Goal: Communication & Community: Answer question/provide support

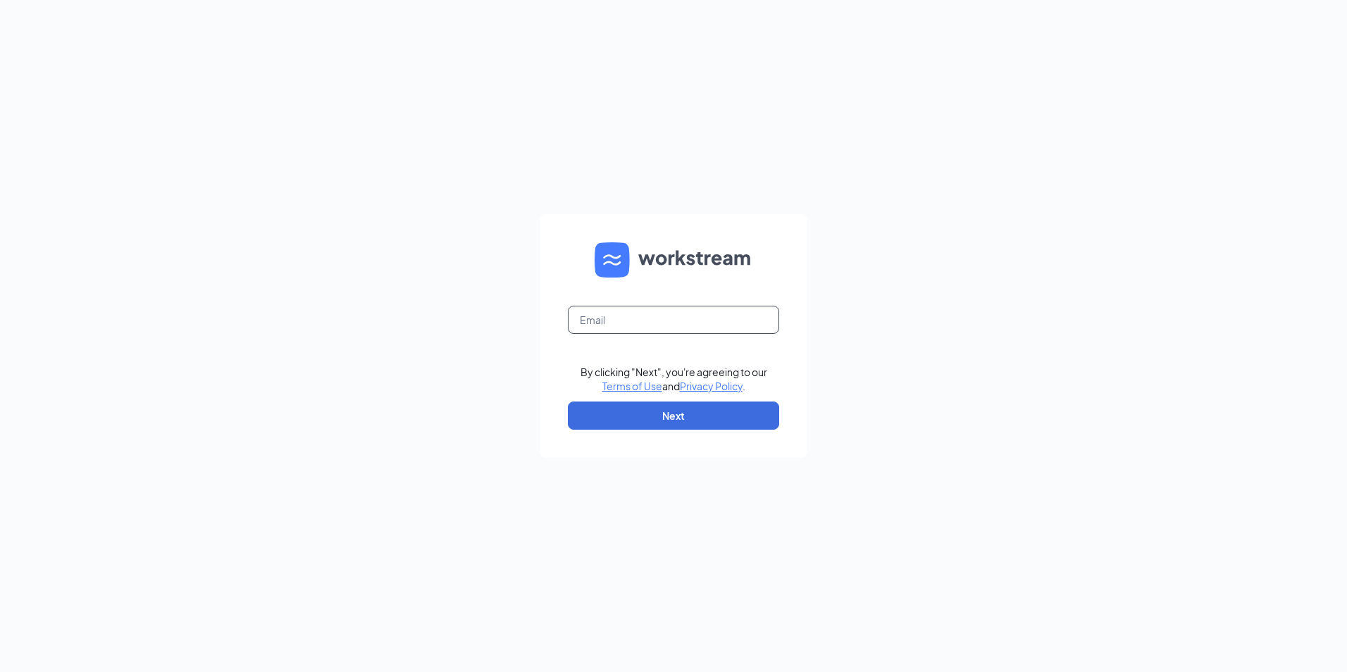
click at [646, 316] on input "text" at bounding box center [673, 320] width 211 height 28
type input "[EMAIL_ADDRESS][DOMAIN_NAME]"
click at [635, 417] on button "Next" at bounding box center [673, 416] width 211 height 28
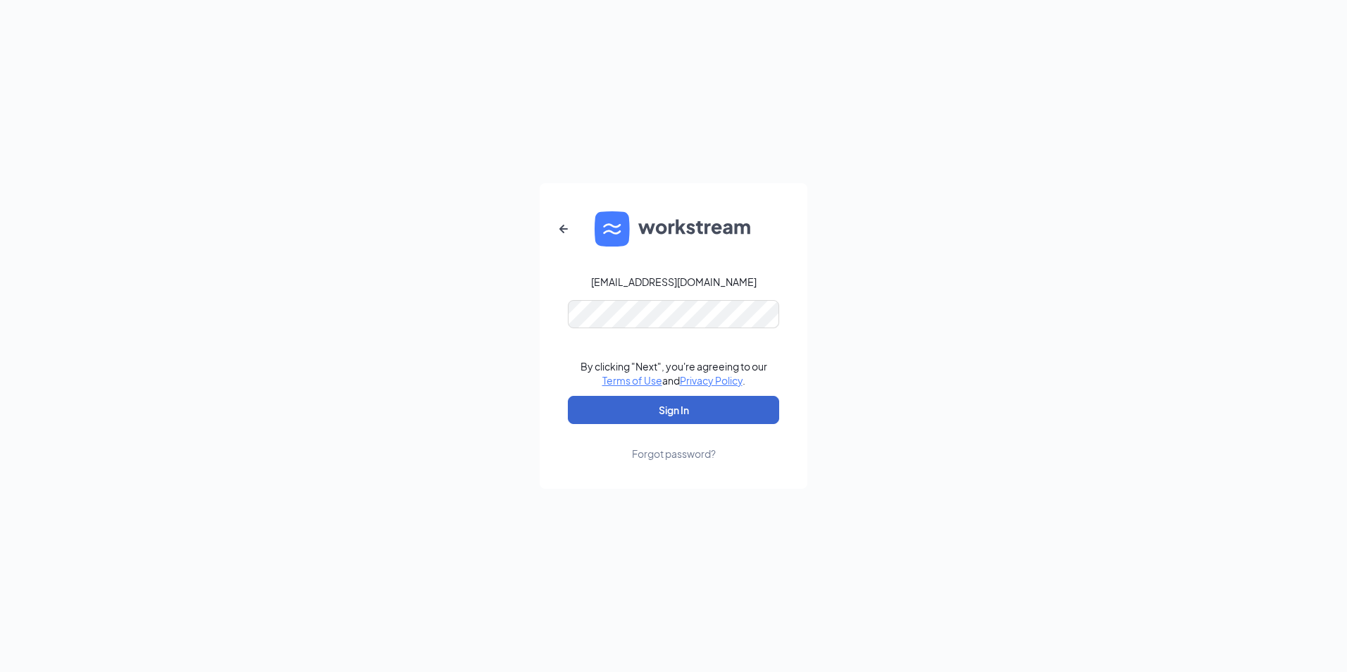
click at [641, 411] on button "Sign In" at bounding box center [673, 410] width 211 height 28
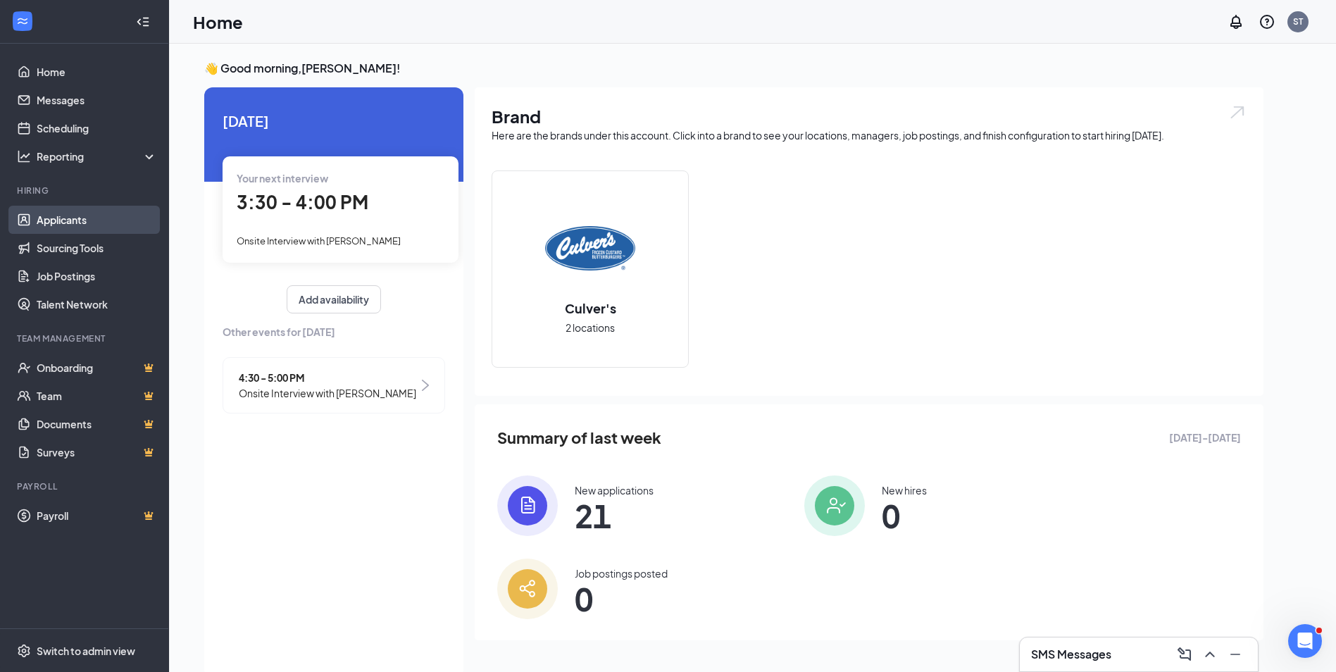
click at [49, 220] on link "Applicants" at bounding box center [97, 220] width 120 height 28
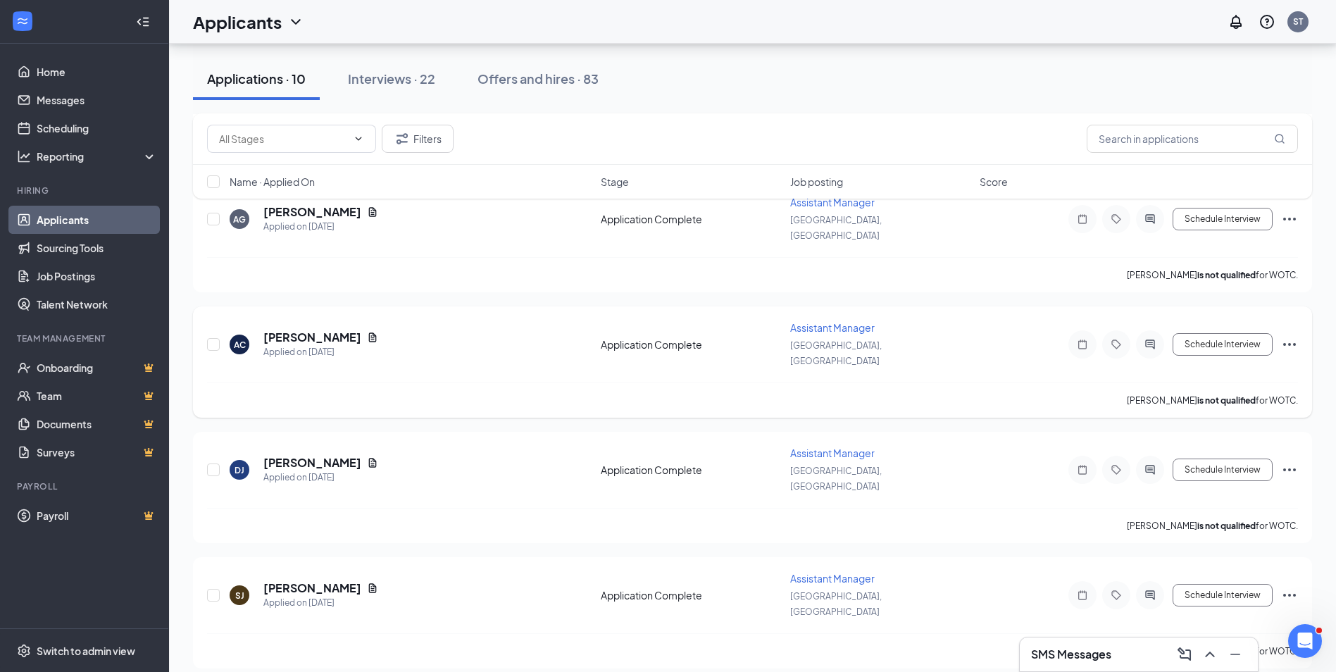
scroll to position [493, 0]
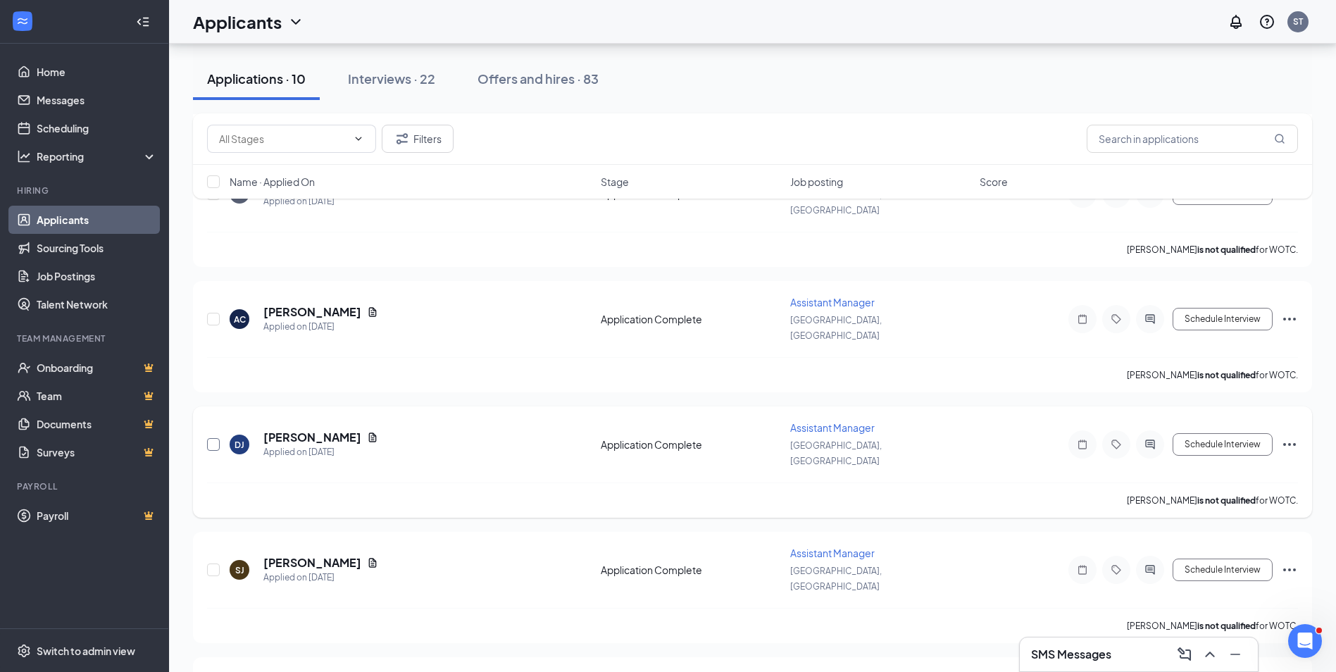
click at [216, 438] on input "checkbox" at bounding box center [213, 444] width 13 height 13
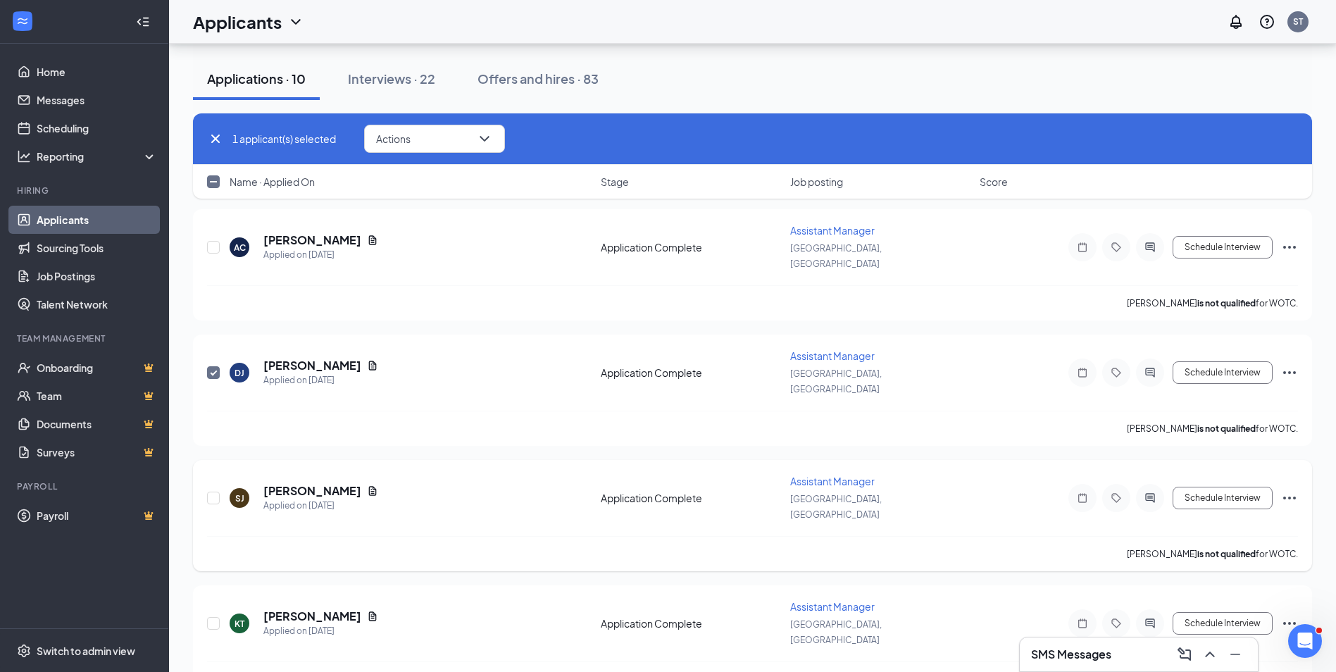
scroll to position [705, 0]
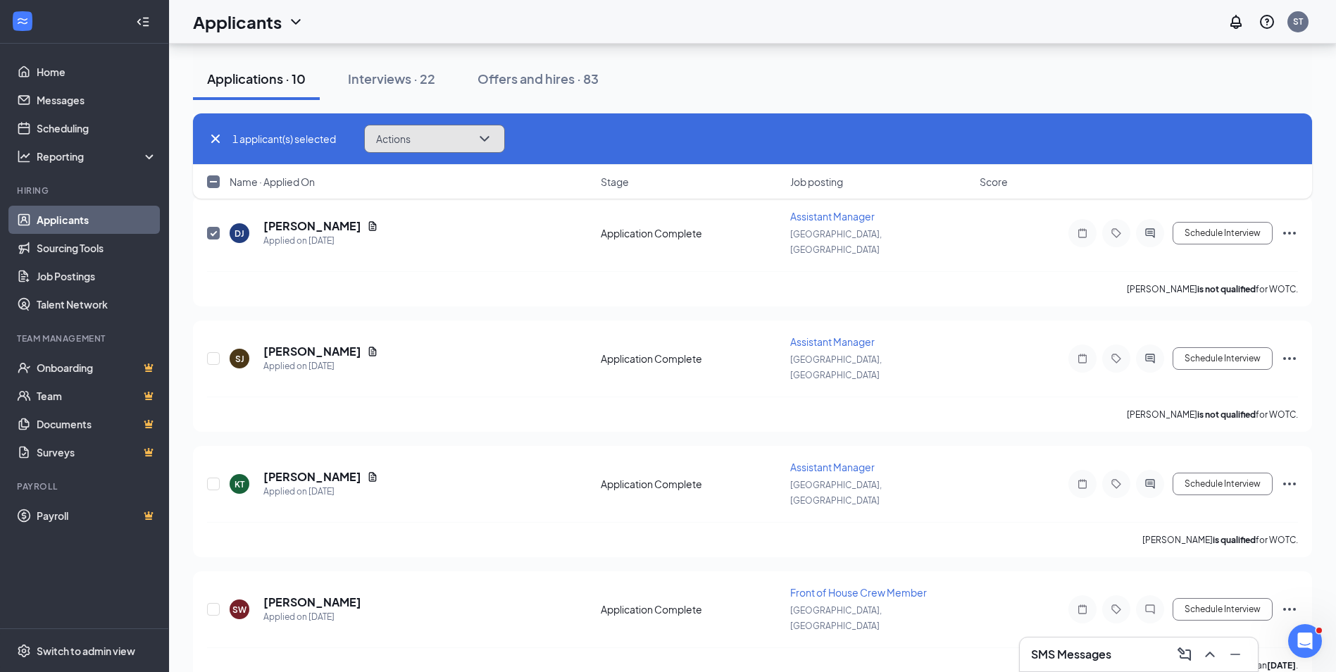
click at [478, 128] on button "Actions" at bounding box center [434, 139] width 141 height 28
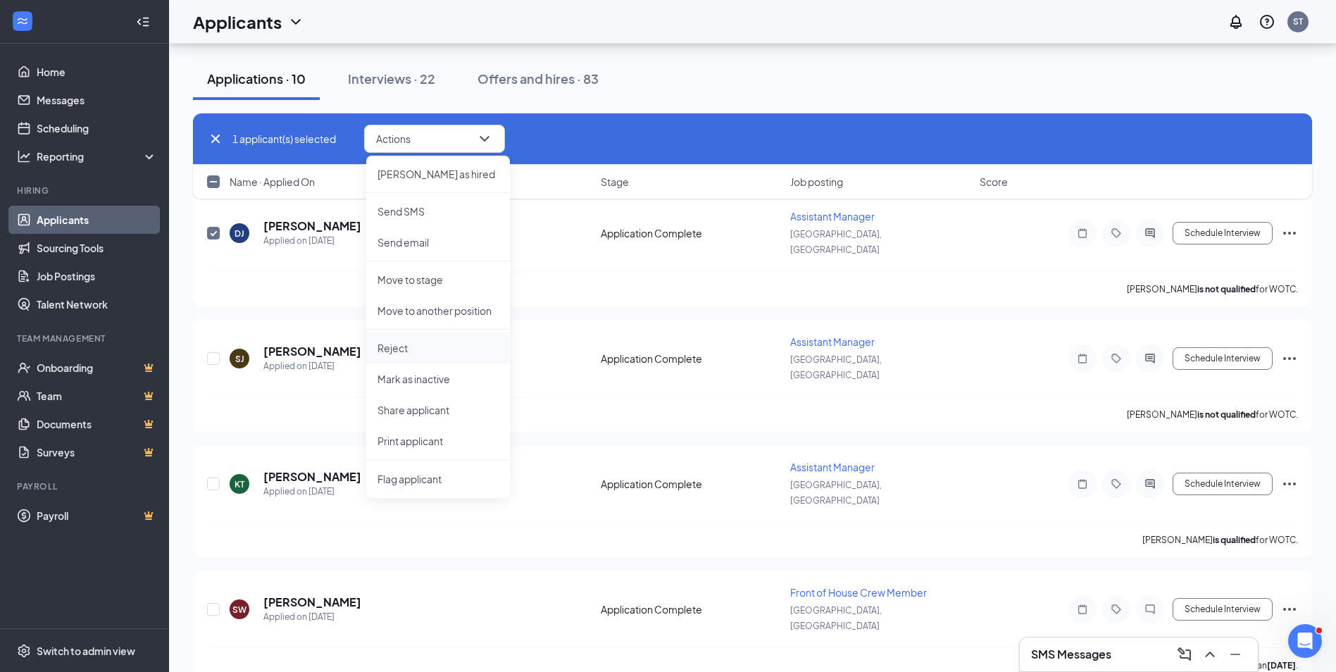
click at [411, 337] on li "Reject" at bounding box center [438, 348] width 144 height 31
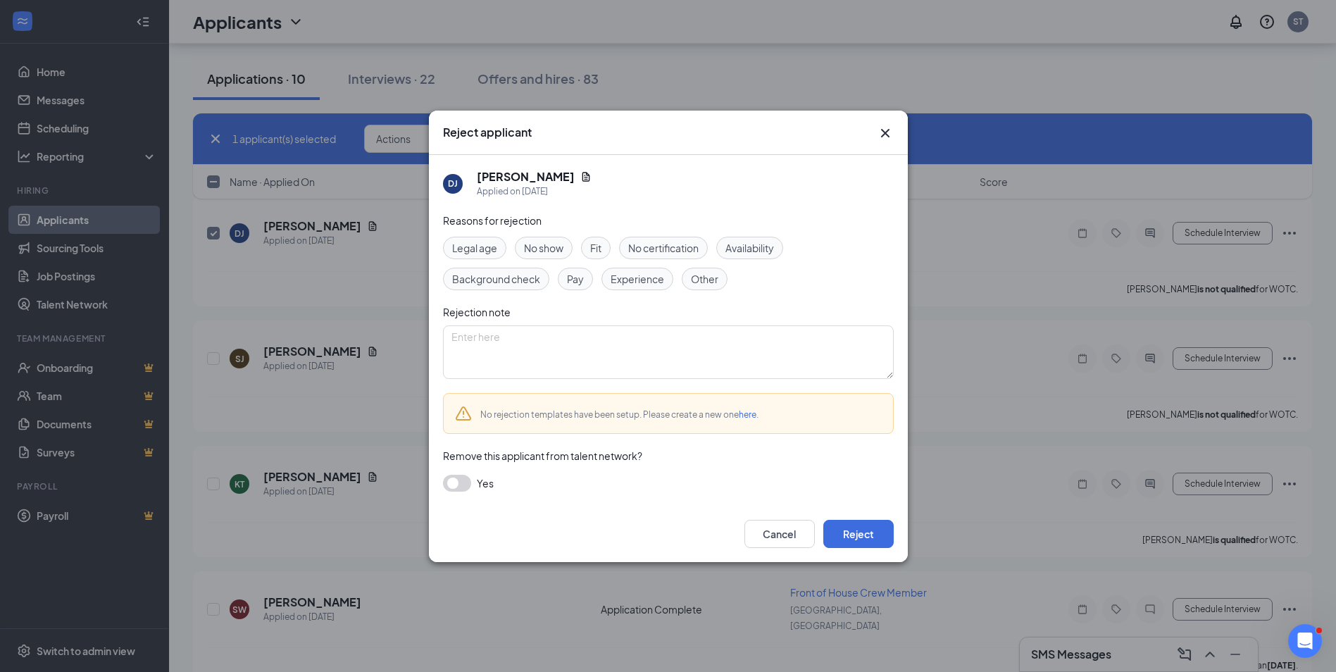
click at [601, 251] on span "Fit" at bounding box center [595, 247] width 11 height 15
click at [876, 527] on button "Reject" at bounding box center [859, 534] width 70 height 28
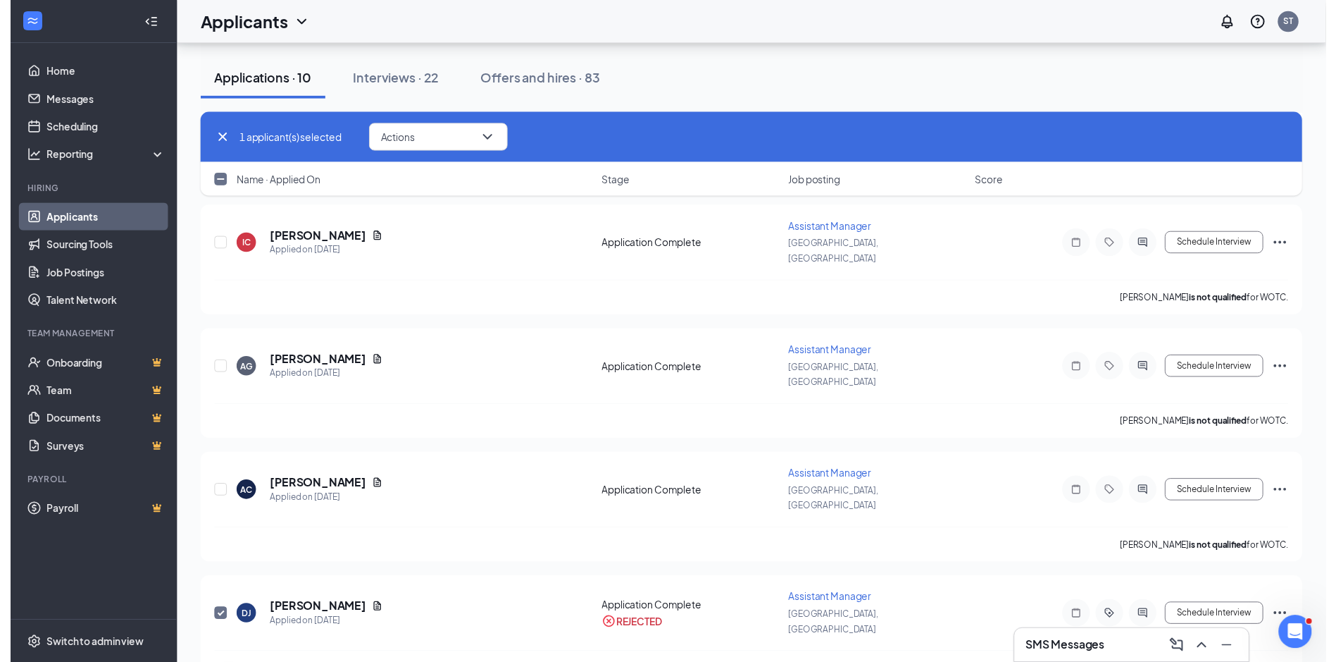
scroll to position [282, 0]
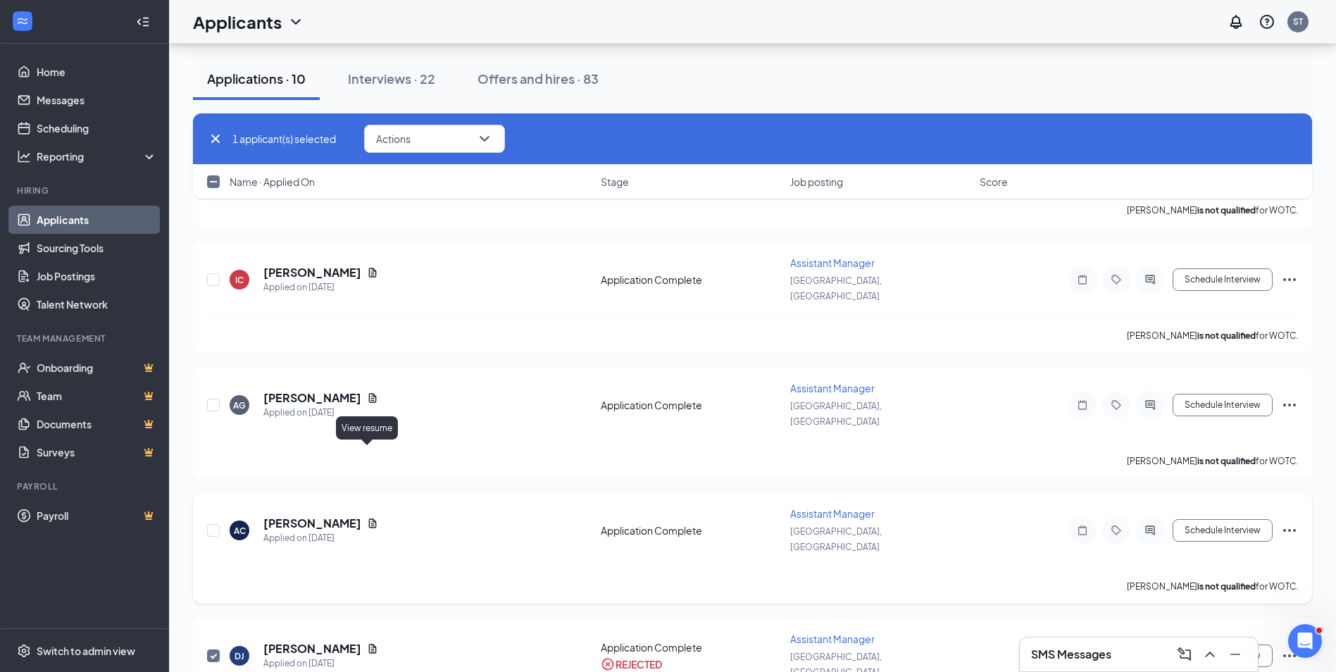
click at [371, 519] on icon "Document" at bounding box center [373, 523] width 8 height 9
checkbox input "false"
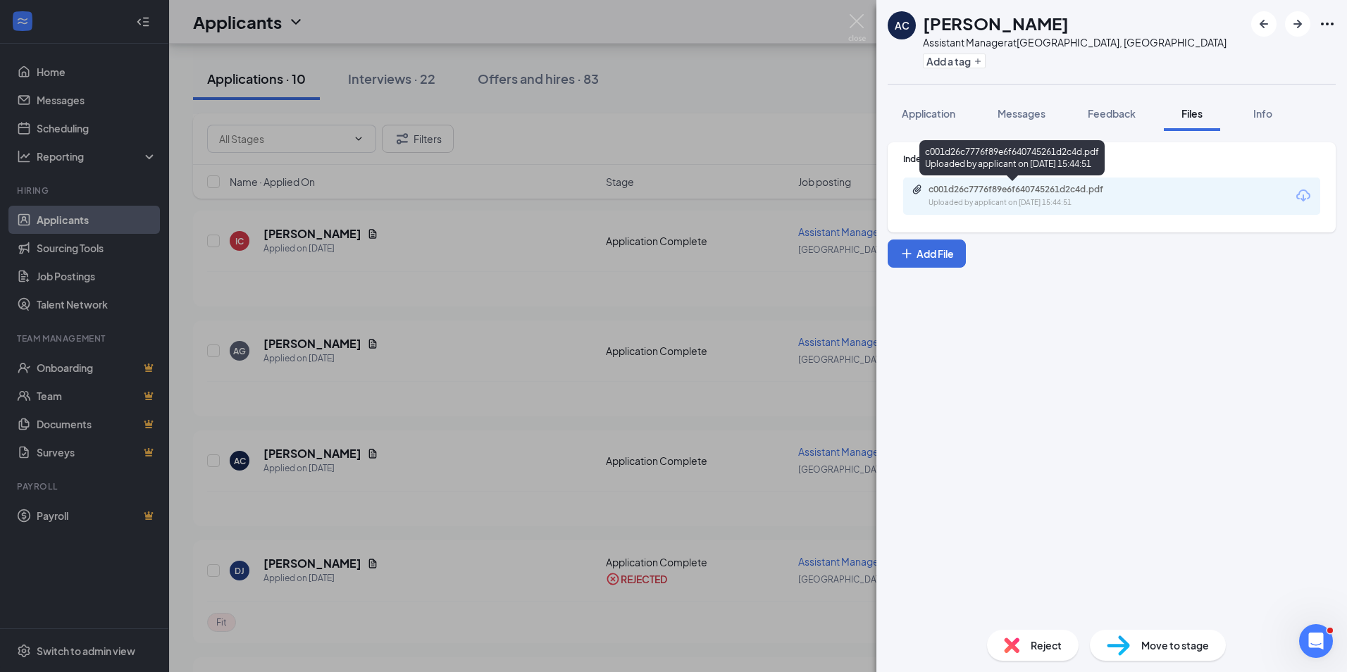
click at [931, 199] on div "Uploaded by applicant on [DATE] 15:44:51" at bounding box center [1034, 202] width 211 height 11
click at [867, 24] on div "AC [PERSON_NAME] Assistant Manager at [GEOGRAPHIC_DATA], [GEOGRAPHIC_DATA] Add …" at bounding box center [673, 336] width 1347 height 672
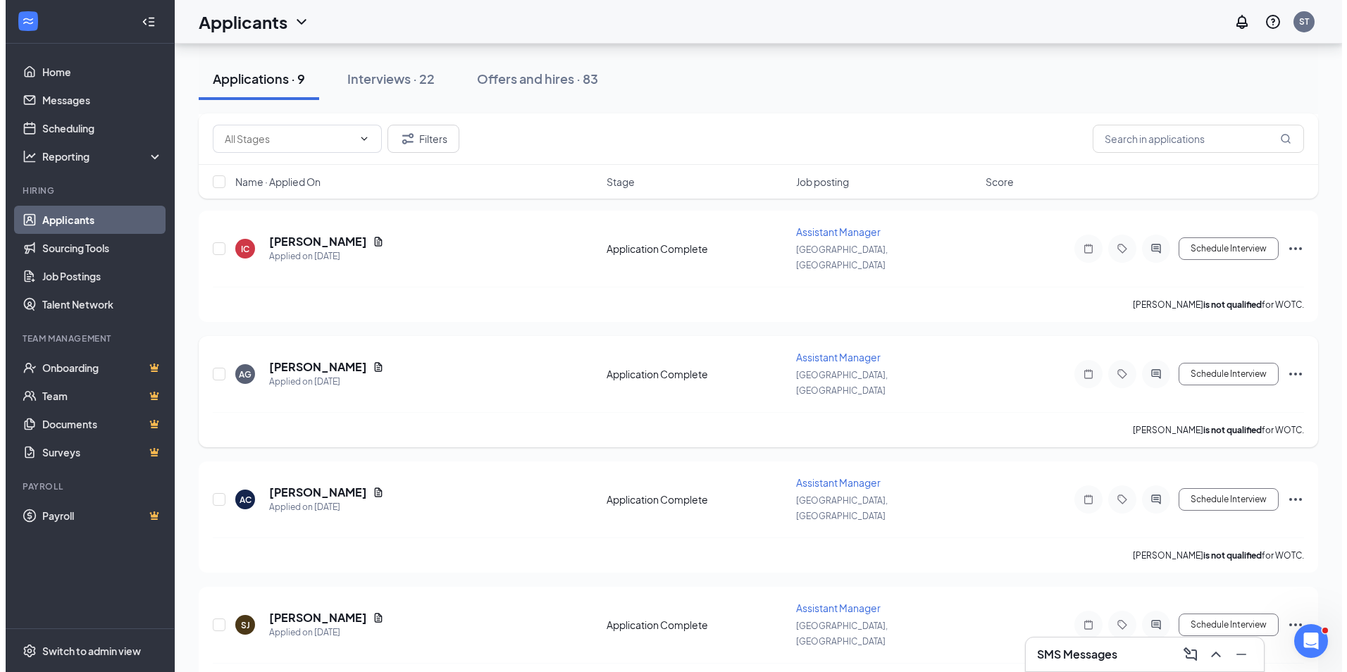
scroll to position [211, 0]
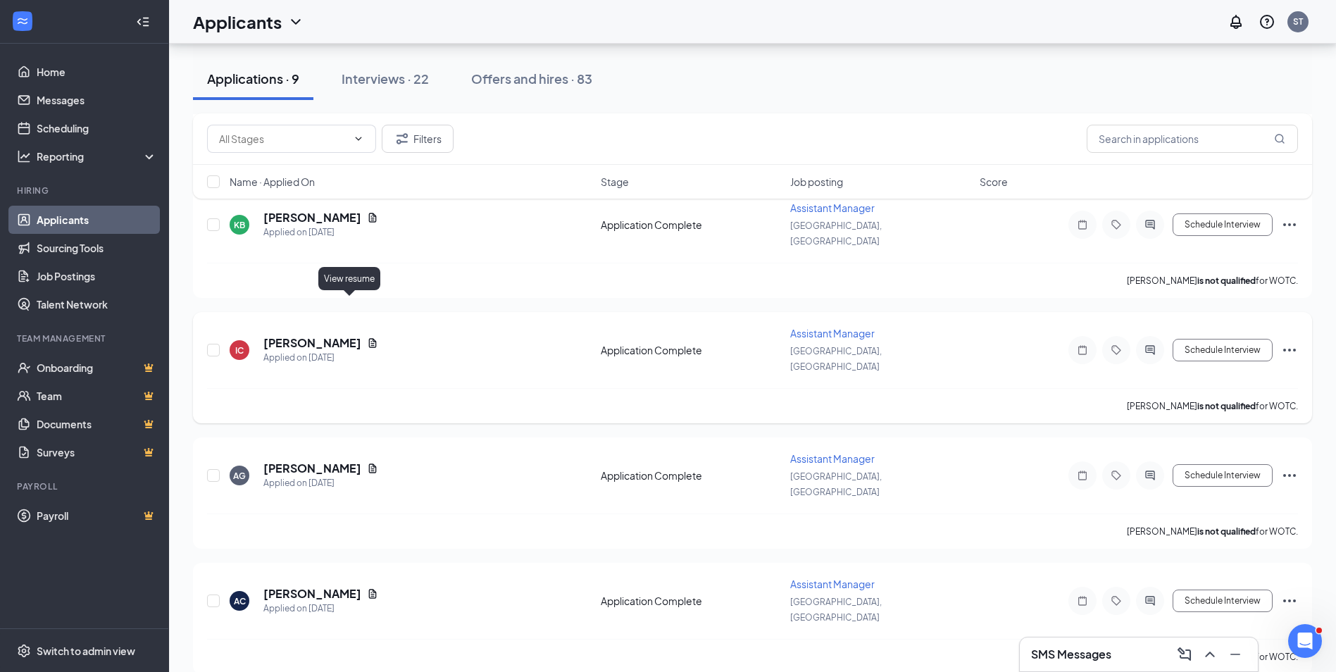
click at [367, 337] on icon "Document" at bounding box center [372, 342] width 11 height 11
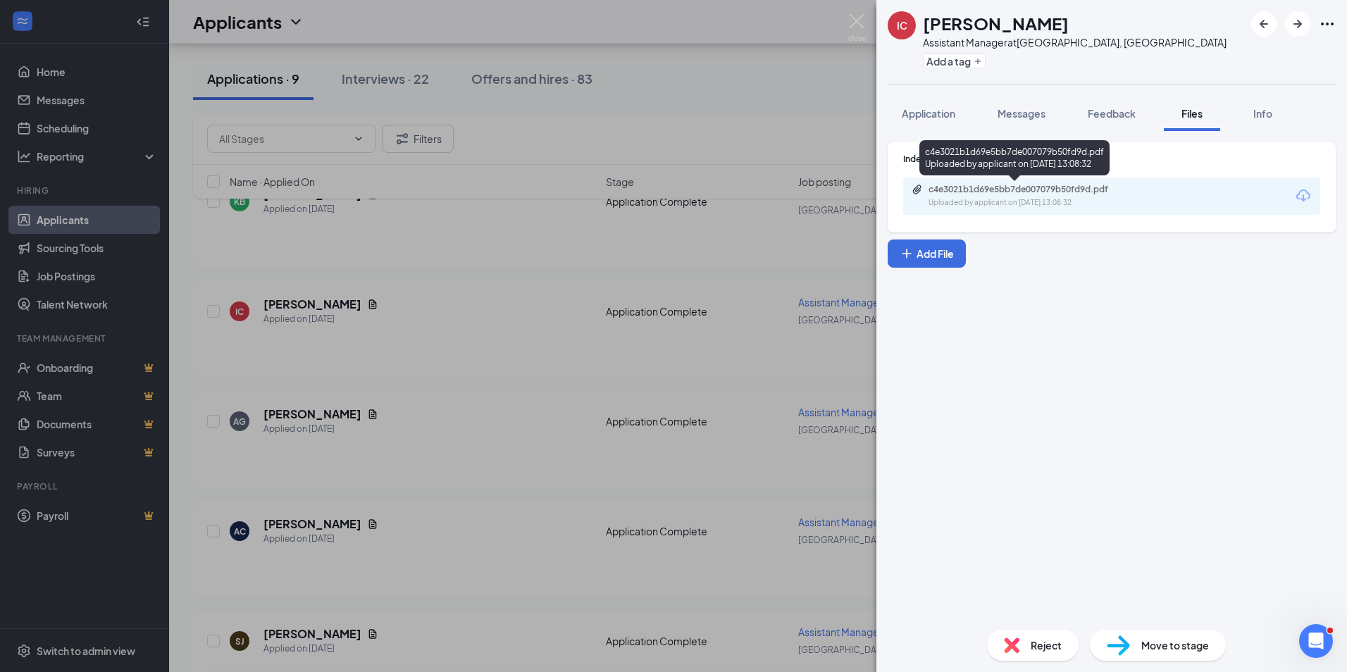
click at [1019, 199] on div "Uploaded by applicant on [DATE] 13:08:32" at bounding box center [1034, 202] width 211 height 11
click at [907, 113] on span "Application" at bounding box center [929, 113] width 54 height 13
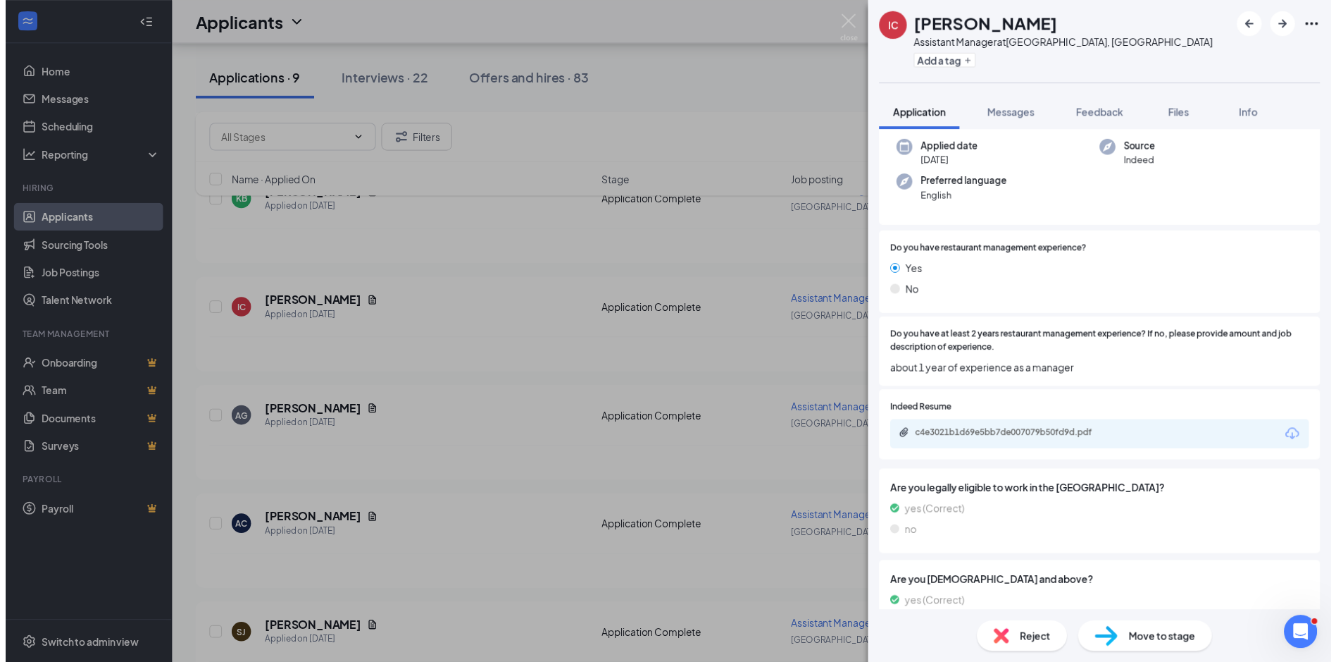
scroll to position [1, 0]
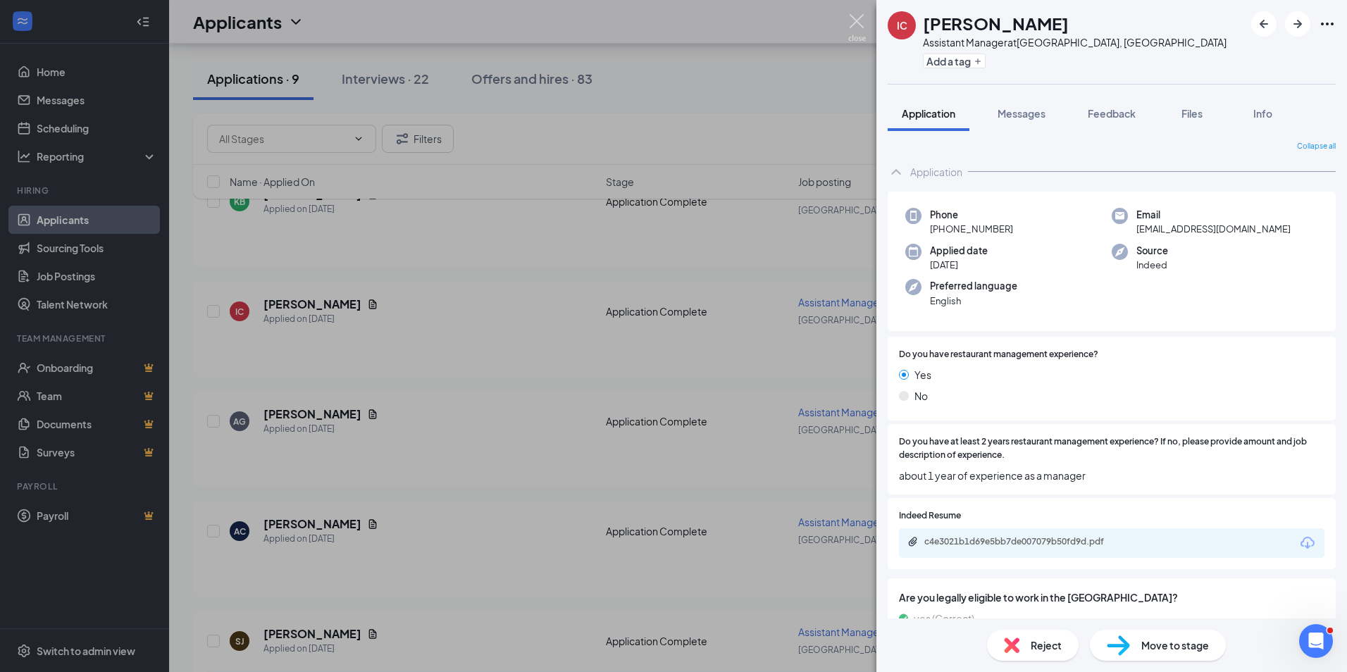
drag, startPoint x: 852, startPoint y: 21, endPoint x: 852, endPoint y: 75, distance: 53.5
click at [852, 20] on img at bounding box center [857, 27] width 18 height 27
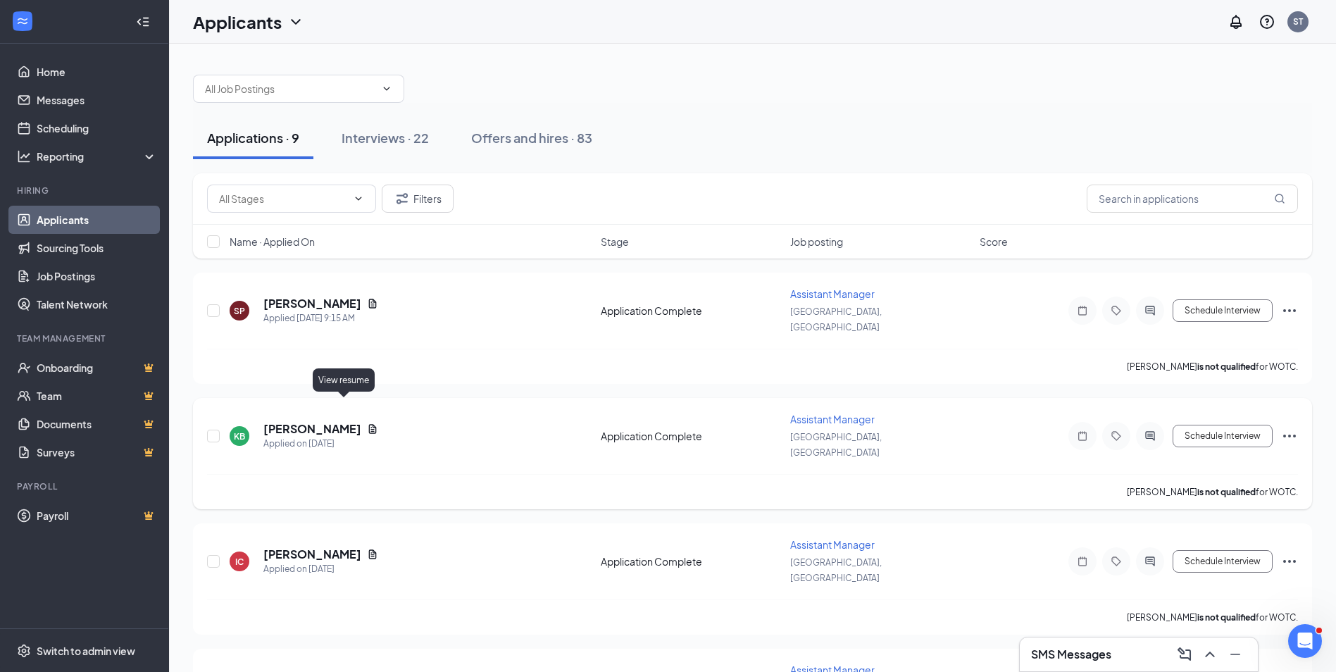
click at [367, 423] on icon "Document" at bounding box center [372, 428] width 11 height 11
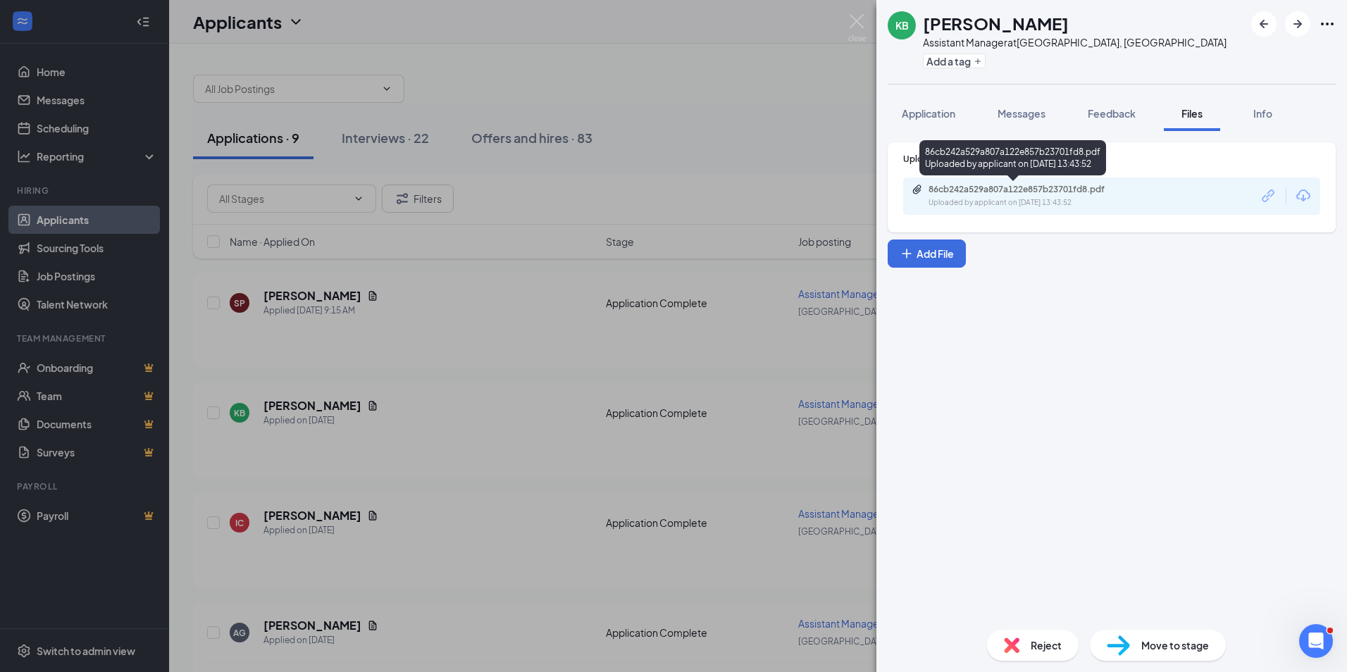
click at [1003, 193] on div "86cb242a529a807a122e857b23701fd8.pdf" at bounding box center [1027, 189] width 197 height 11
click at [590, 394] on div "KB [PERSON_NAME] Assistant Manager at [GEOGRAPHIC_DATA], [GEOGRAPHIC_DATA] Add …" at bounding box center [673, 336] width 1347 height 672
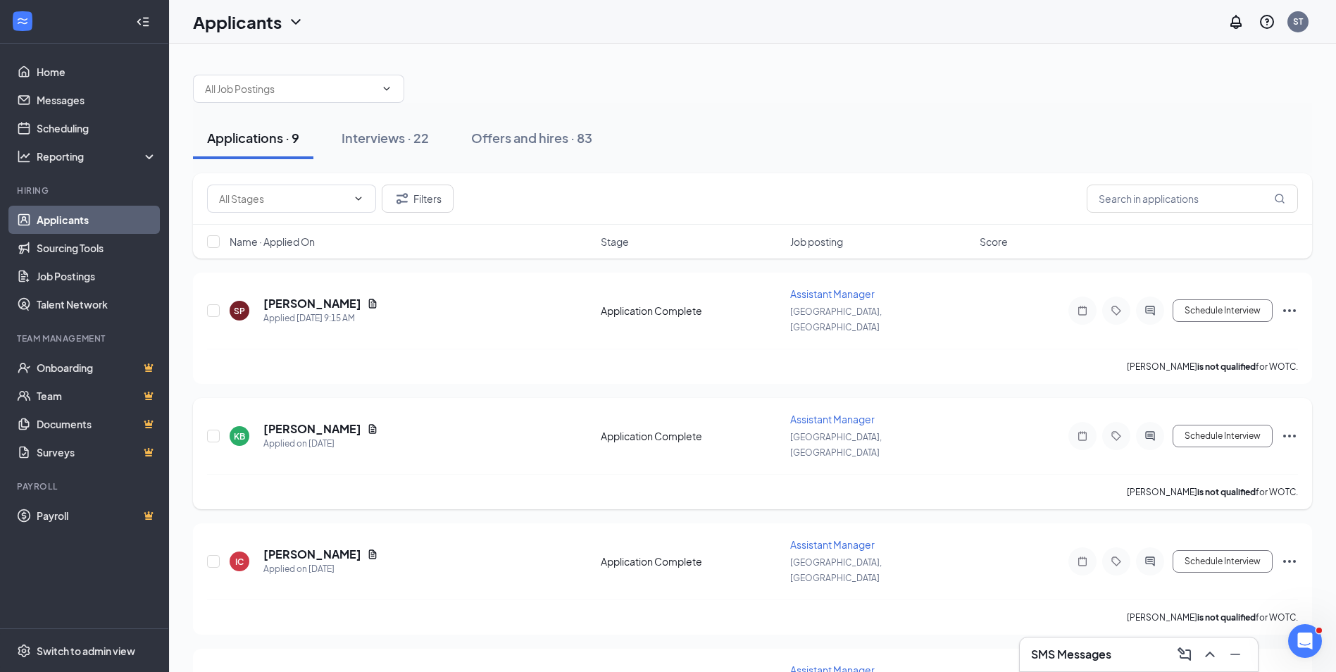
click at [1289, 428] on icon "Ellipses" at bounding box center [1290, 436] width 17 height 17
click at [1193, 617] on p "Reject" at bounding box center [1226, 616] width 121 height 14
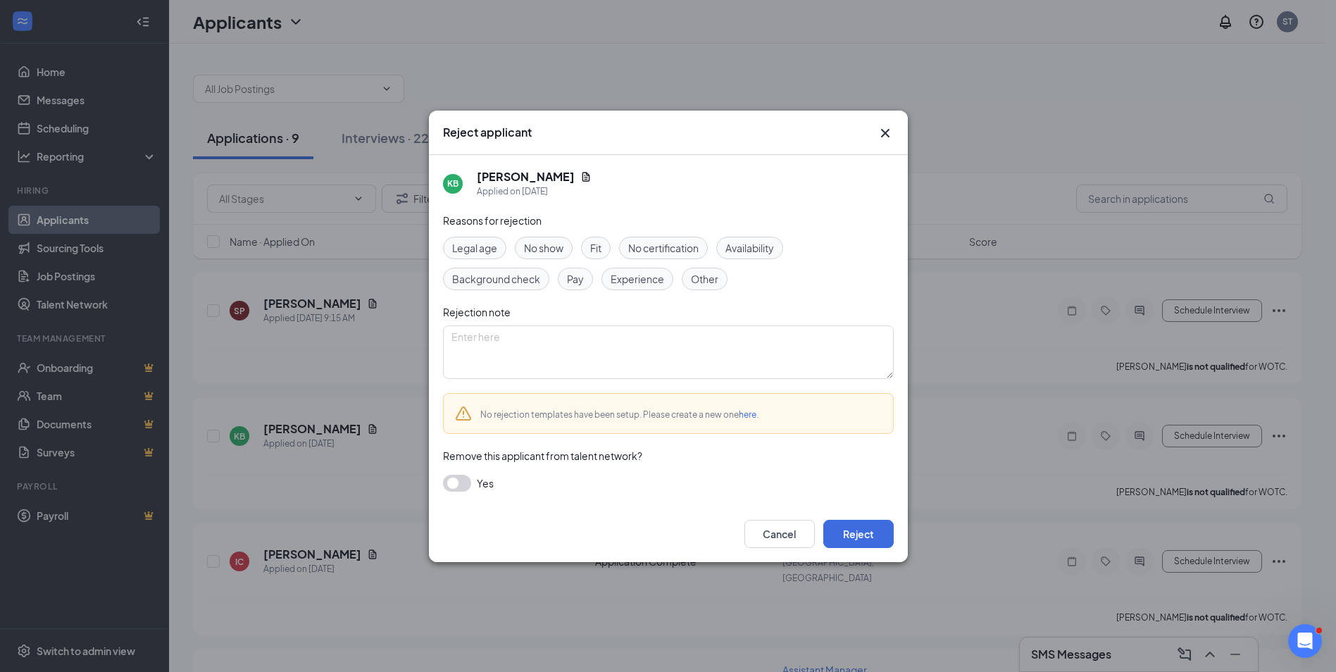
click at [589, 244] on div "Fit" at bounding box center [596, 248] width 30 height 23
click at [459, 480] on button "button" at bounding box center [457, 483] width 28 height 17
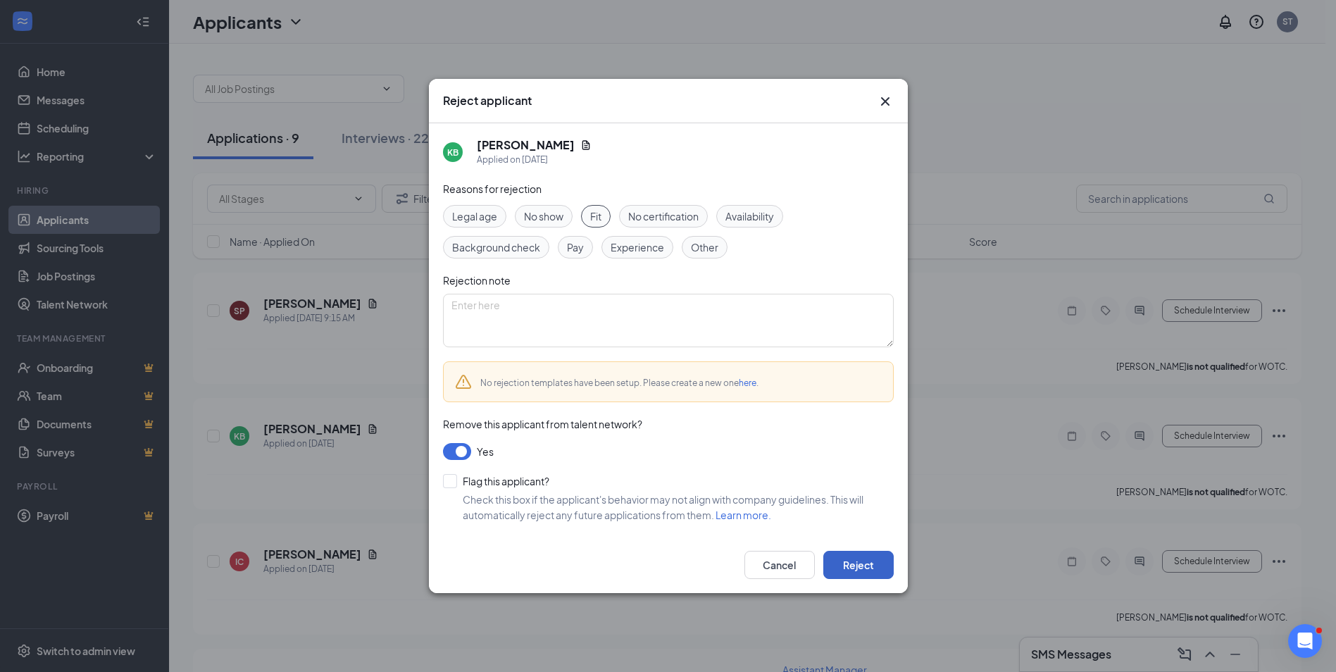
click at [876, 567] on button "Reject" at bounding box center [859, 565] width 70 height 28
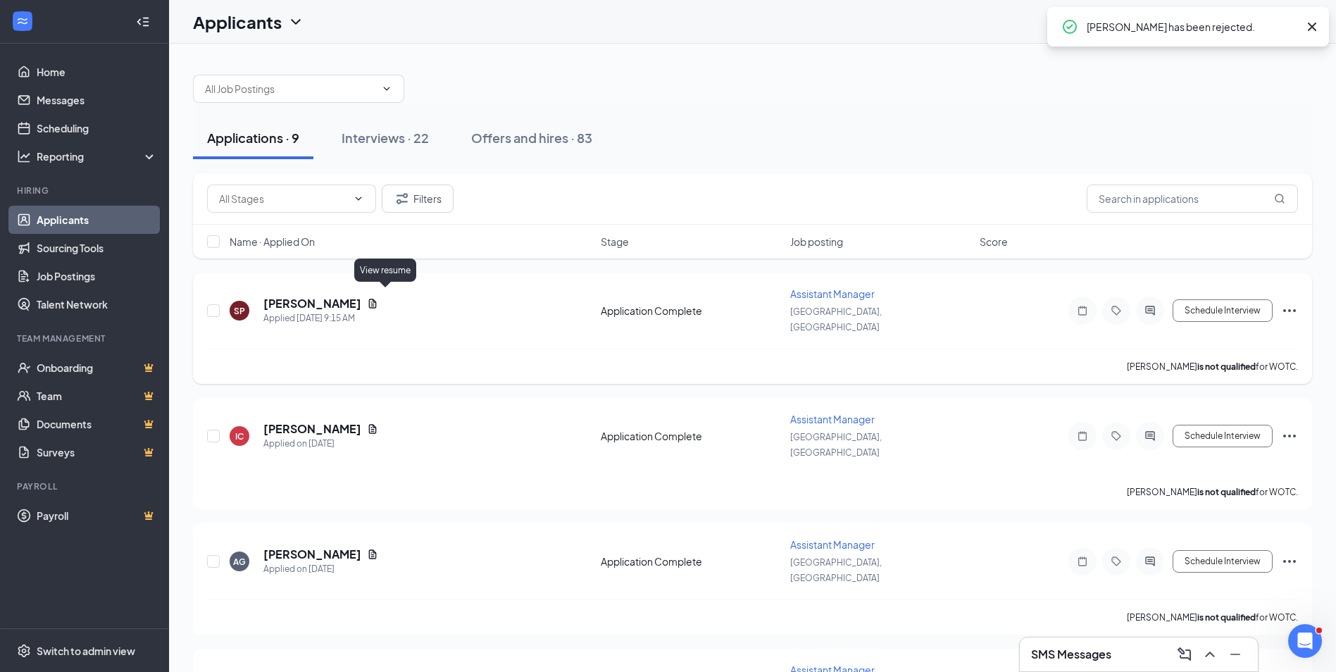
click at [377, 299] on icon "Document" at bounding box center [373, 303] width 8 height 9
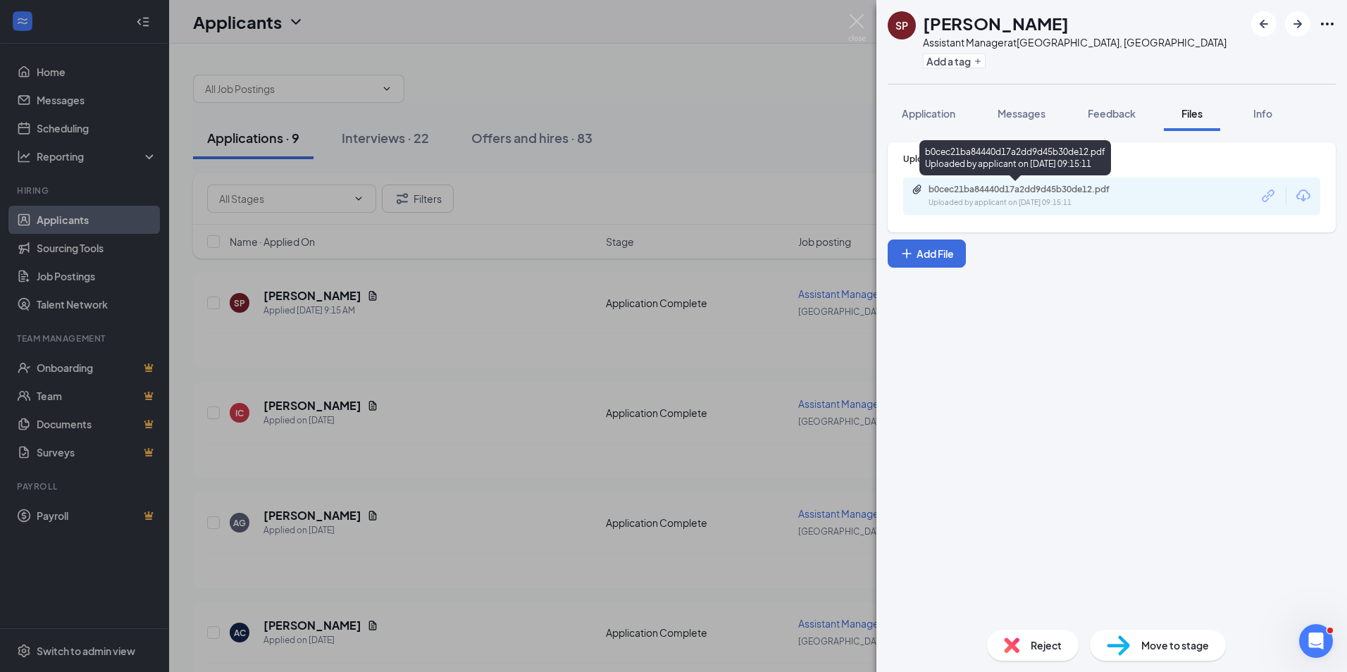
click at [1108, 192] on div "b0cec21ba84440d17a2dd9d45b30de12.pdf" at bounding box center [1027, 189] width 197 height 11
click at [859, 31] on img at bounding box center [857, 27] width 18 height 27
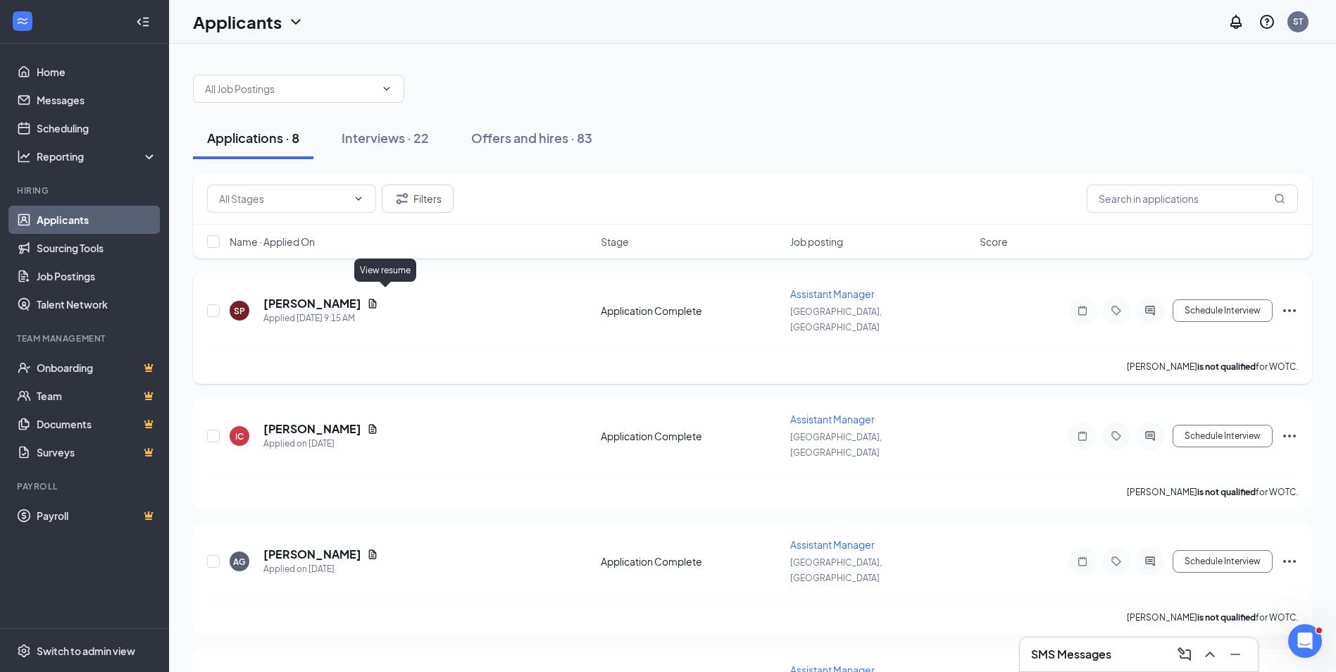
click at [378, 298] on icon "Document" at bounding box center [372, 303] width 11 height 11
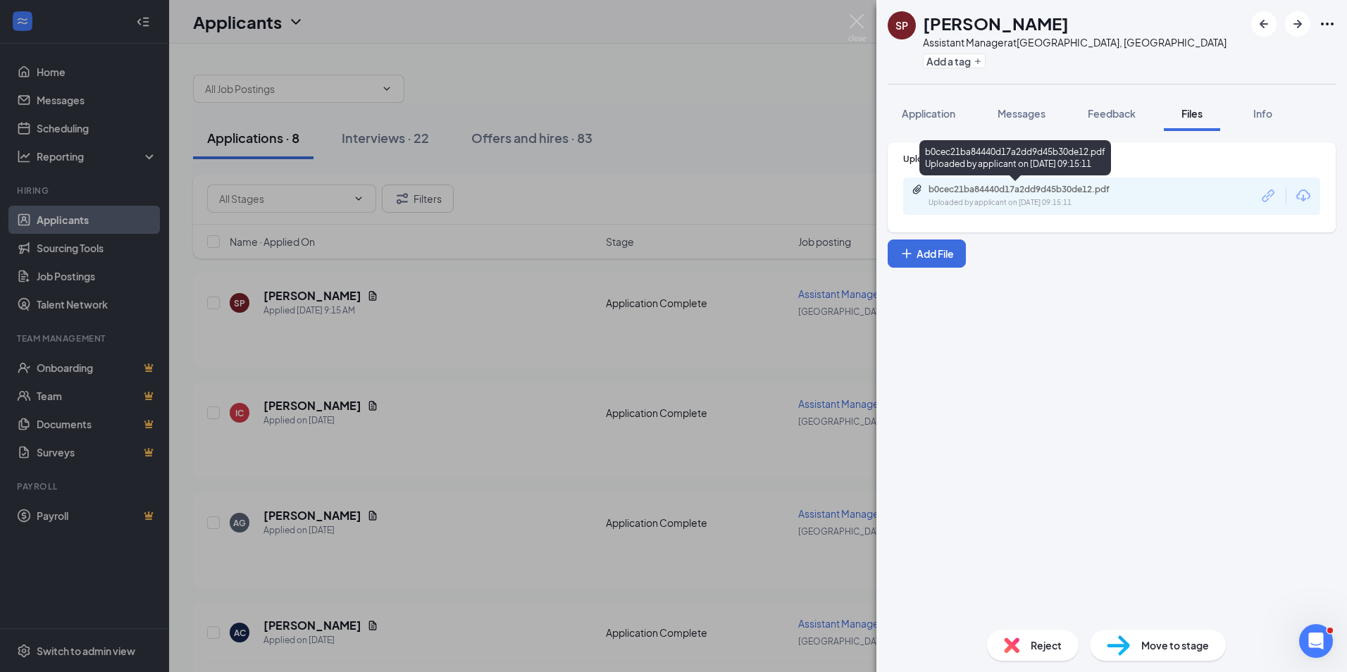
click at [1009, 185] on div "b0cec21ba84440d17a2dd9d45b30de12.pdf" at bounding box center [1027, 189] width 197 height 11
click at [925, 114] on span "Application" at bounding box center [929, 113] width 54 height 13
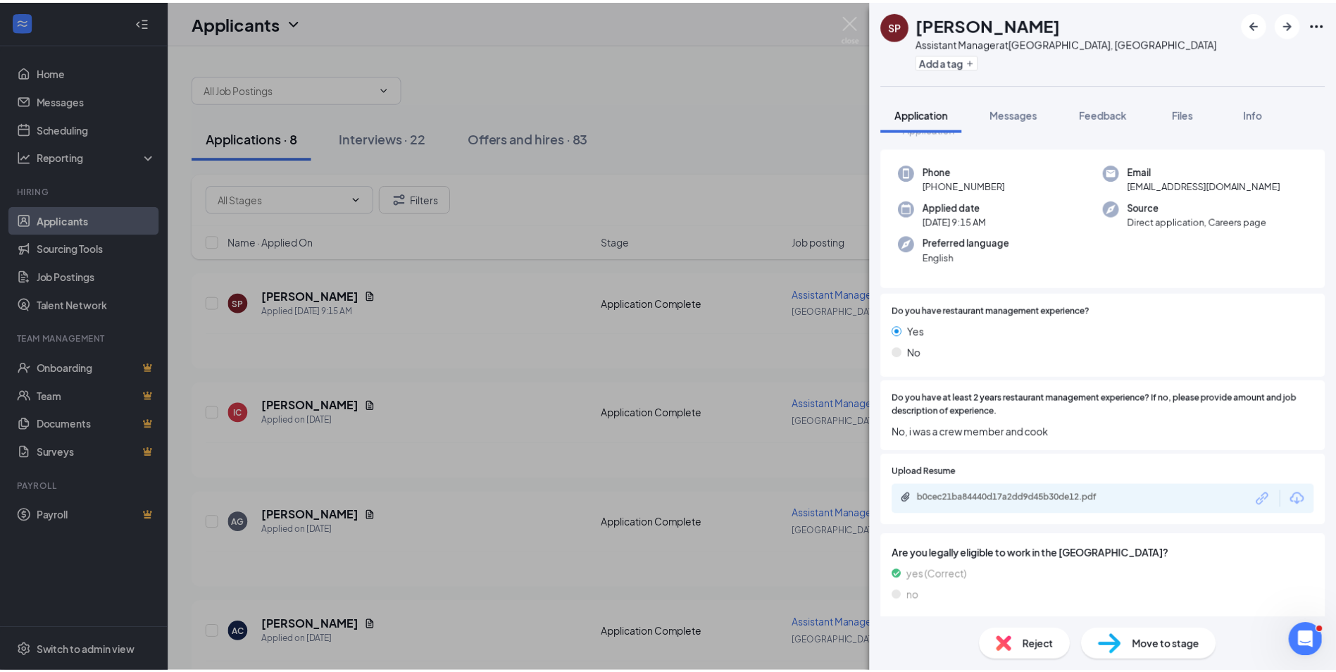
scroll to position [70, 0]
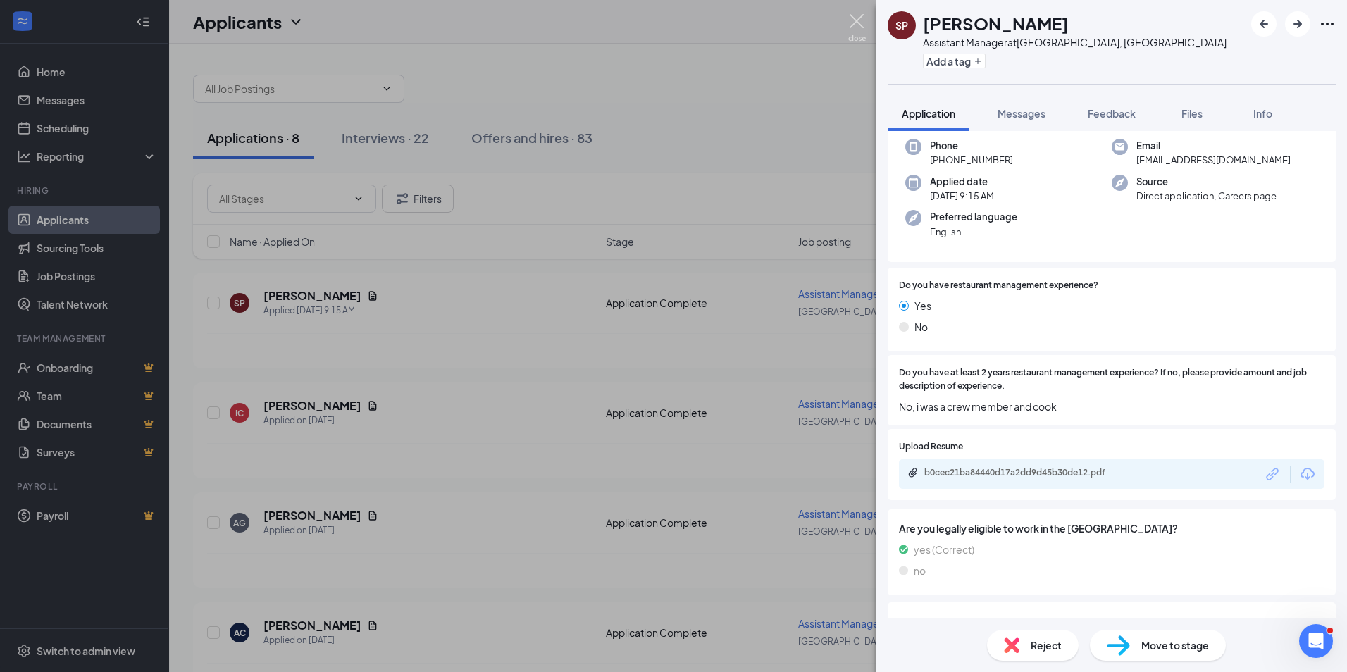
click at [860, 31] on img at bounding box center [857, 27] width 18 height 27
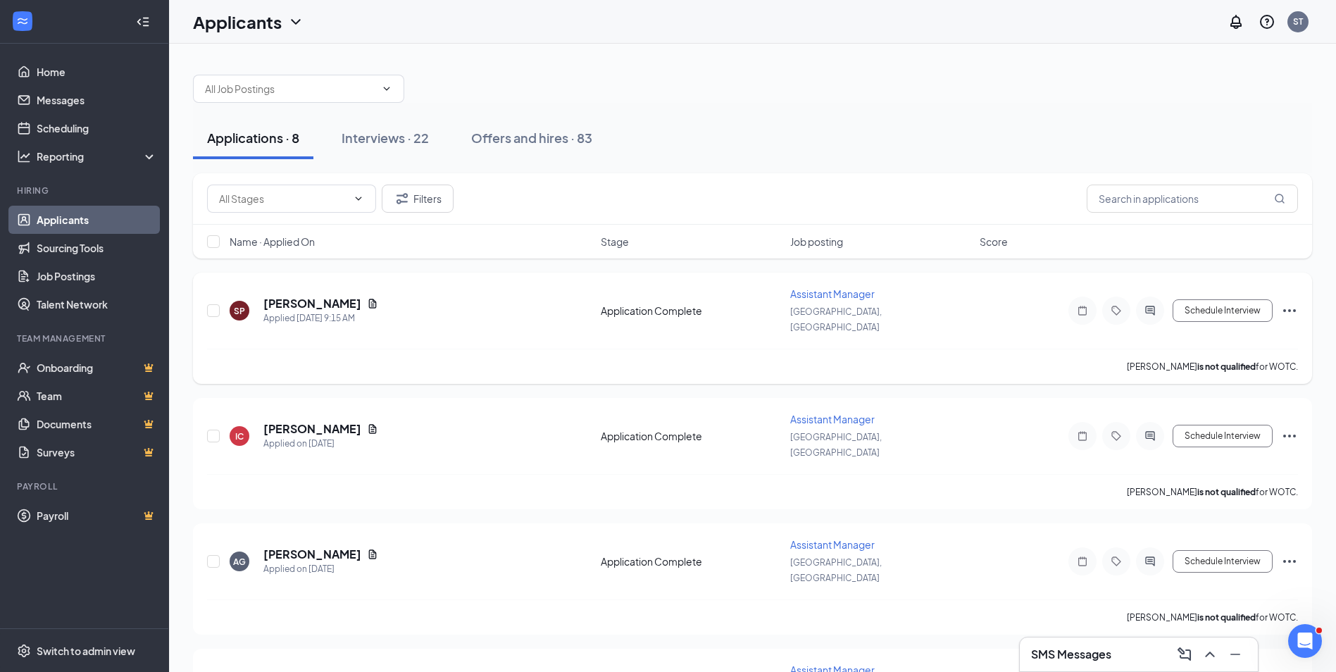
click at [1296, 305] on icon "Ellipses" at bounding box center [1290, 310] width 17 height 17
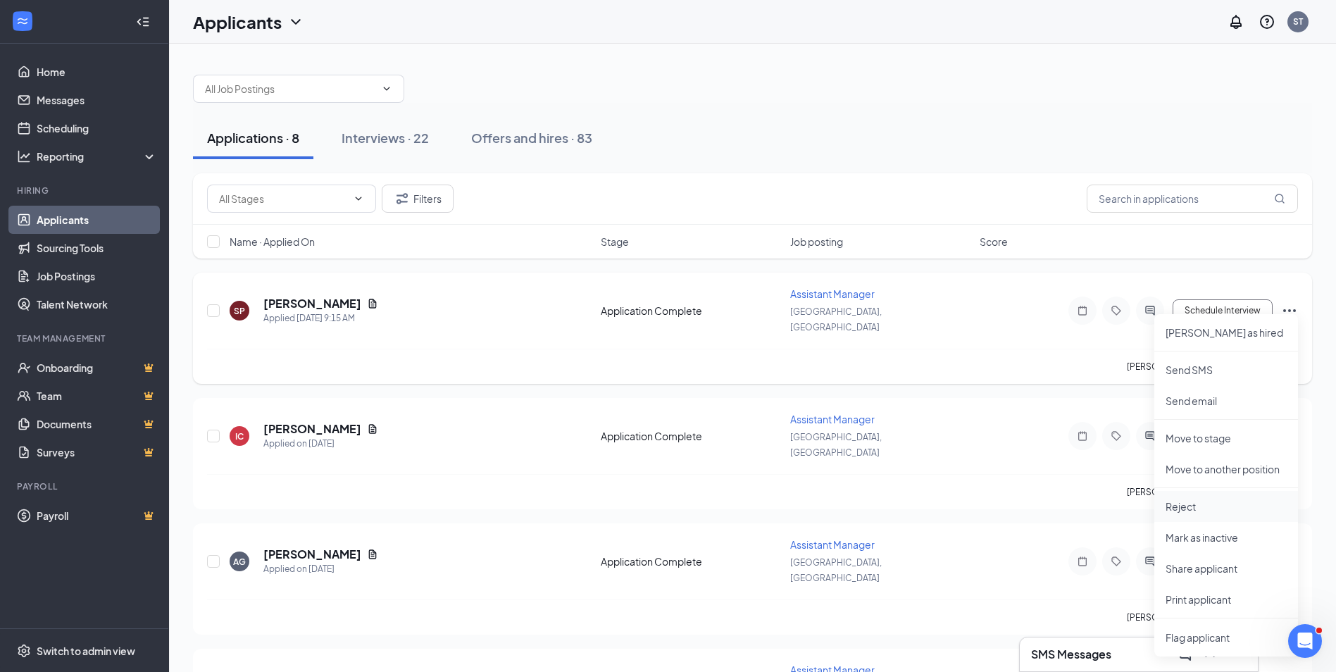
click at [1203, 508] on p "Reject" at bounding box center [1226, 506] width 121 height 14
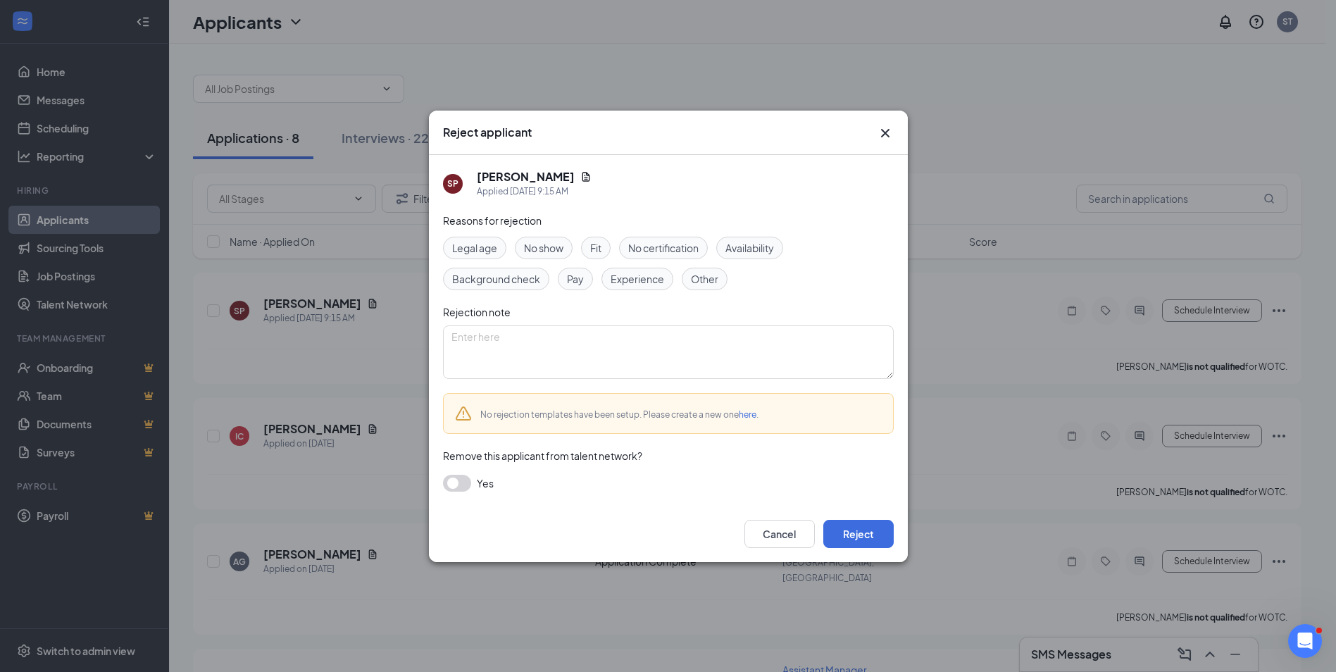
click at [702, 278] on span "Other" at bounding box center [704, 278] width 27 height 15
click at [445, 485] on button "button" at bounding box center [457, 483] width 28 height 17
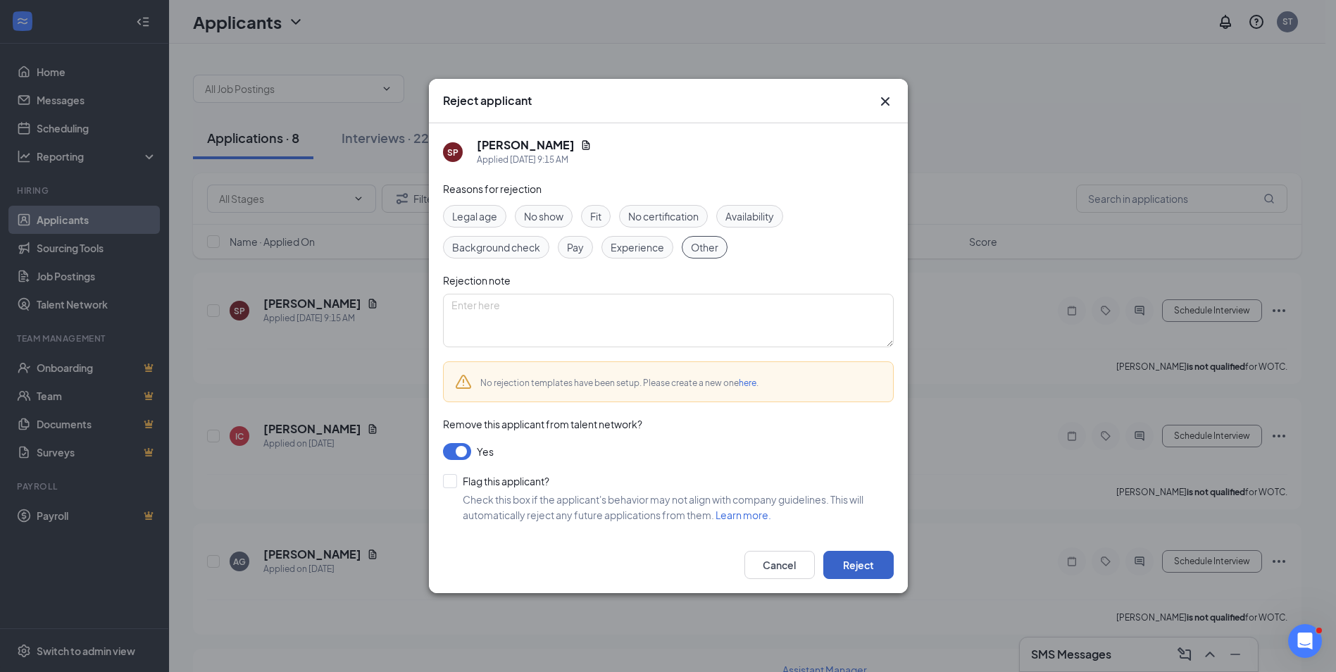
click at [837, 563] on button "Reject" at bounding box center [859, 565] width 70 height 28
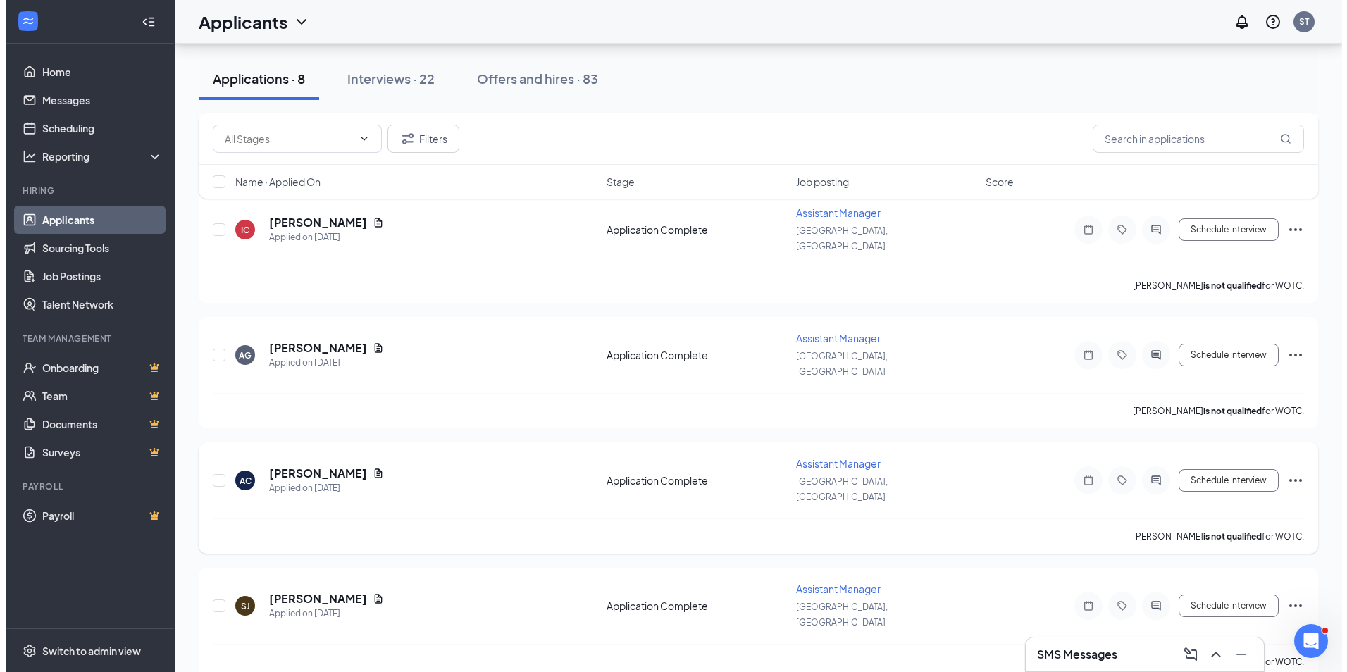
scroll to position [210, 0]
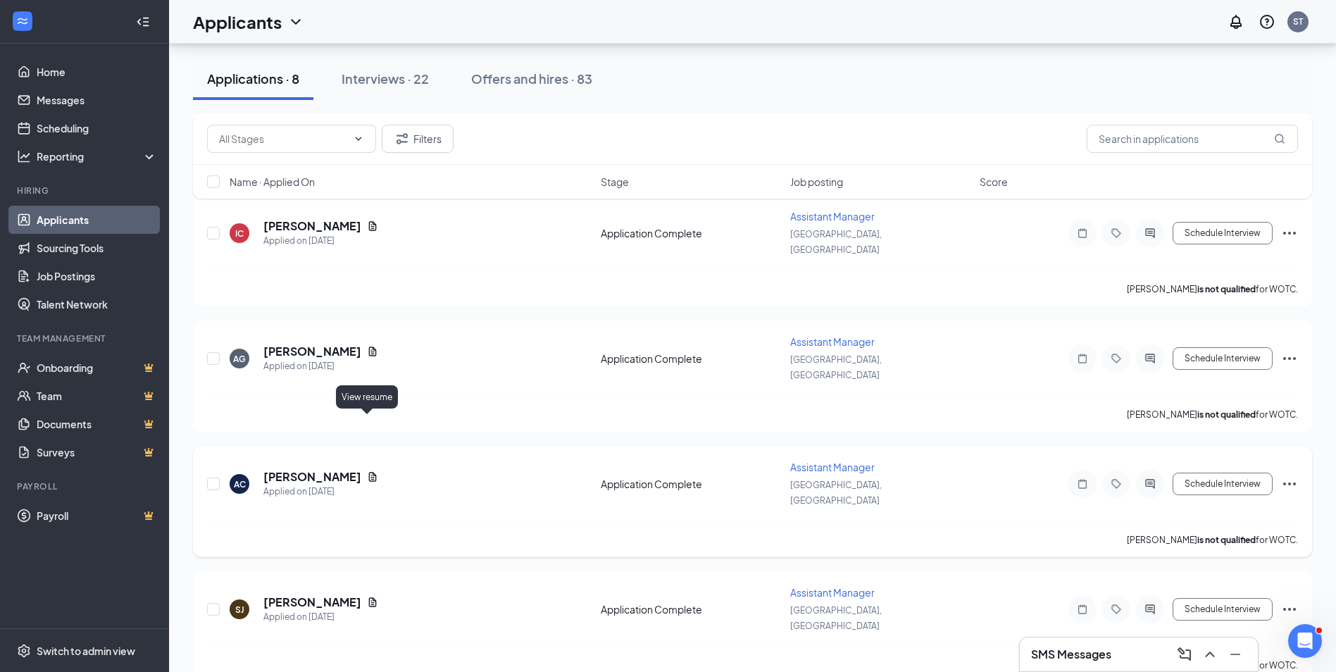
click at [371, 472] on icon "Document" at bounding box center [373, 476] width 8 height 9
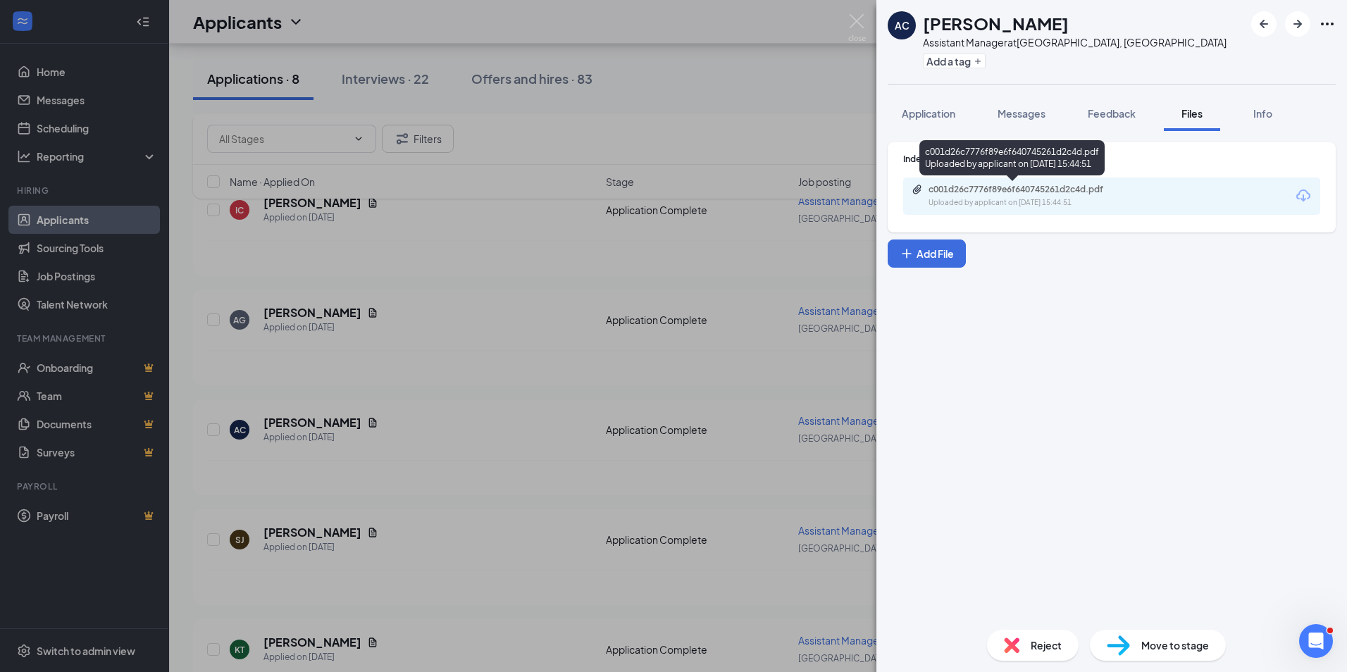
click at [1104, 200] on div "Uploaded by applicant on [DATE] 15:44:51" at bounding box center [1034, 202] width 211 height 11
click at [947, 108] on span "Application" at bounding box center [929, 113] width 54 height 13
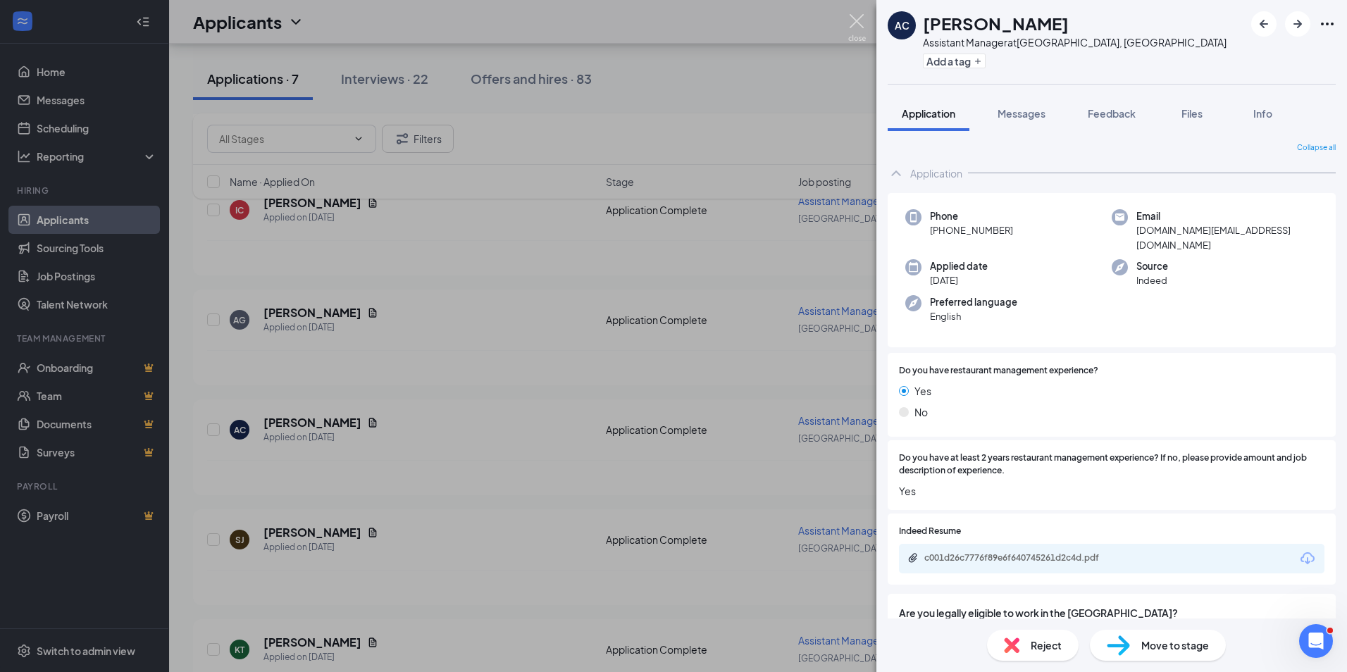
click at [851, 19] on img at bounding box center [857, 27] width 18 height 27
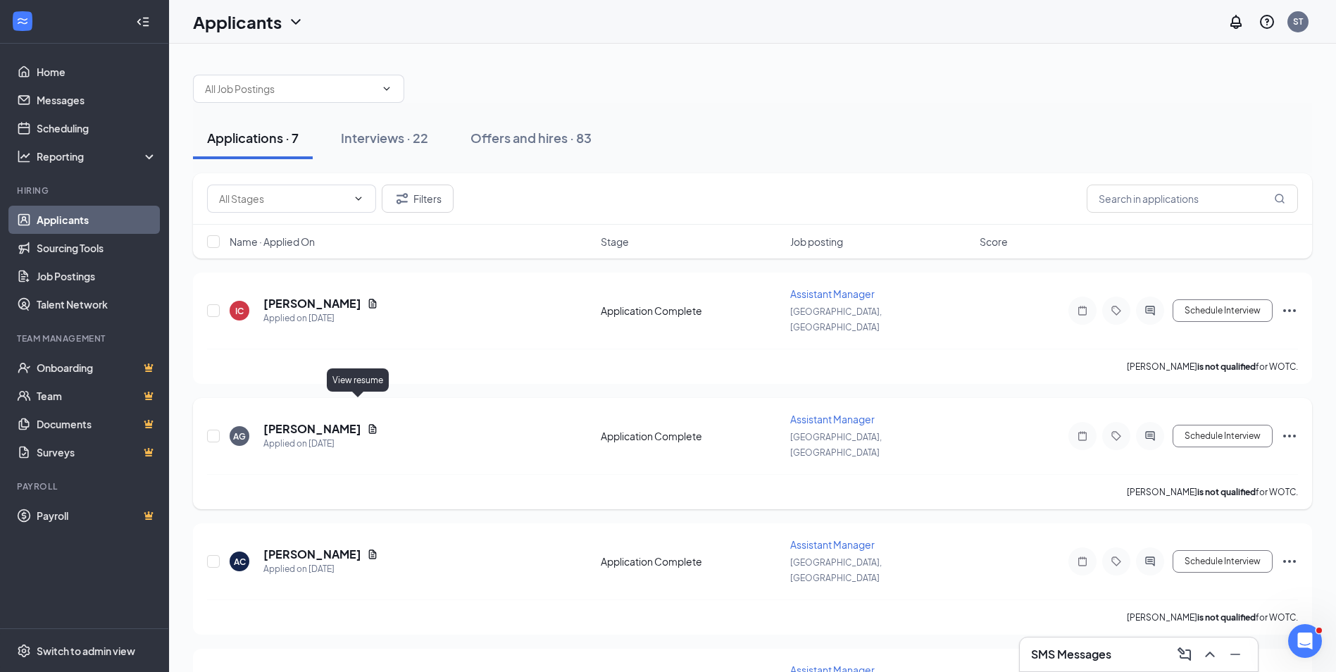
click at [367, 423] on icon "Document" at bounding box center [372, 428] width 11 height 11
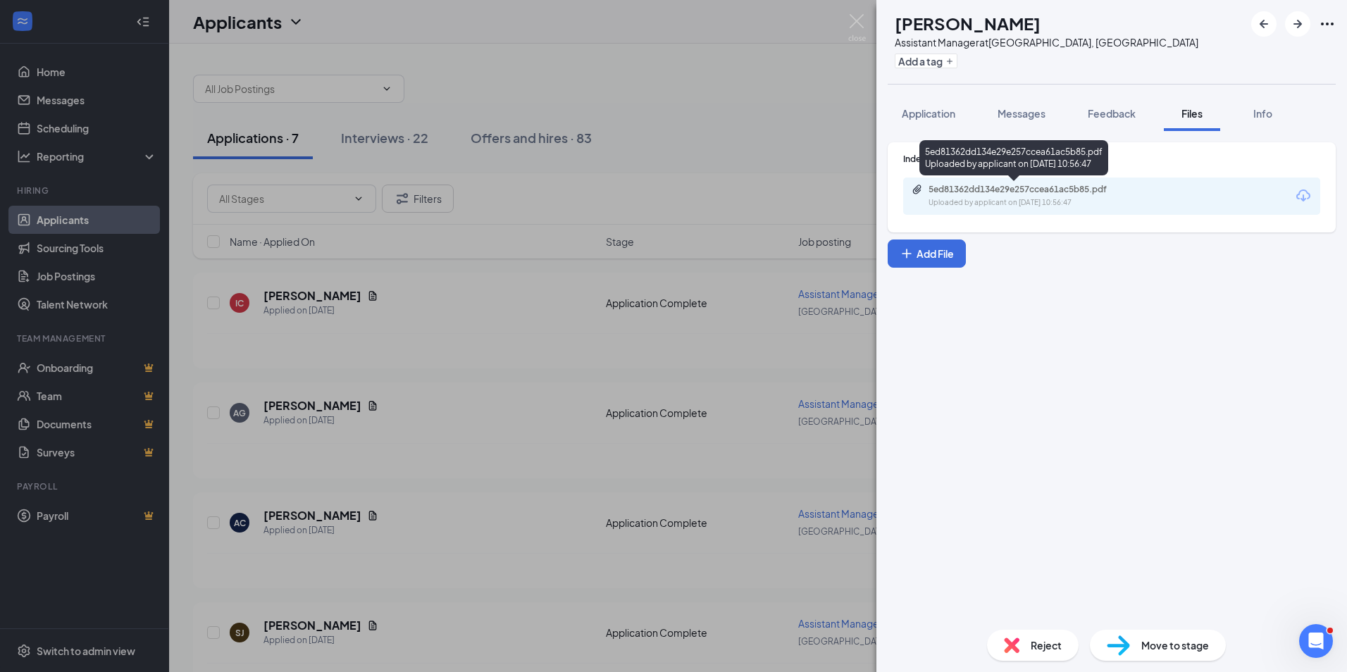
click at [957, 197] on div "5ed81362dd134e29e257ccea61ac5b85.pdf Uploaded by applicant on [DATE] 10:56:47" at bounding box center [1026, 196] width 228 height 25
click at [926, 111] on span "Application" at bounding box center [929, 113] width 54 height 13
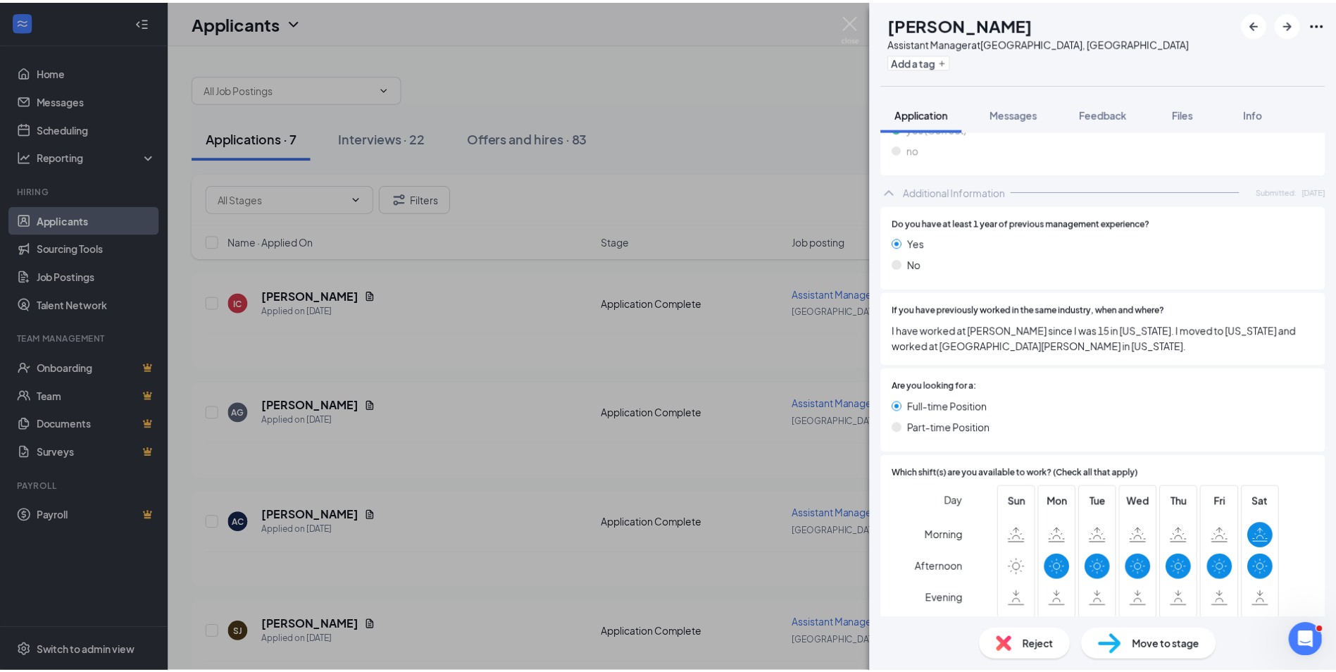
scroll to position [634, 0]
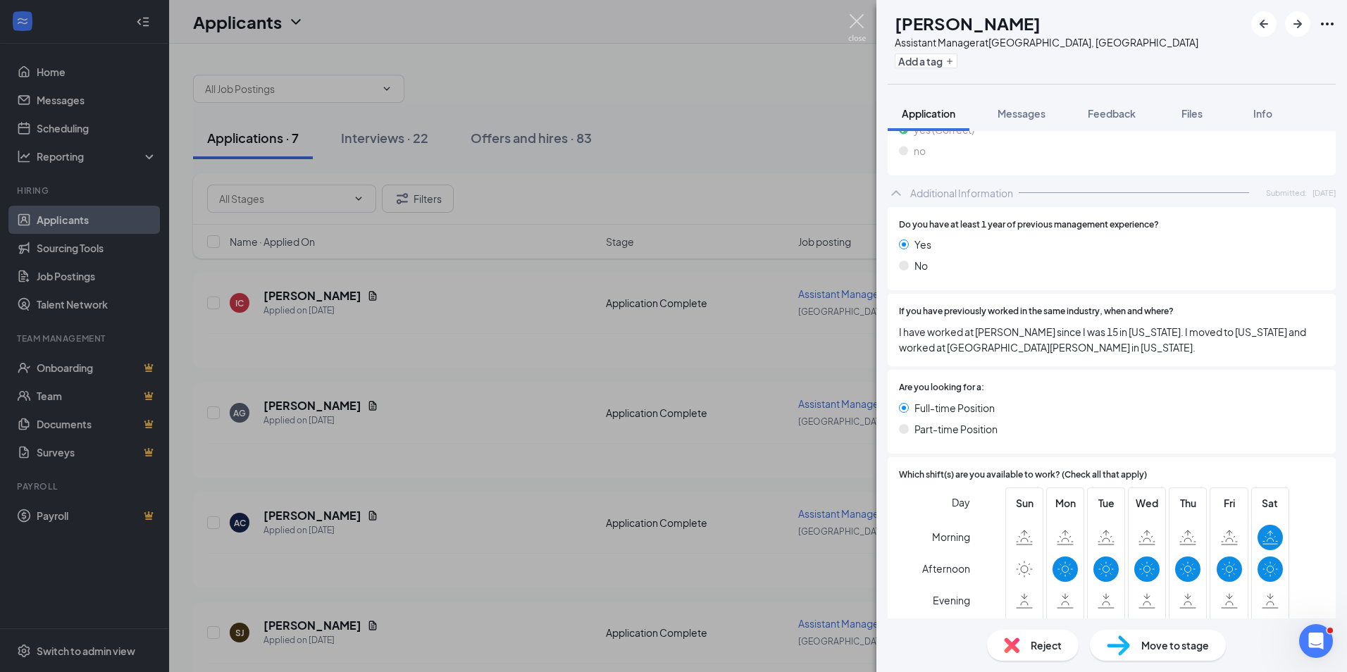
drag, startPoint x: 855, startPoint y: 19, endPoint x: 611, endPoint y: 106, distance: 259.6
click at [855, 19] on img at bounding box center [857, 27] width 18 height 27
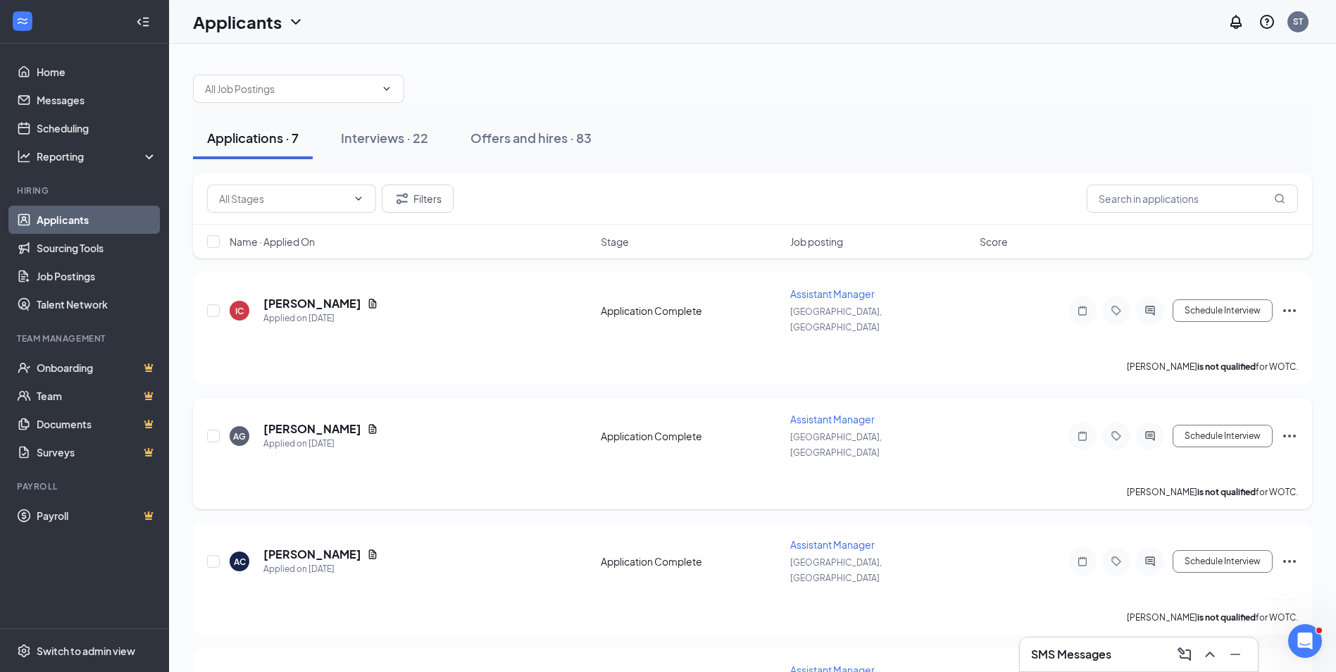
click at [1296, 428] on icon "Ellipses" at bounding box center [1290, 436] width 17 height 17
click at [1185, 618] on p "Reject" at bounding box center [1226, 616] width 121 height 14
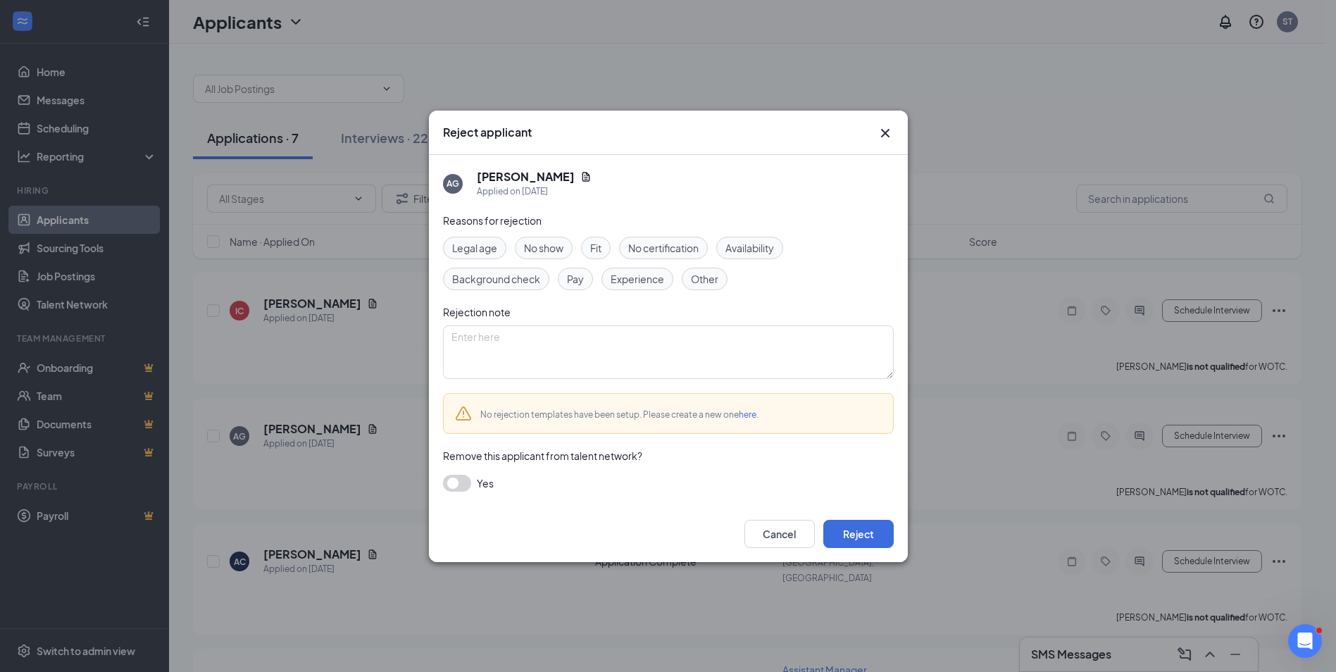
click at [757, 234] on div "Reasons for rejection Legal age No show Fit No certification Availability Backg…" at bounding box center [668, 359] width 451 height 293
click at [755, 241] on span "Availability" at bounding box center [750, 247] width 49 height 15
click at [460, 480] on button "button" at bounding box center [457, 483] width 28 height 17
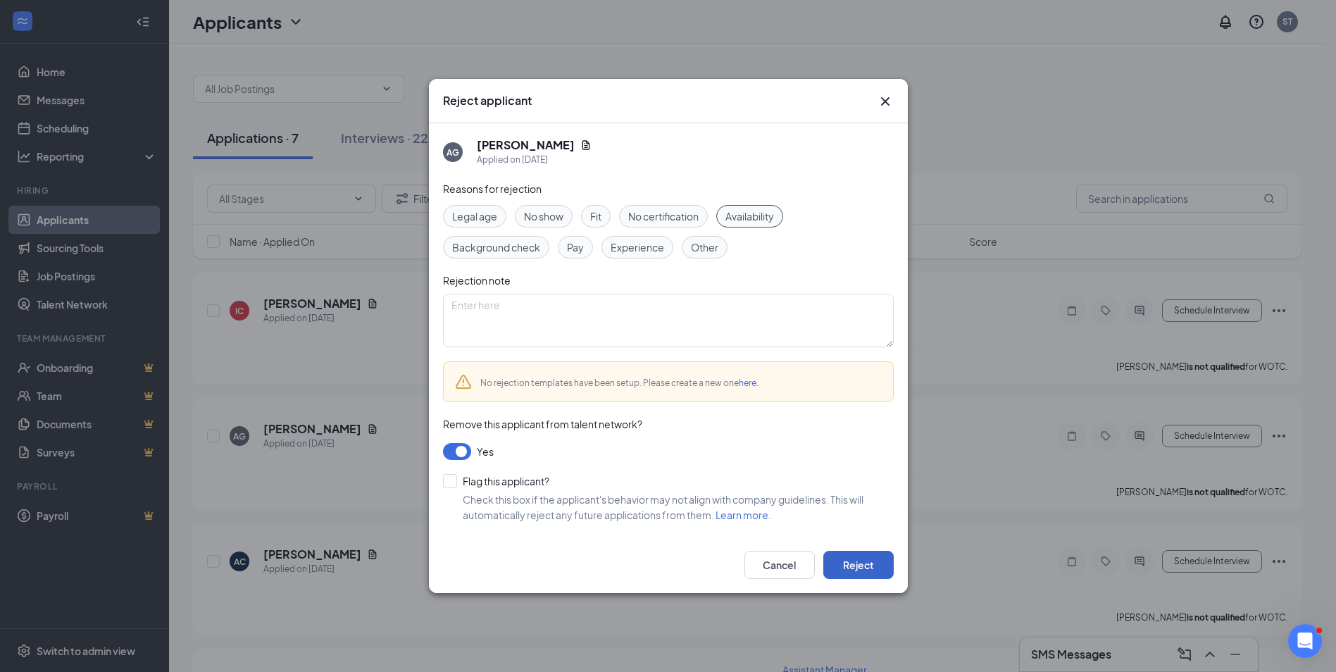
click at [836, 559] on button "Reject" at bounding box center [859, 565] width 70 height 28
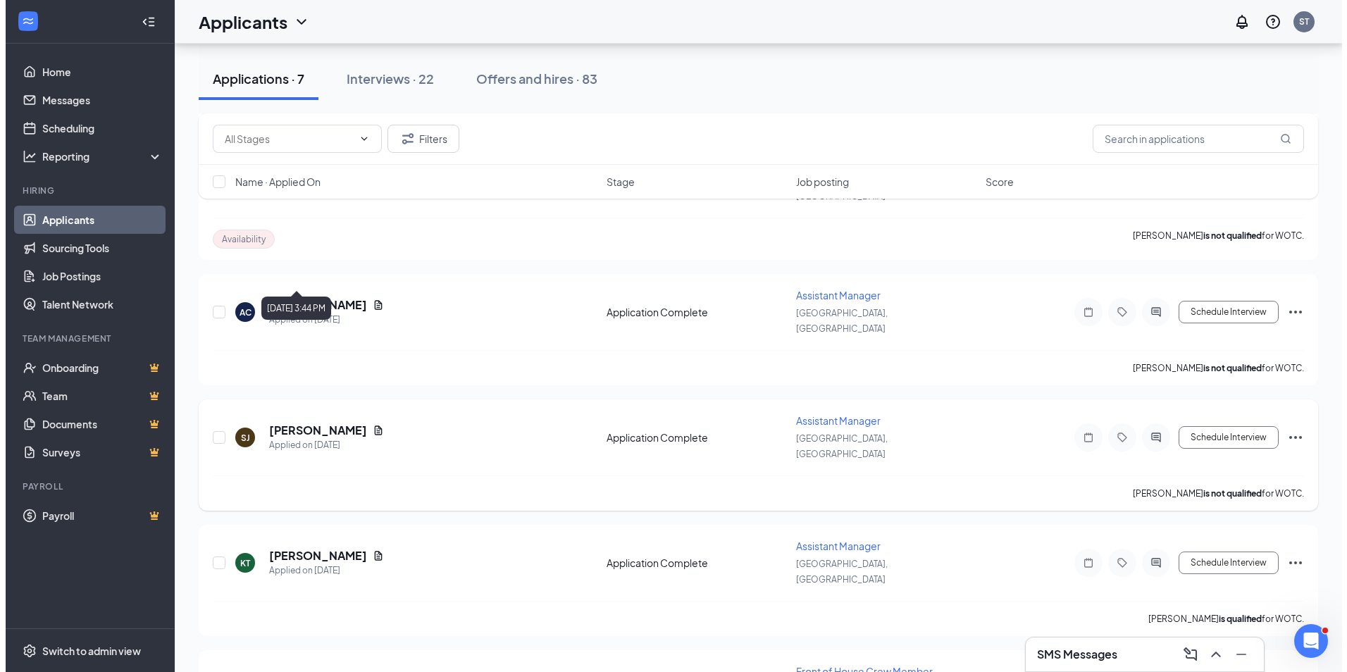
scroll to position [382, 0]
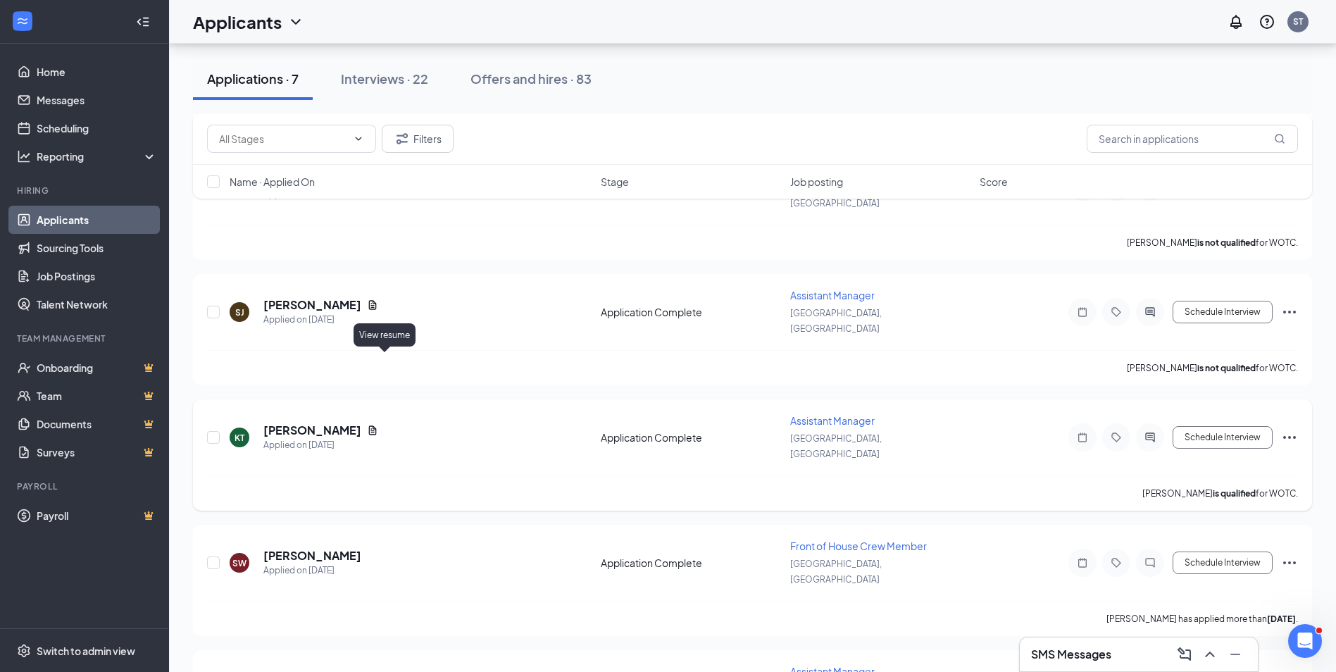
click at [378, 425] on icon "Document" at bounding box center [372, 430] width 11 height 11
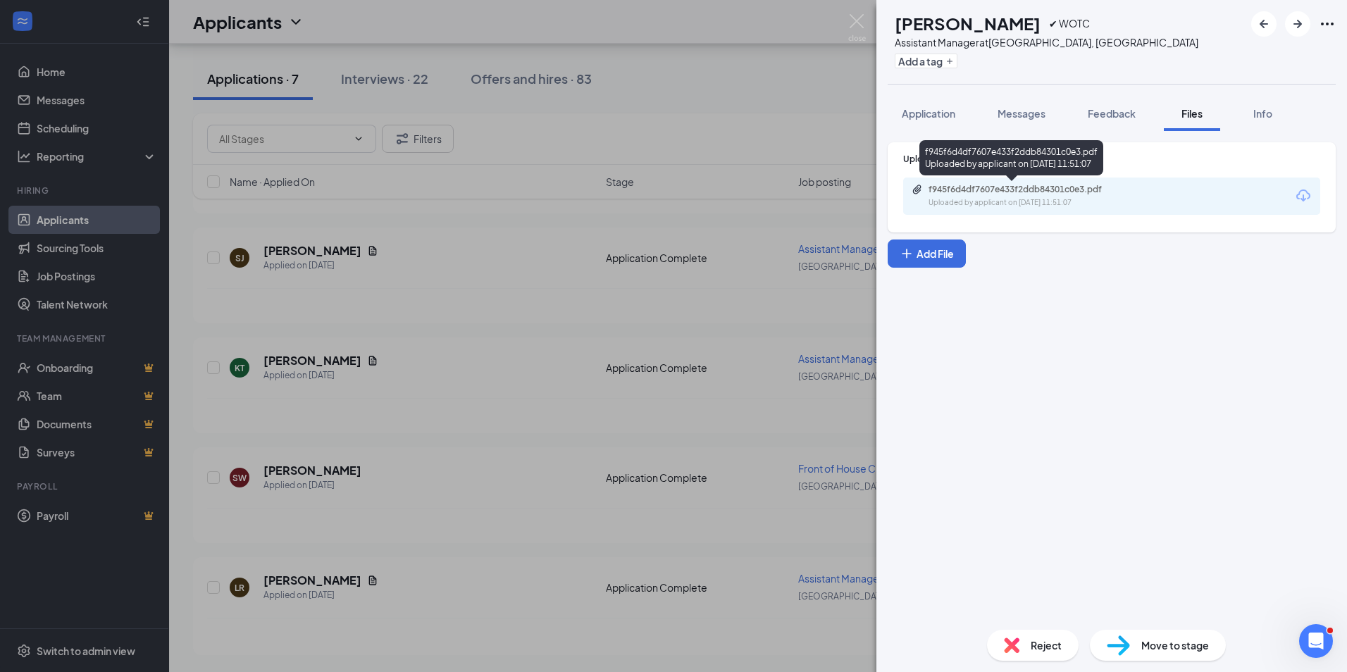
click at [931, 197] on div "f945f6d4df7607e433f2ddb84301c0e3.pdf Uploaded by applicant on [DATE] 11:51:07" at bounding box center [1026, 196] width 228 height 25
click at [927, 107] on span "Application" at bounding box center [929, 113] width 54 height 13
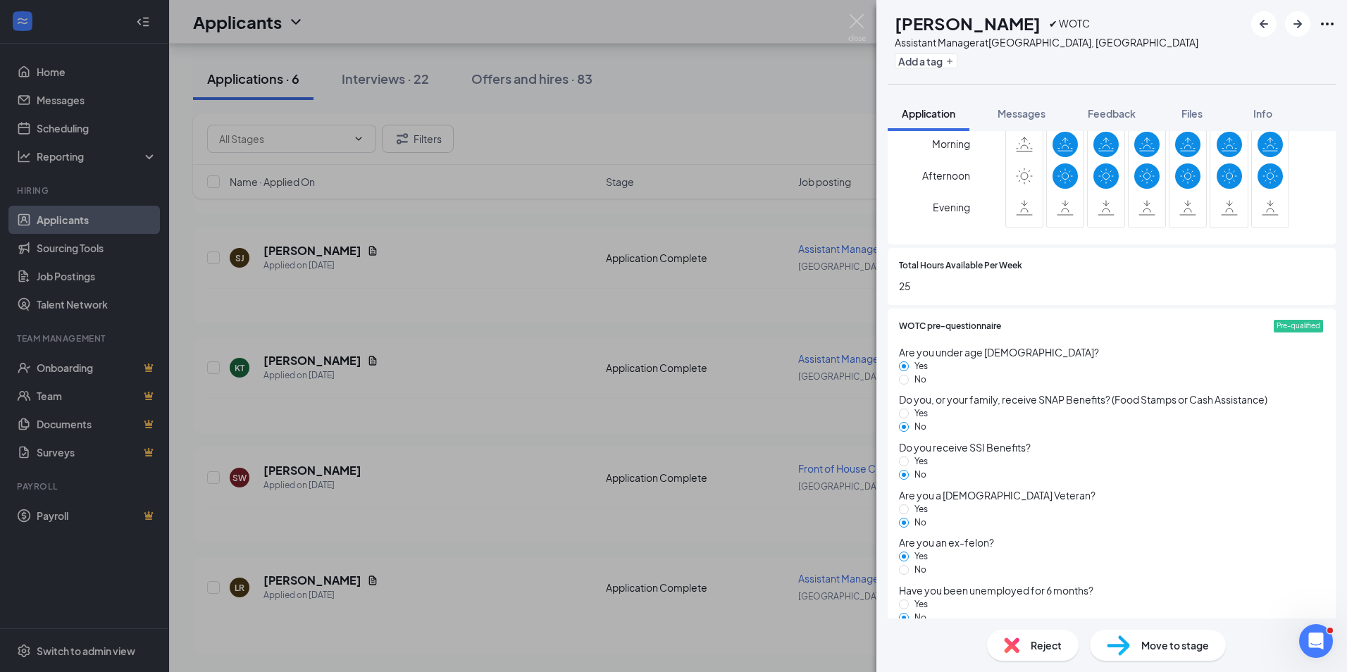
scroll to position [982, 0]
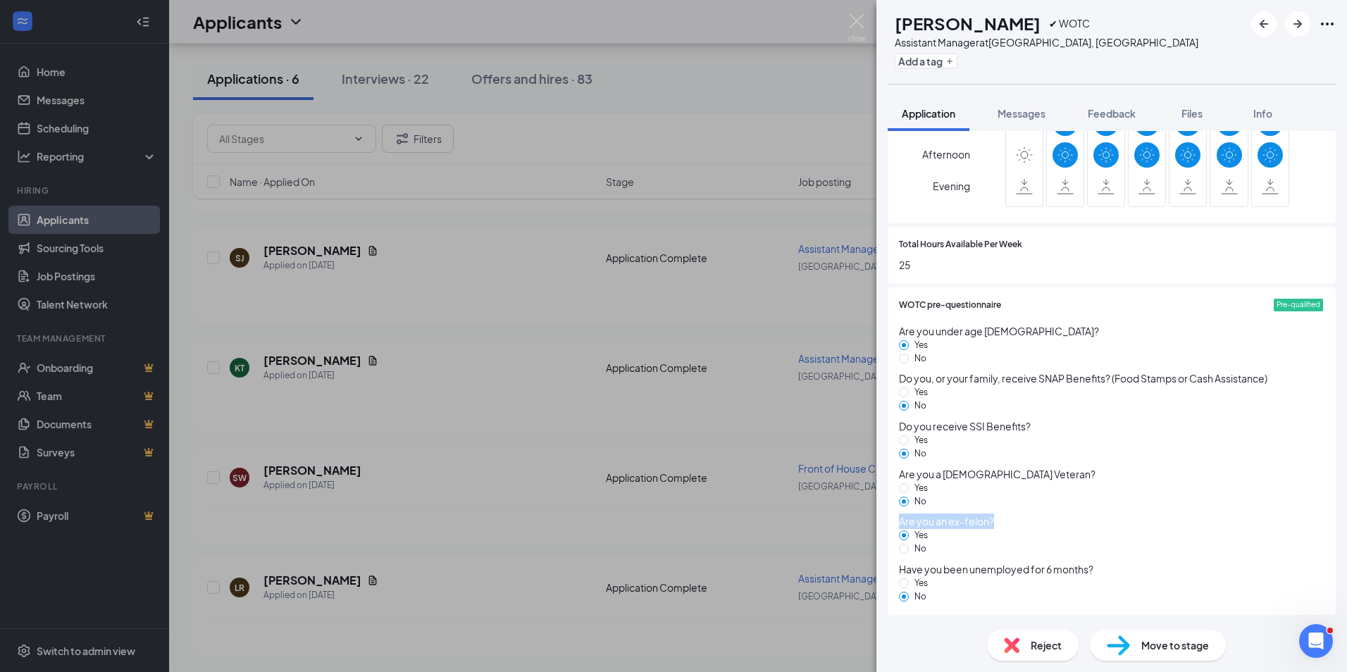
drag, startPoint x: 992, startPoint y: 524, endPoint x: 897, endPoint y: 526, distance: 95.1
click at [897, 526] on div "WOTC pre-questionnaire Pre-qualified Are you under age [DEMOGRAPHIC_DATA]? Yes …" at bounding box center [1112, 451] width 448 height 328
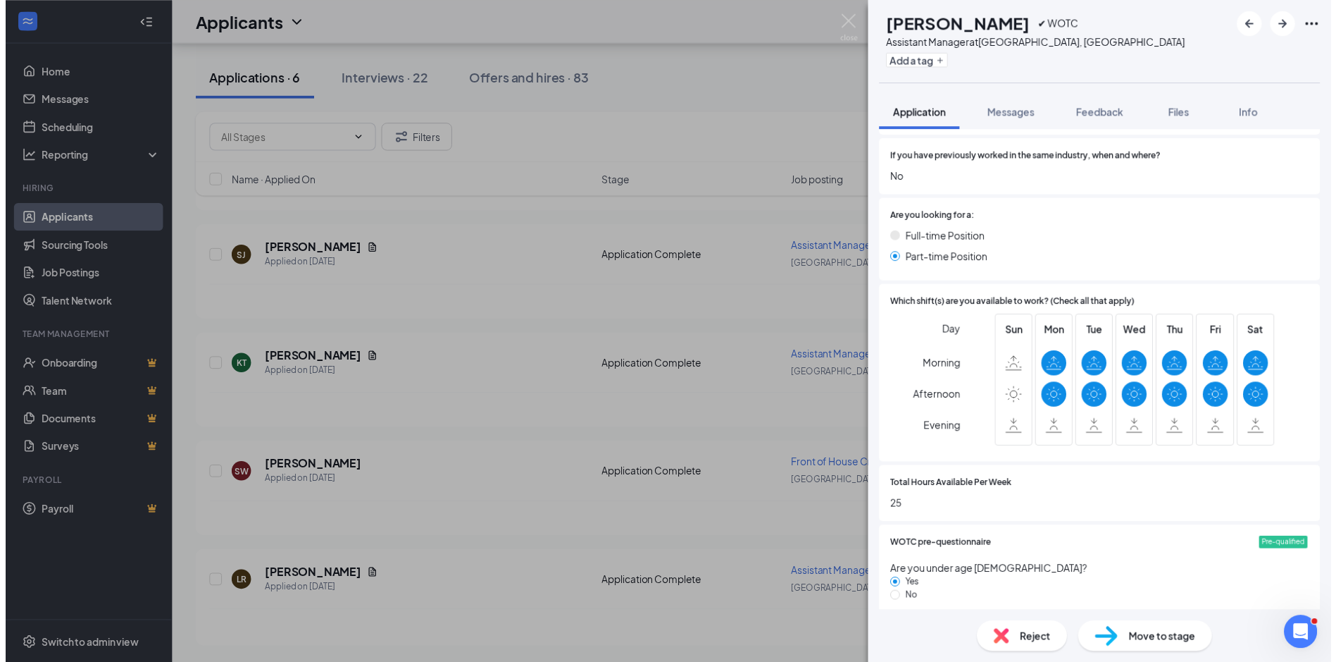
scroll to position [771, 0]
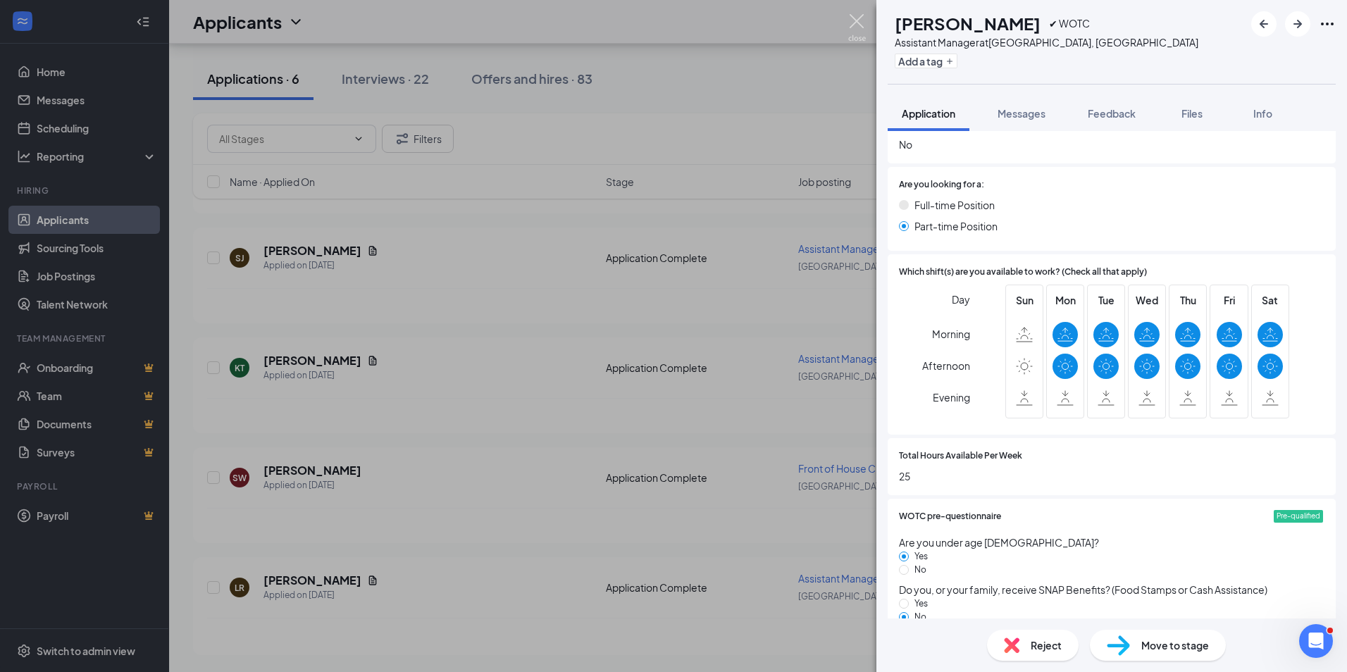
click at [856, 27] on img at bounding box center [857, 27] width 18 height 27
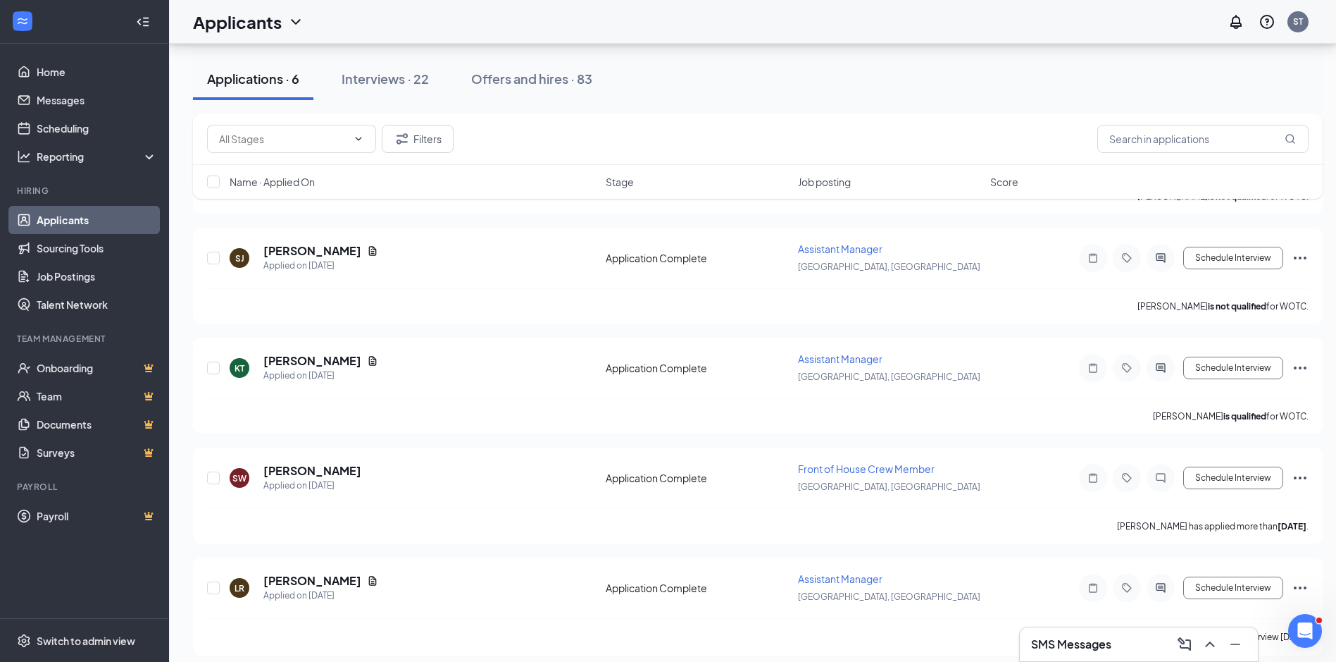
scroll to position [275, 0]
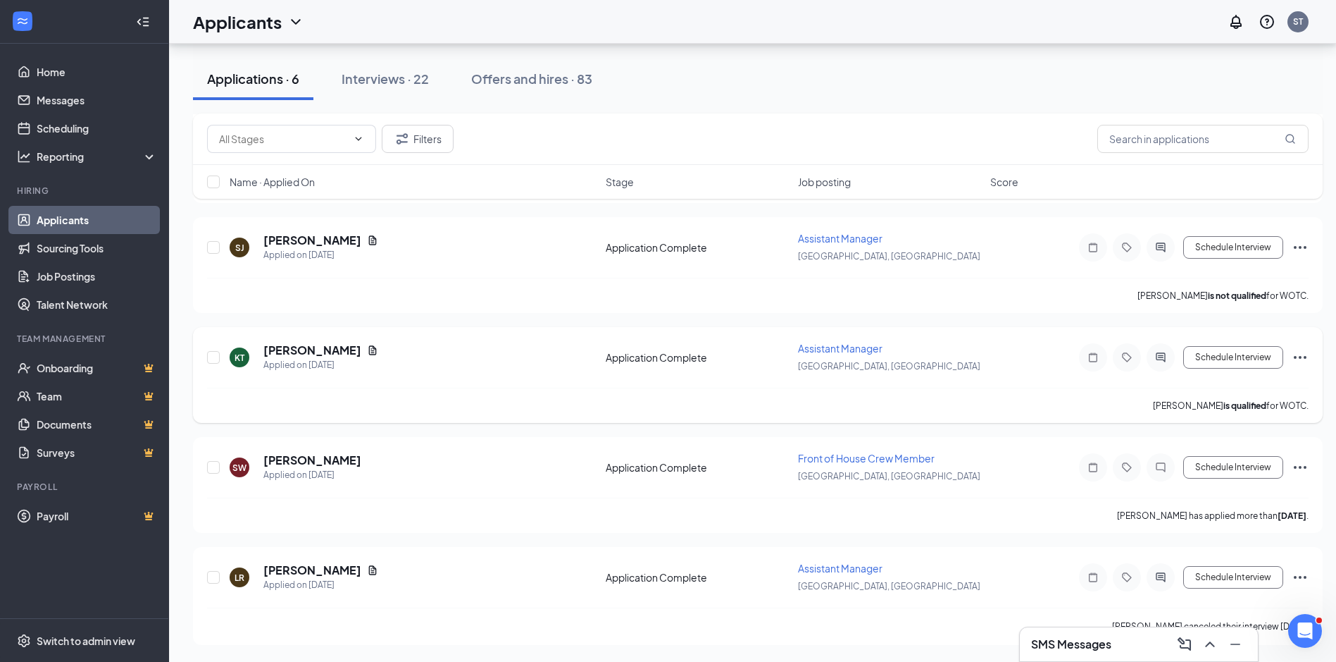
click at [1306, 356] on icon "Ellipses" at bounding box center [1300, 357] width 13 height 3
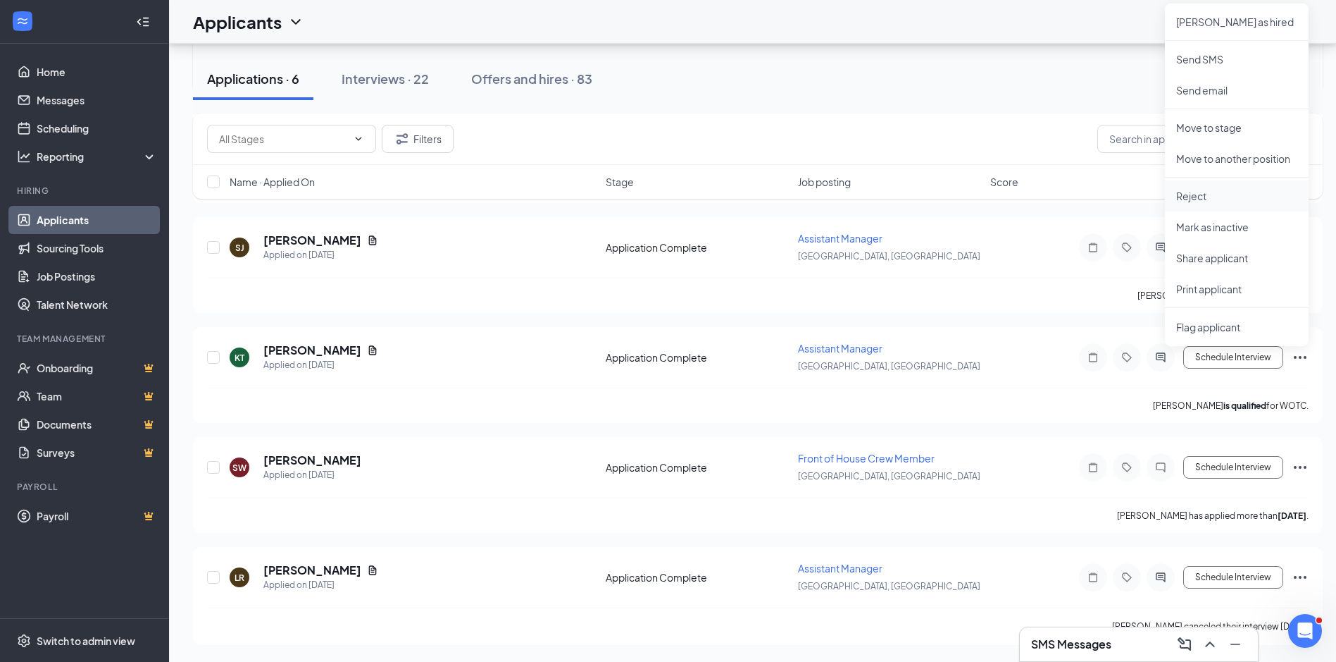
click at [1201, 196] on p "Reject" at bounding box center [1237, 196] width 121 height 14
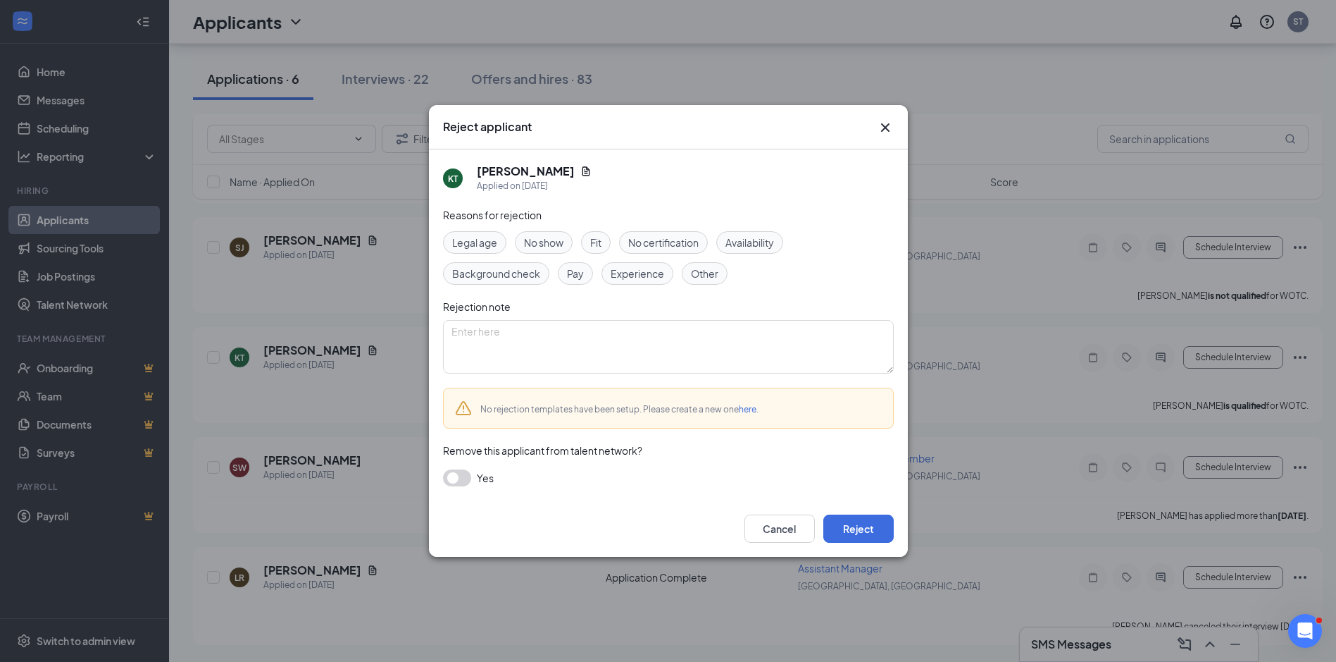
click at [782, 237] on div "Availability" at bounding box center [749, 242] width 67 height 23
click at [865, 540] on button "Reject" at bounding box center [859, 528] width 70 height 28
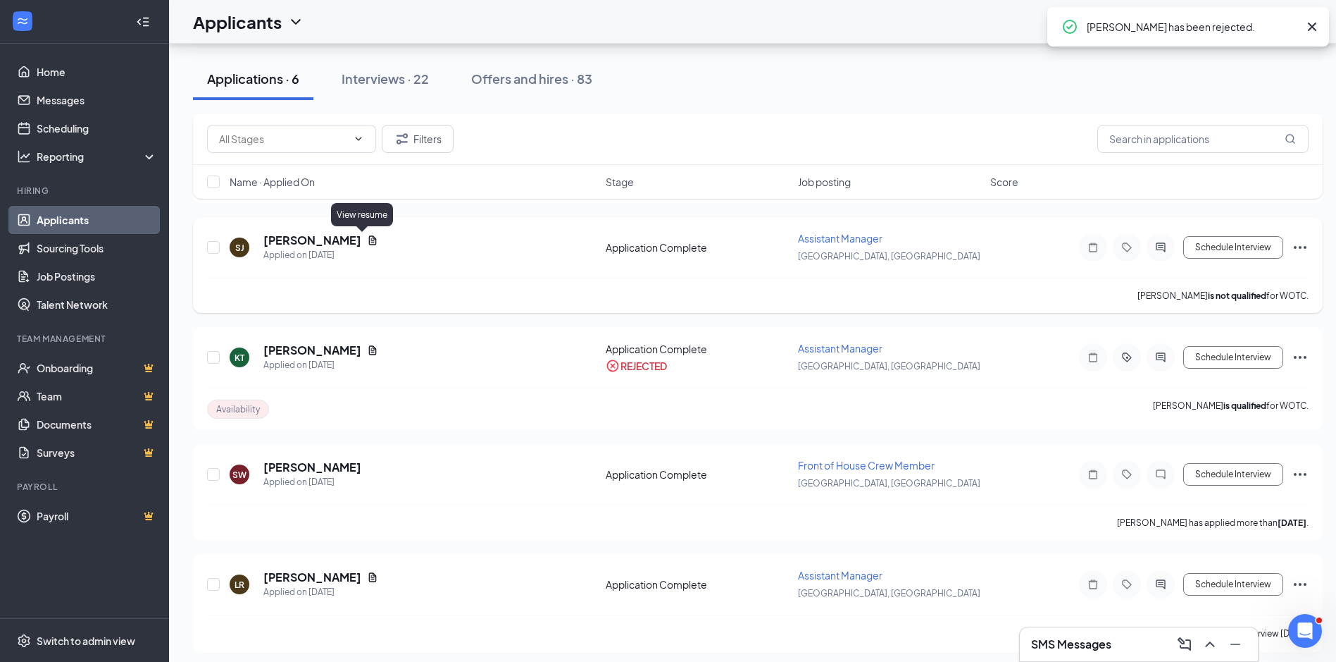
click at [369, 237] on icon "Document" at bounding box center [373, 239] width 8 height 9
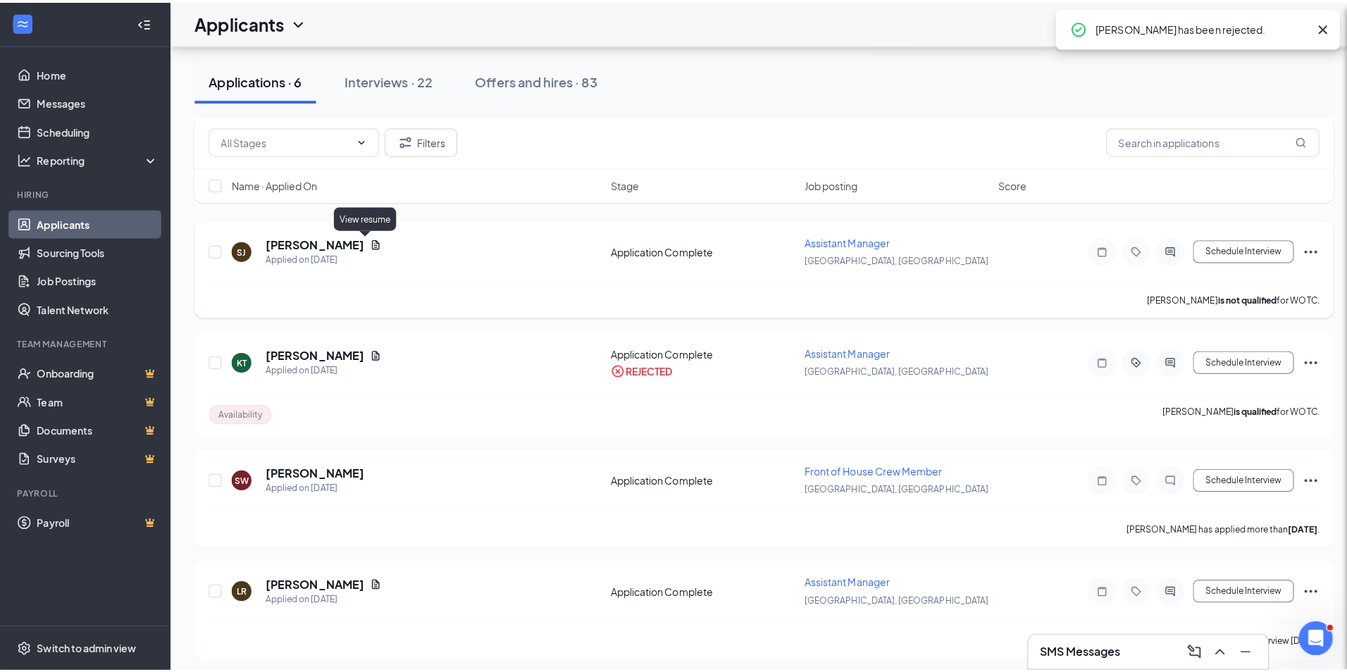
scroll to position [272, 0]
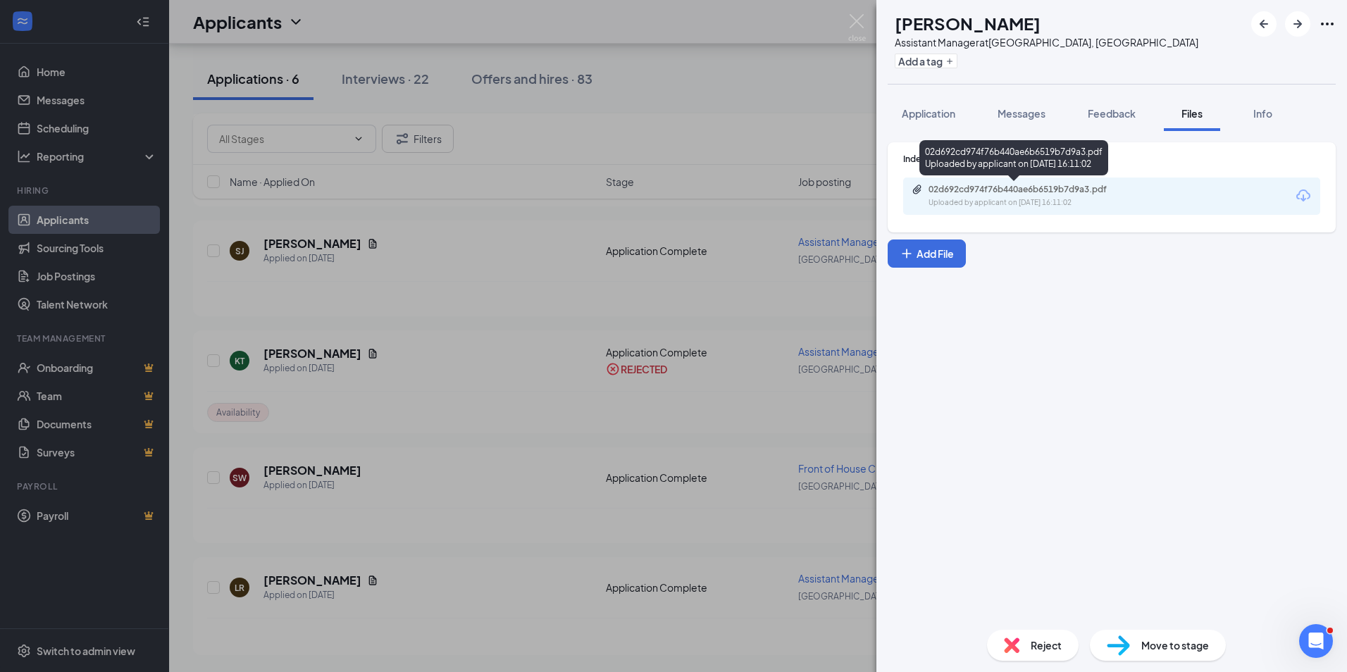
drag, startPoint x: 937, startPoint y: 187, endPoint x: 986, endPoint y: 193, distance: 49.6
click at [986, 193] on div "02d692cd974f76b440ae6b6519b7d9a3.pdf" at bounding box center [1027, 189] width 197 height 11
click at [924, 115] on span "Application" at bounding box center [929, 113] width 54 height 13
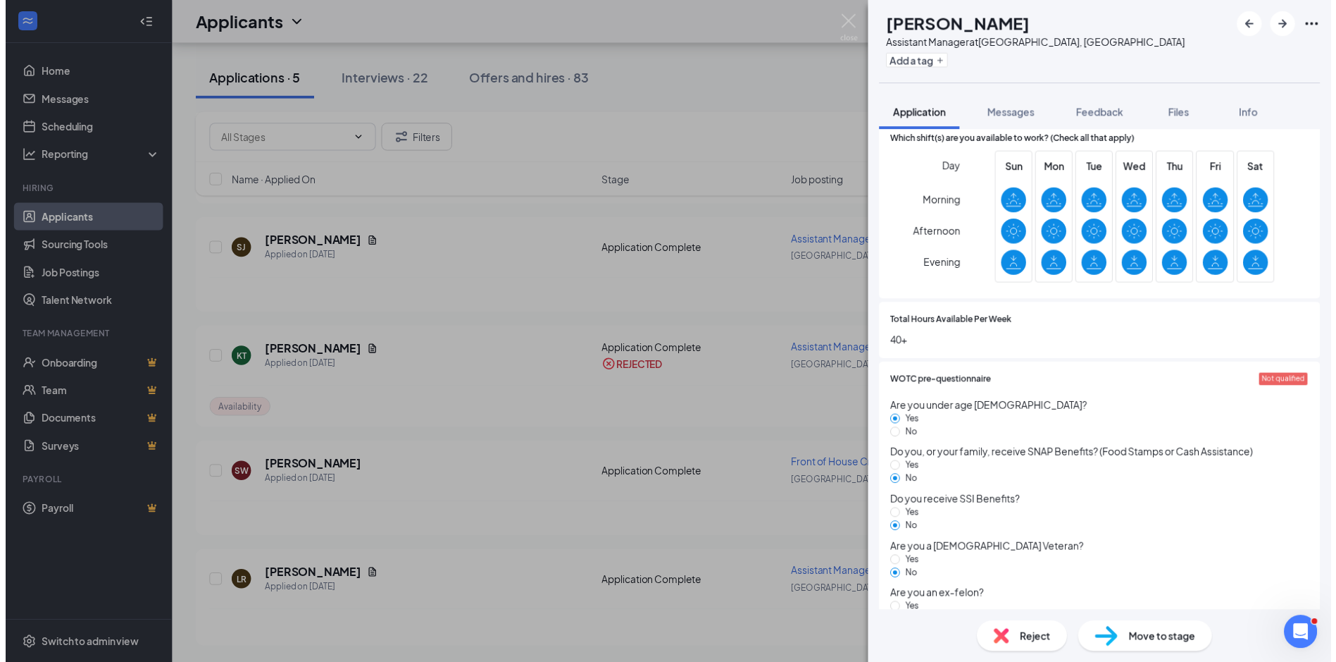
scroll to position [1022, 0]
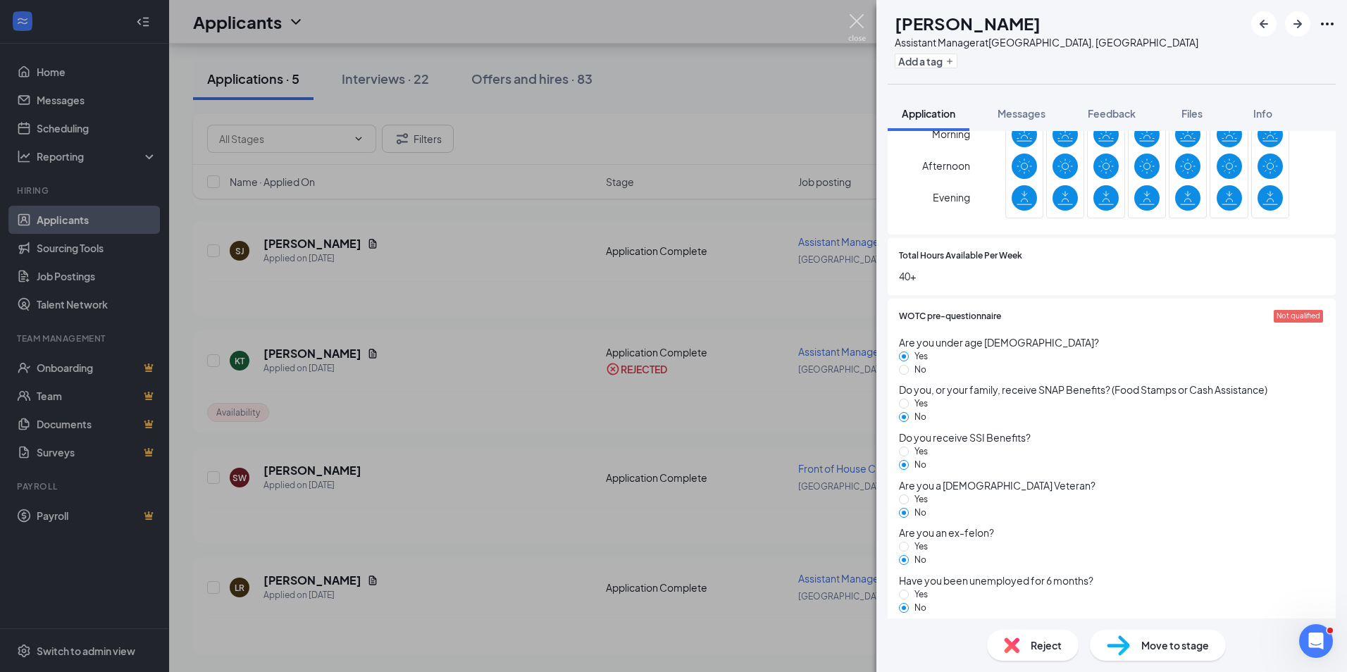
click at [848, 19] on img at bounding box center [857, 27] width 18 height 27
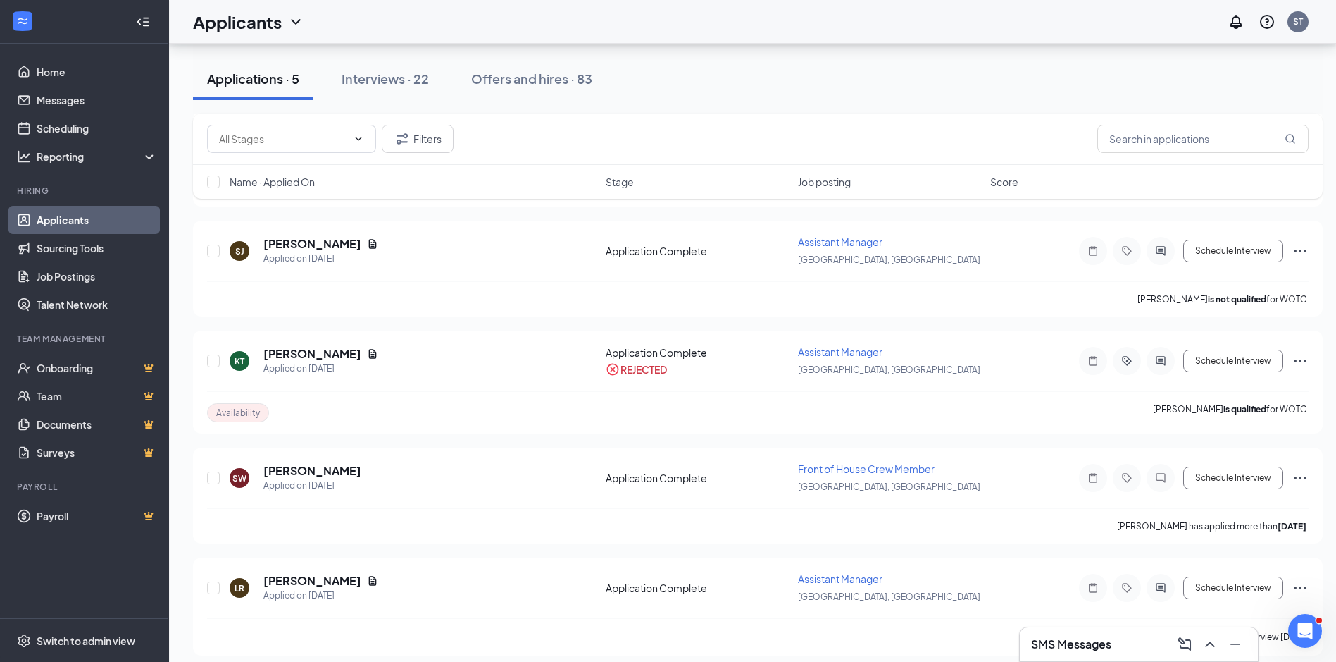
scroll to position [166, 0]
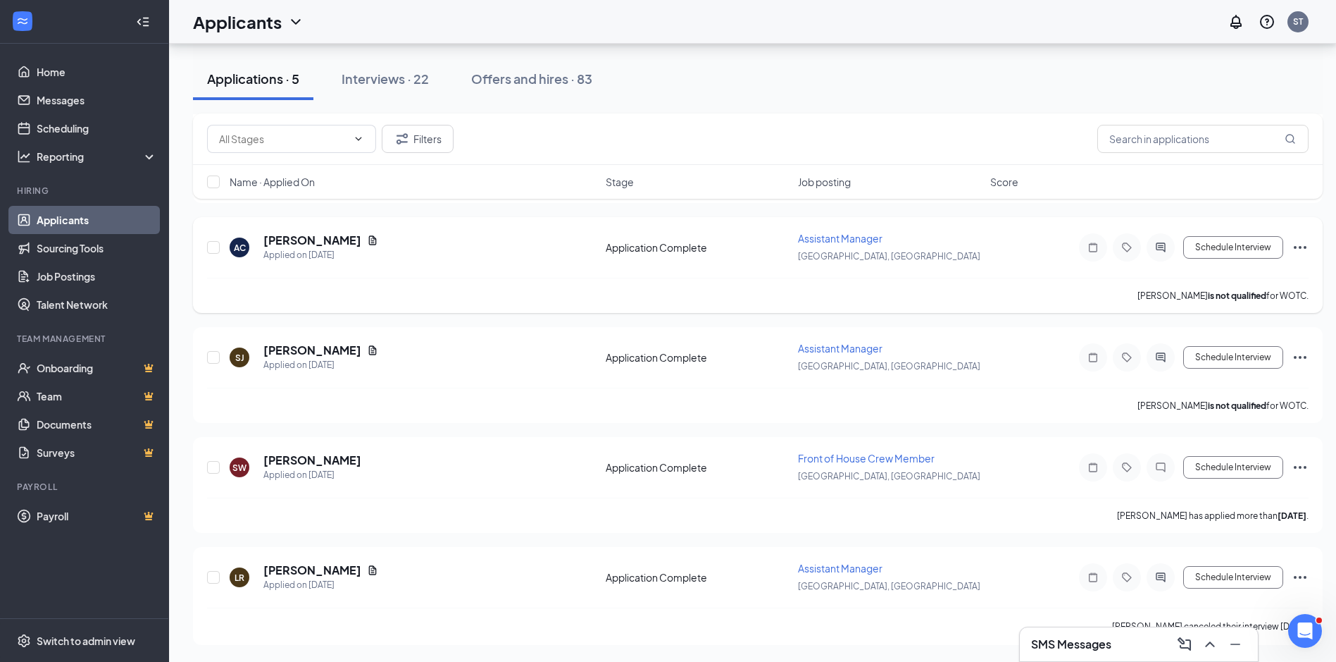
click at [1296, 247] on icon "Ellipses" at bounding box center [1300, 247] width 13 height 3
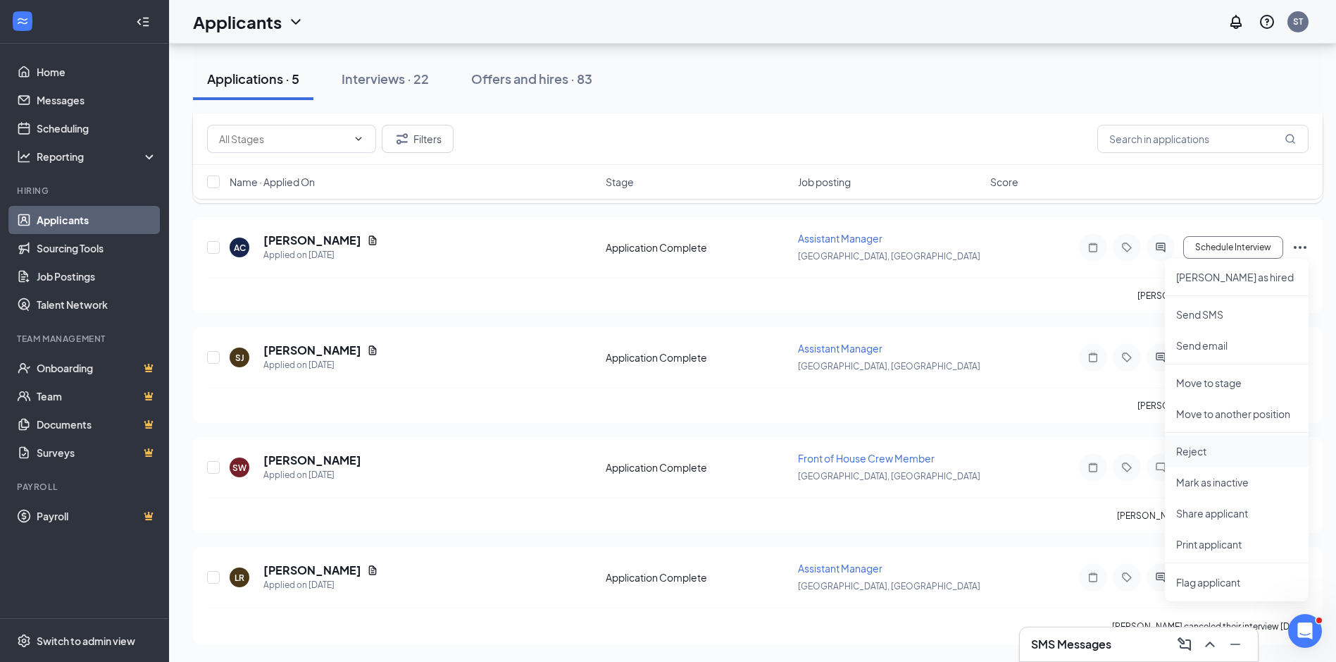
click at [1212, 441] on li "Reject" at bounding box center [1237, 450] width 144 height 31
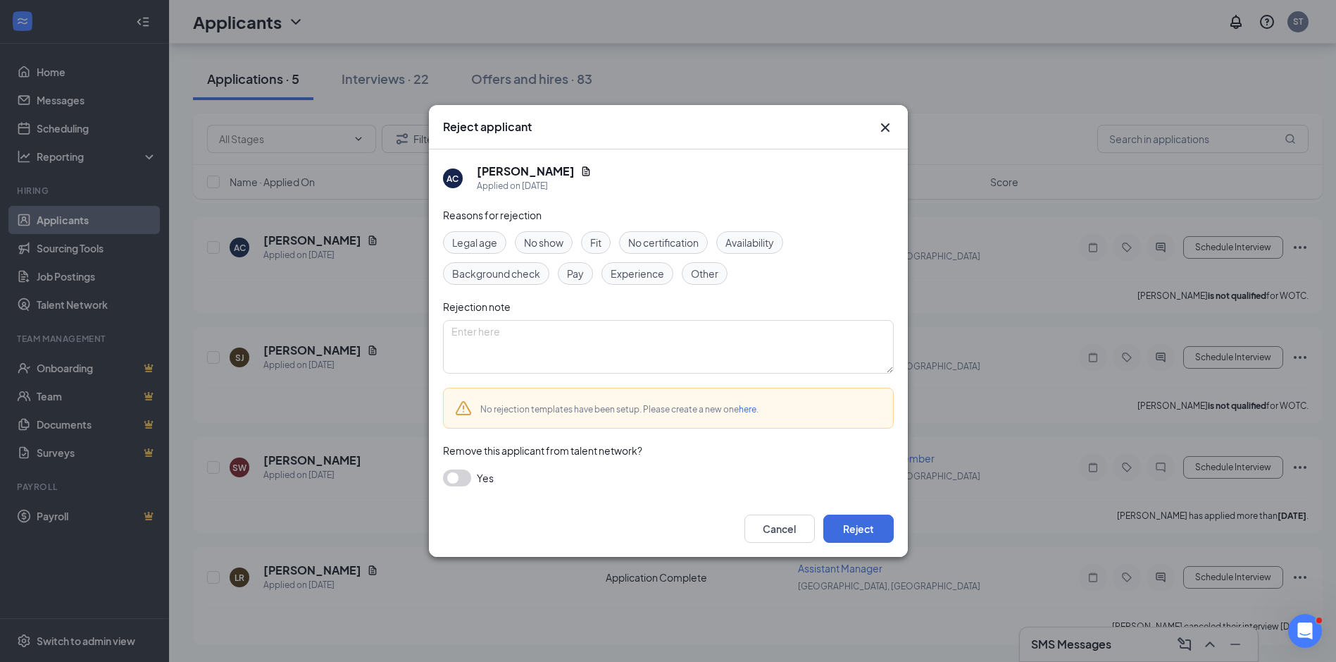
click at [756, 248] on span "Availability" at bounding box center [750, 242] width 49 height 15
click at [696, 276] on span "Other" at bounding box center [704, 273] width 27 height 15
click at [762, 230] on div "Reasons for rejection Legal age No show Fit No certification Availability Backg…" at bounding box center [668, 353] width 451 height 293
click at [738, 244] on span "Availability" at bounding box center [750, 242] width 49 height 15
click at [453, 480] on button "button" at bounding box center [457, 477] width 28 height 17
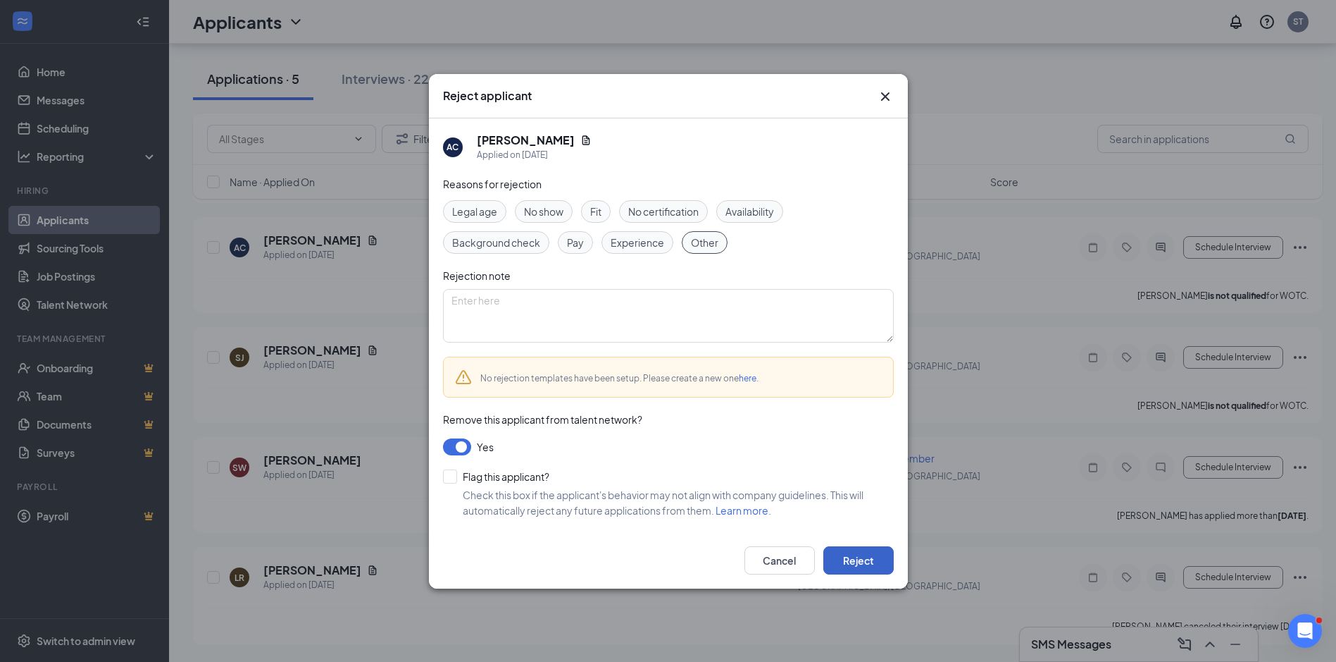
click at [837, 559] on button "Reject" at bounding box center [859, 560] width 70 height 28
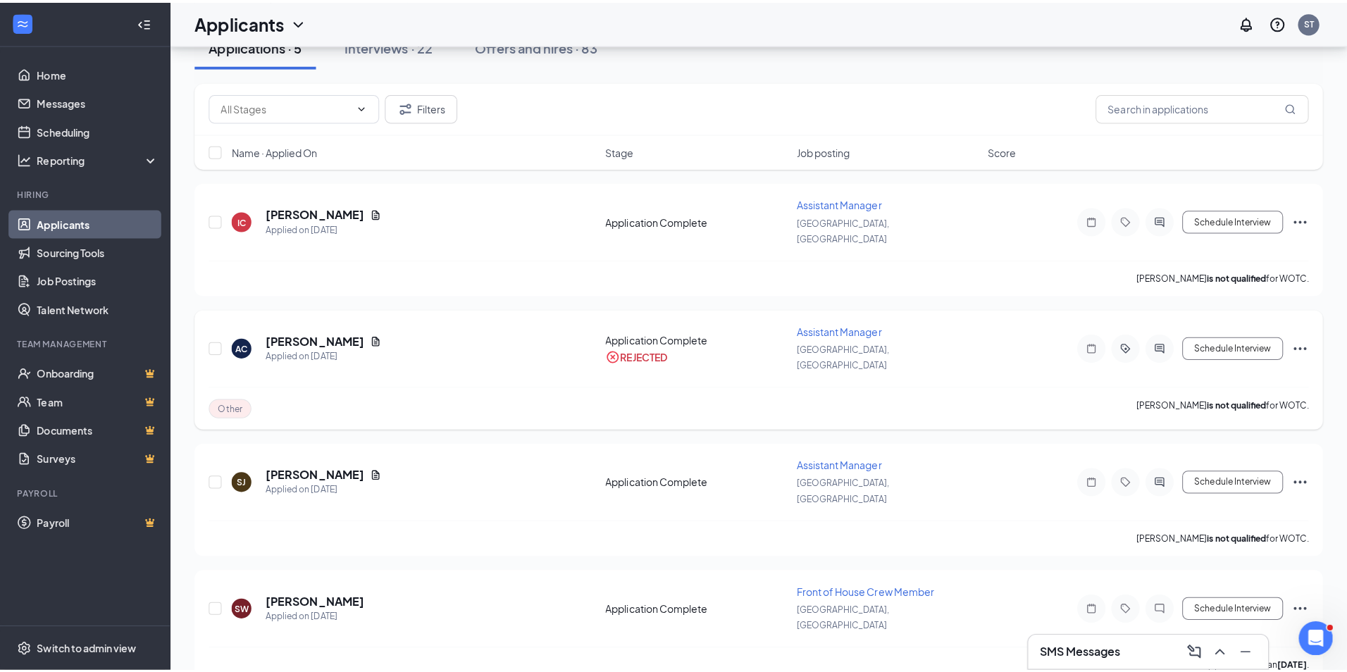
scroll to position [0, 0]
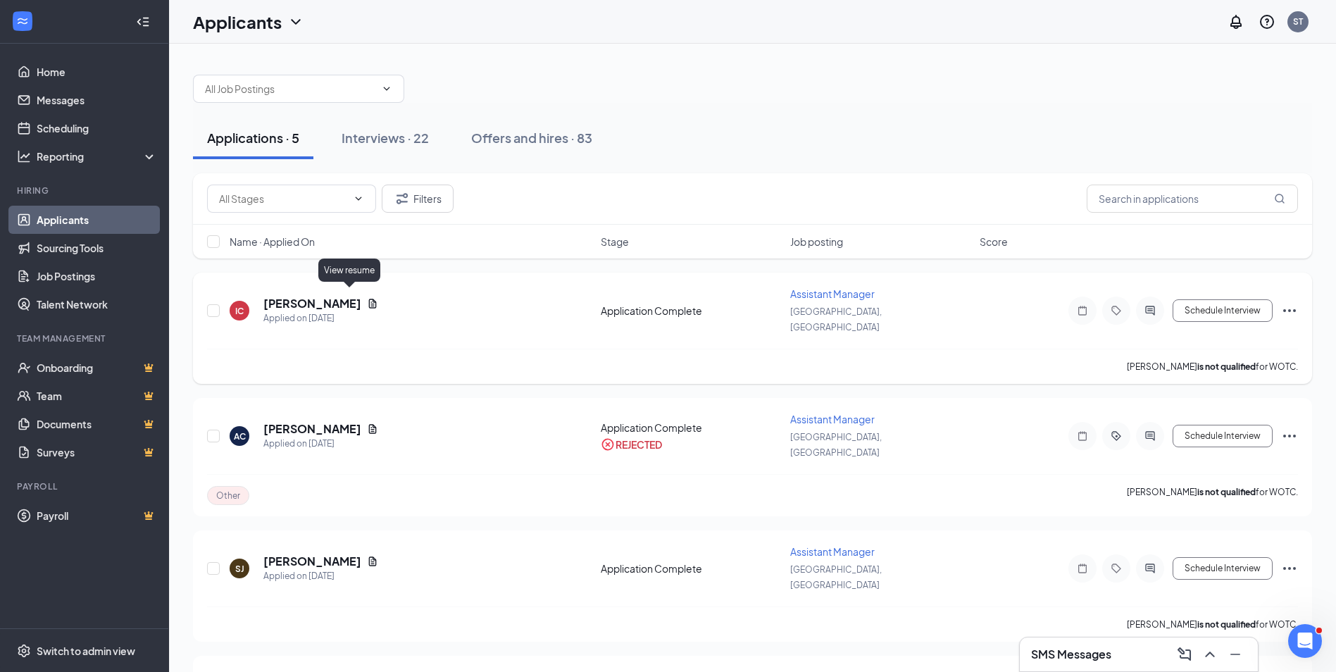
click at [367, 298] on icon "Document" at bounding box center [372, 303] width 11 height 11
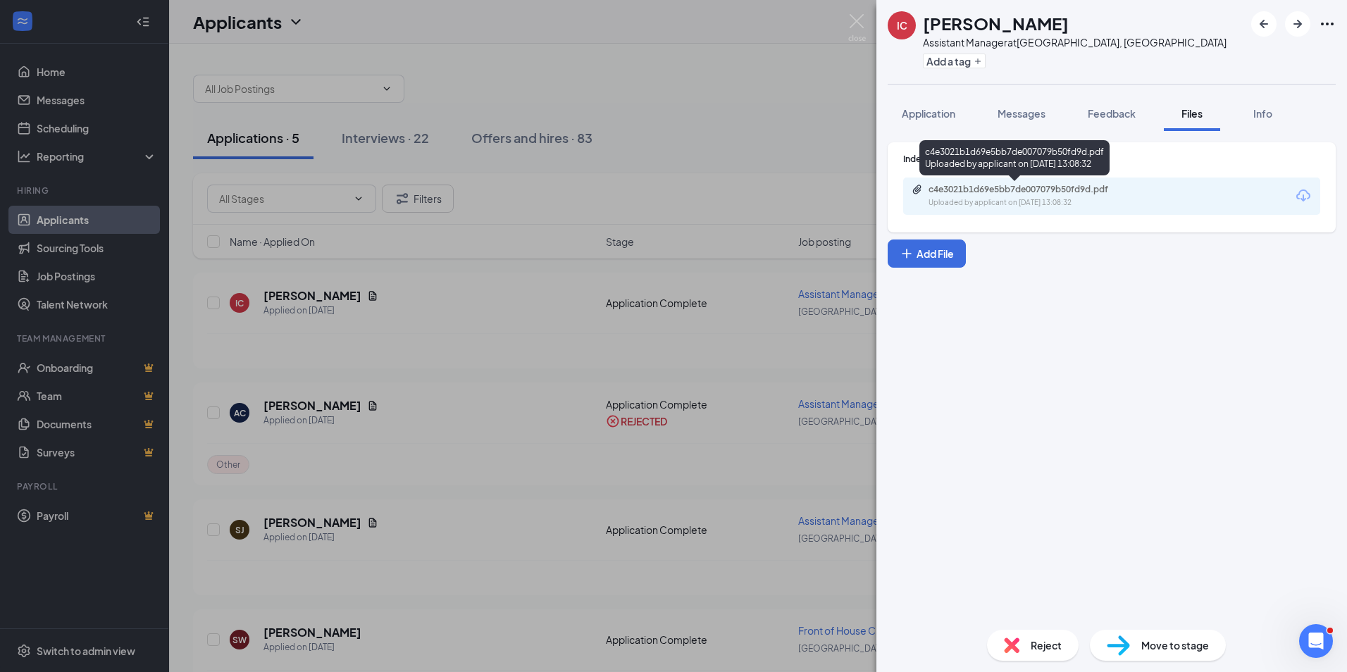
click at [972, 192] on div "c4e3021b1d69e5bb7de007079b50fd9d.pdf" at bounding box center [1027, 189] width 197 height 11
click at [956, 125] on button "Application" at bounding box center [929, 113] width 82 height 35
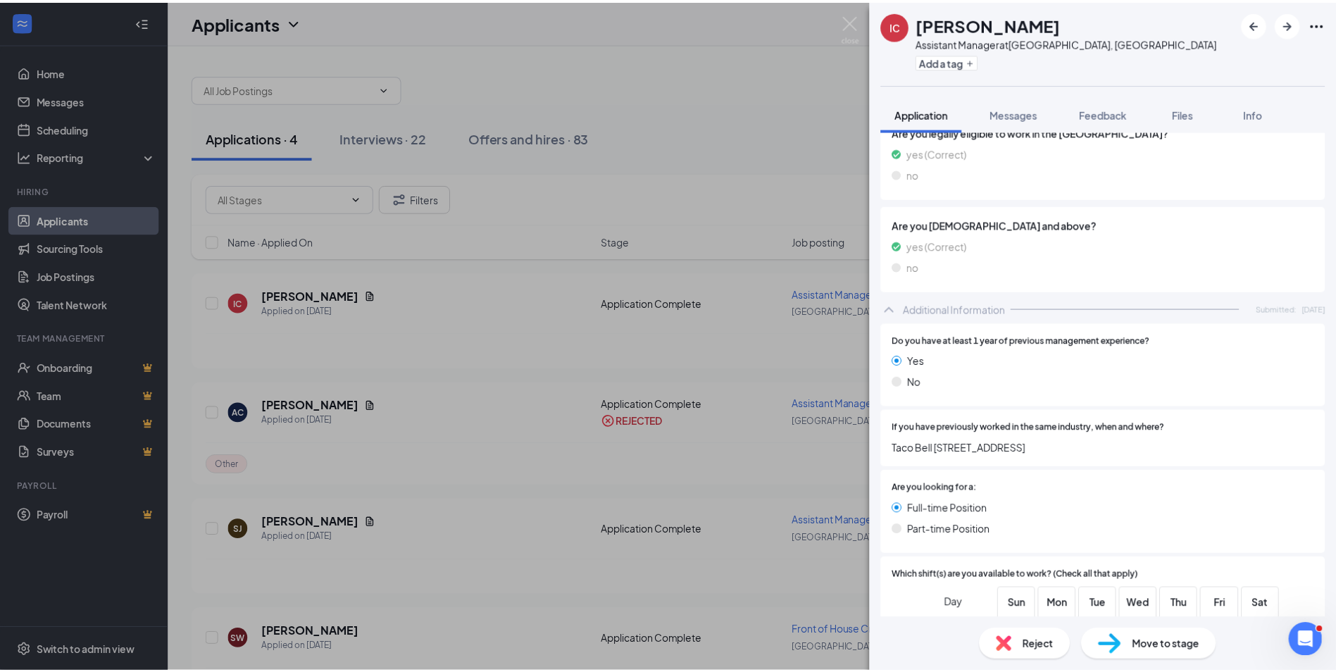
scroll to position [423, 0]
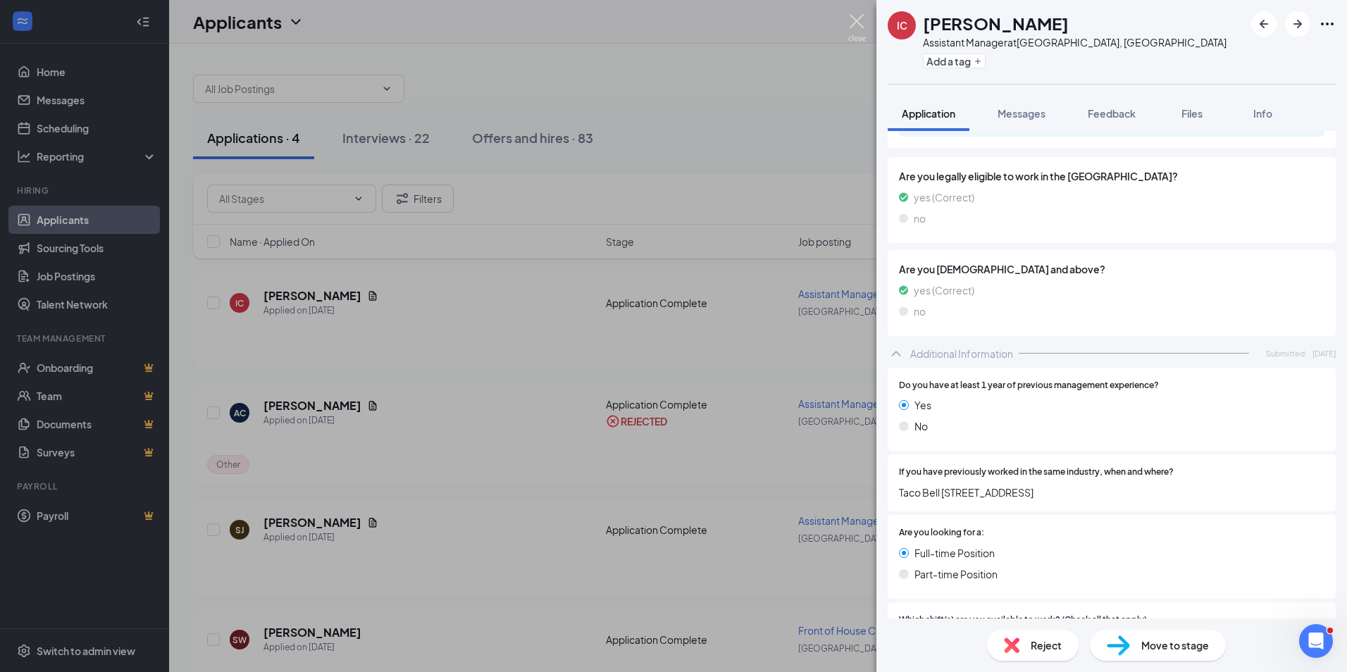
click at [851, 23] on img at bounding box center [857, 27] width 18 height 27
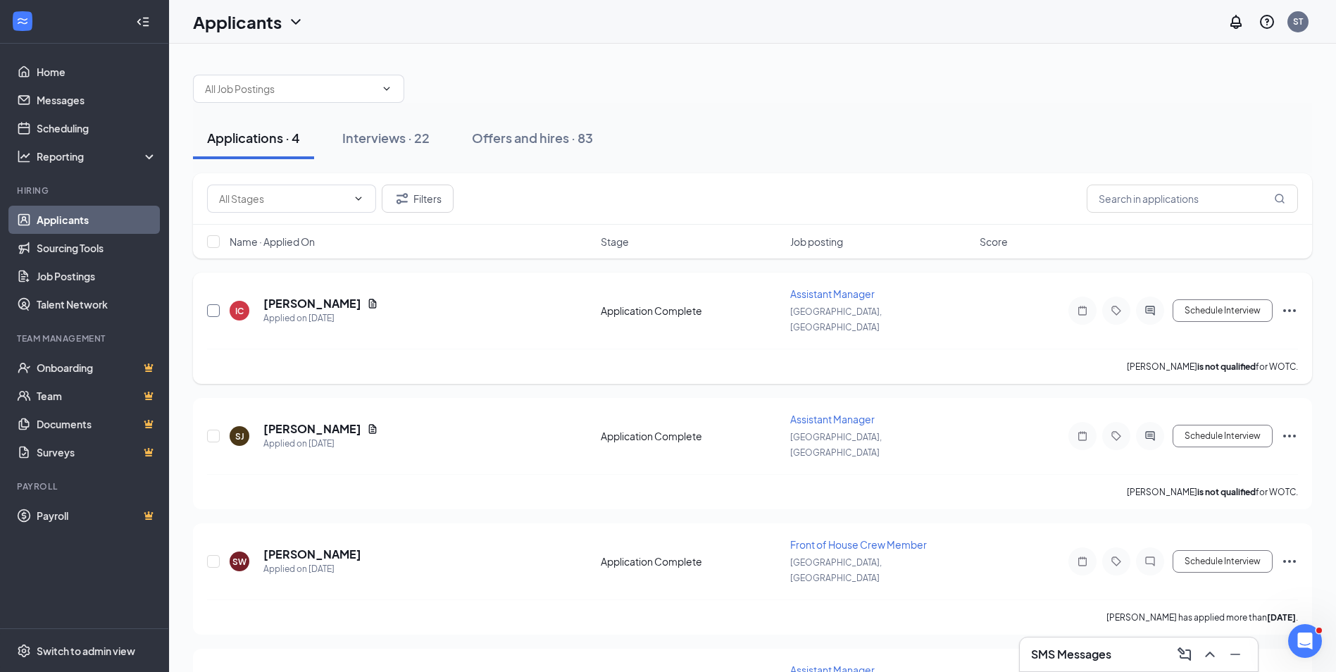
click at [211, 304] on input "checkbox" at bounding box center [213, 310] width 13 height 13
checkbox input "true"
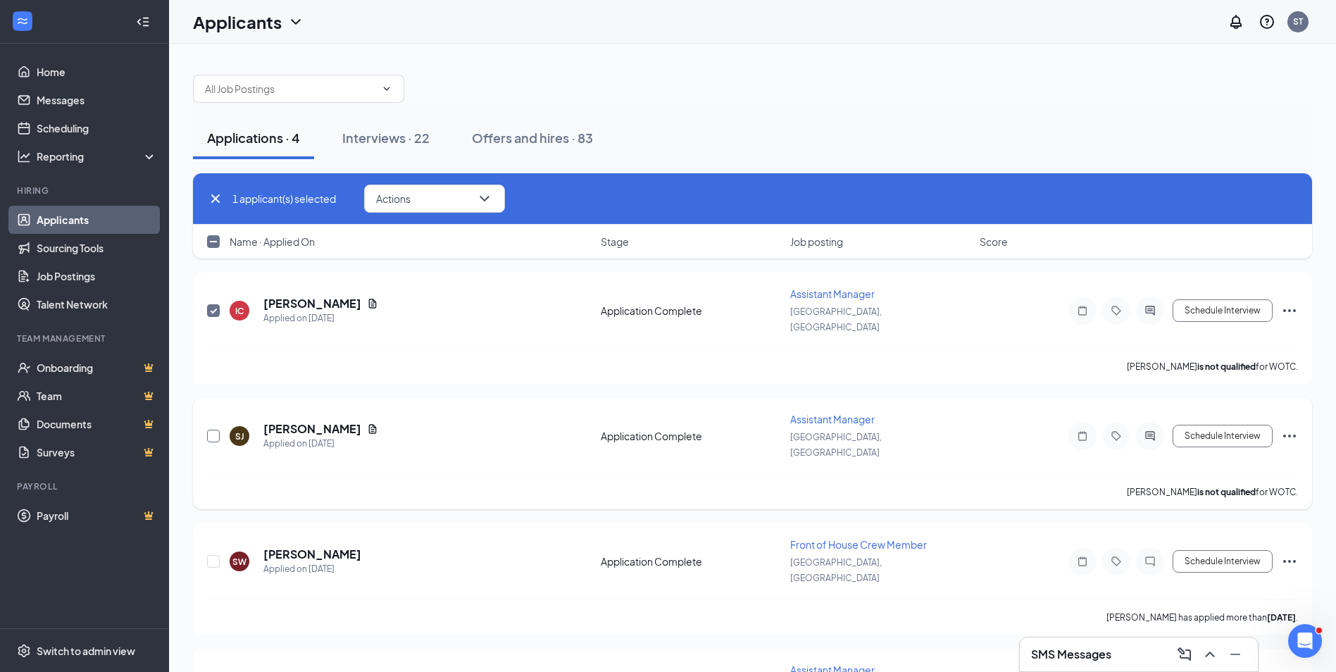
click at [215, 430] on input "checkbox" at bounding box center [213, 436] width 13 height 13
checkbox input "true"
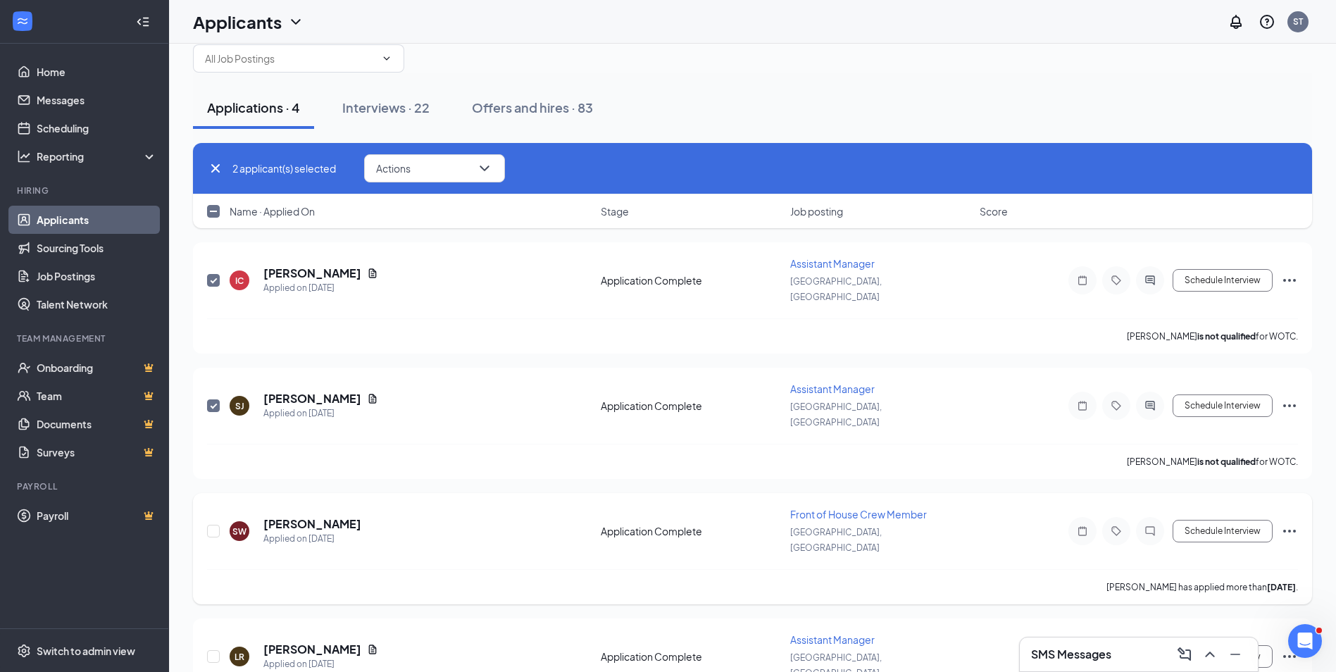
scroll to position [45, 0]
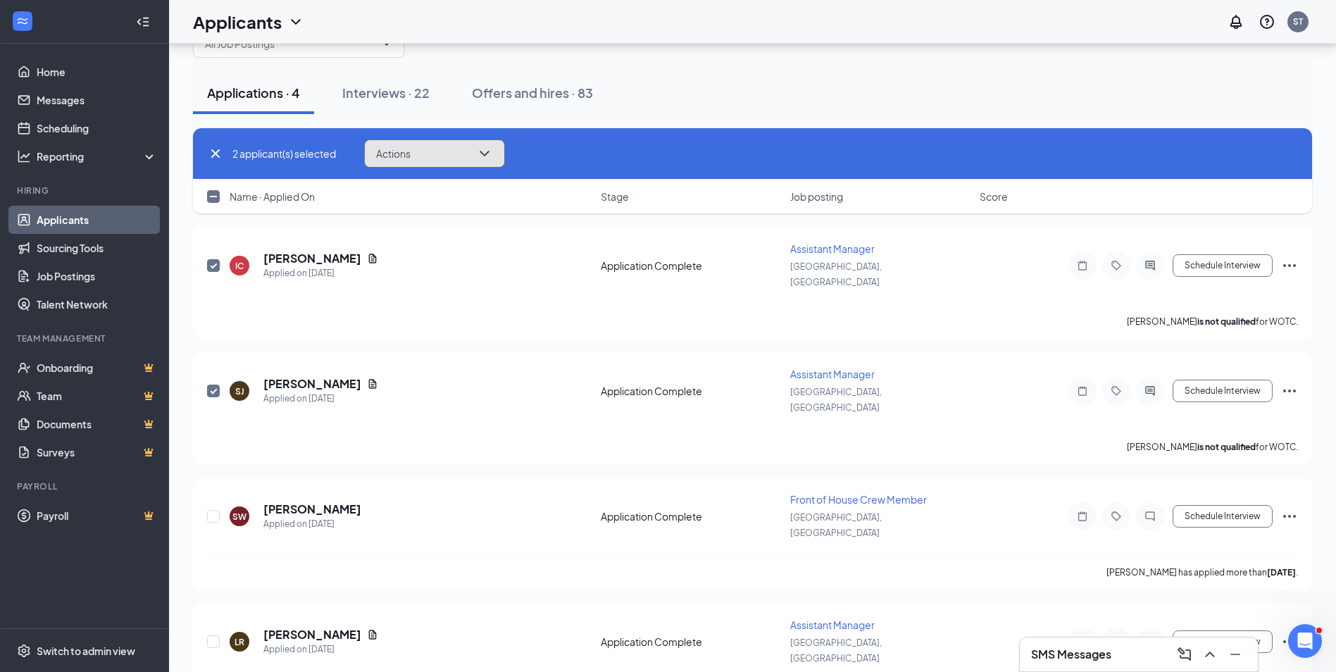
click at [478, 146] on icon "ChevronDown" at bounding box center [484, 153] width 17 height 17
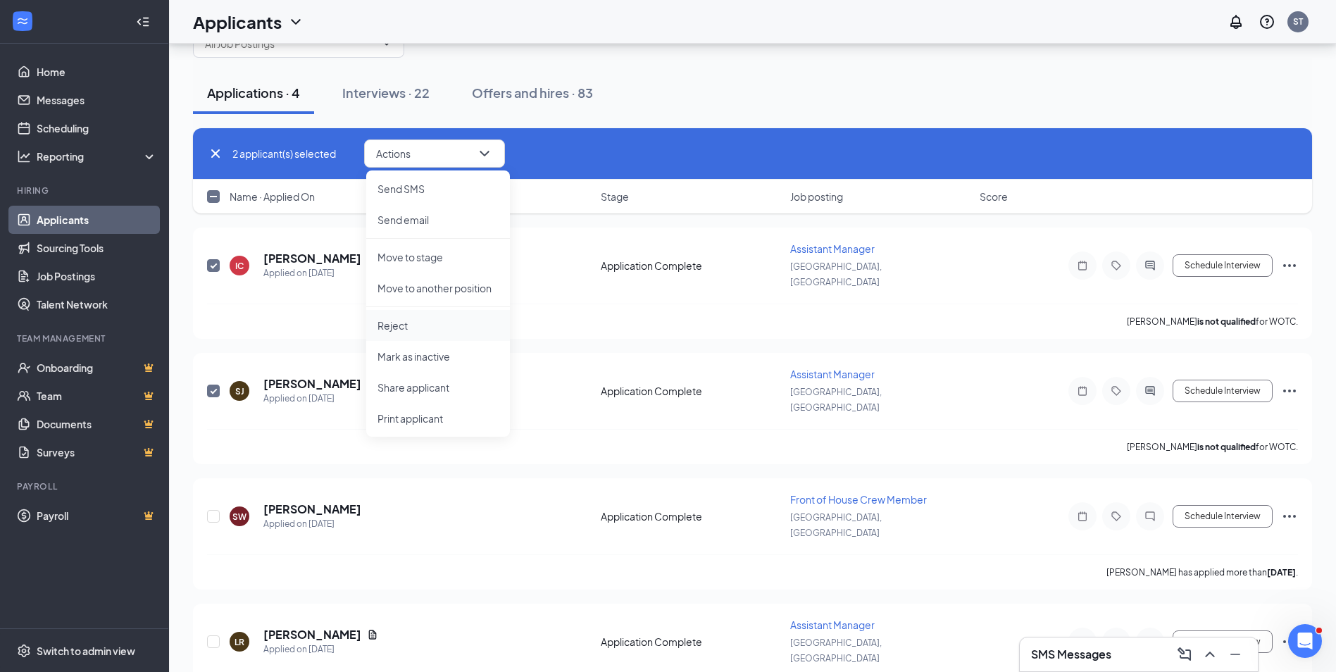
click at [426, 330] on p "Reject" at bounding box center [438, 325] width 121 height 14
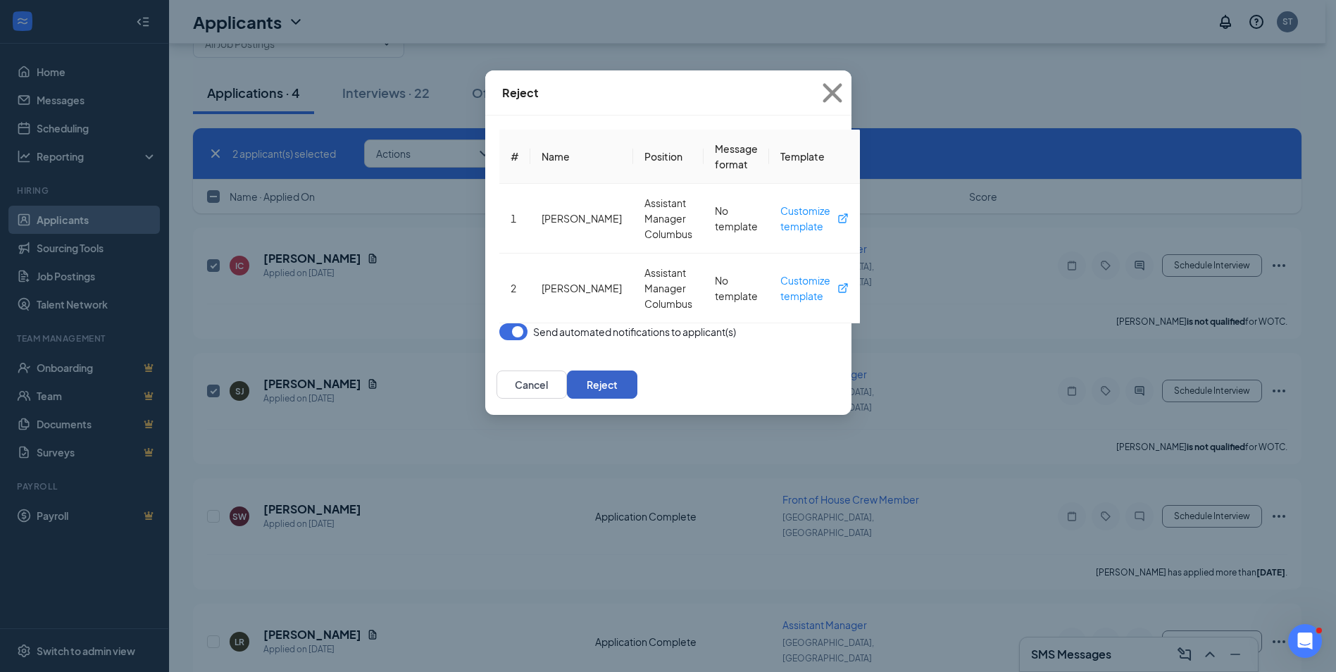
click at [638, 371] on button "Reject" at bounding box center [602, 385] width 70 height 28
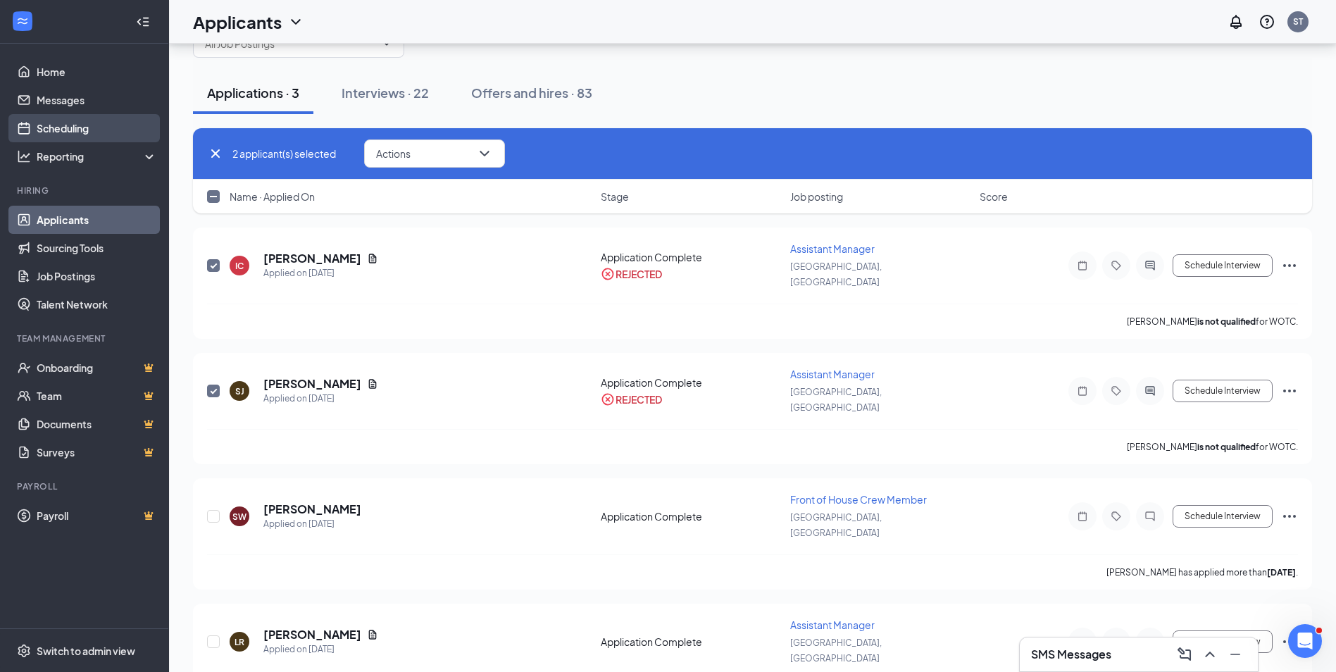
click at [87, 123] on link "Scheduling" at bounding box center [97, 128] width 120 height 28
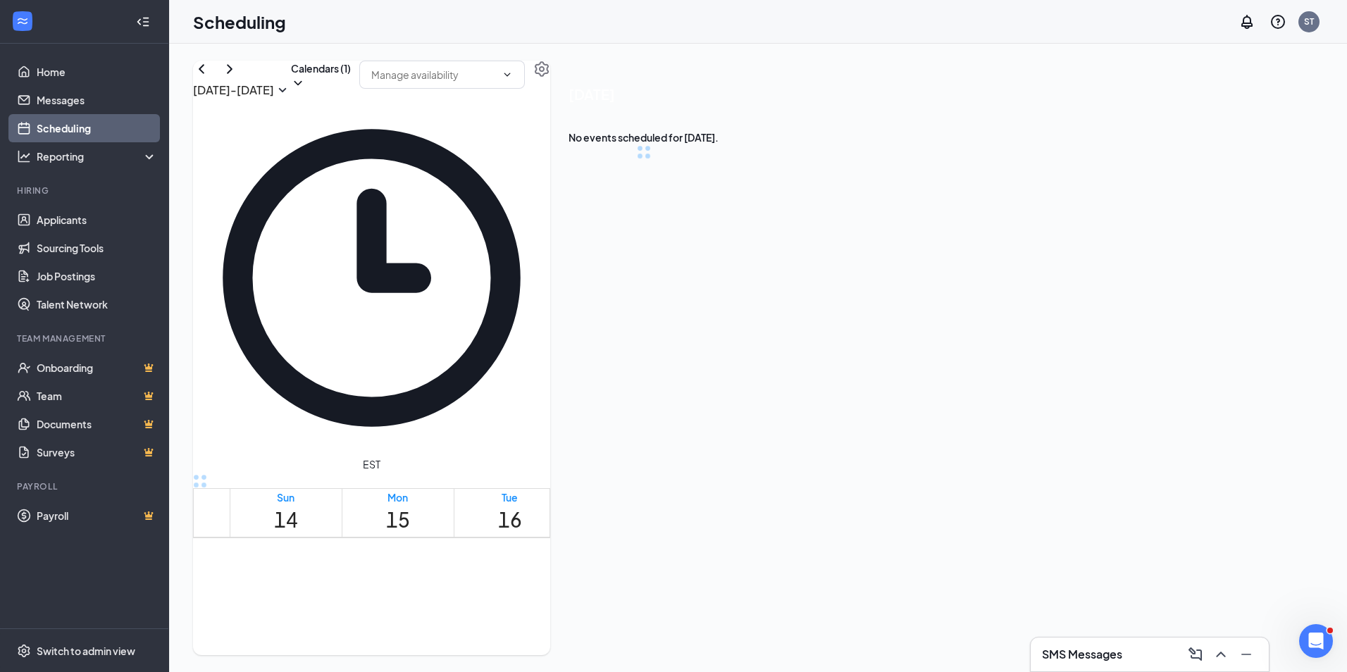
scroll to position [693, 0]
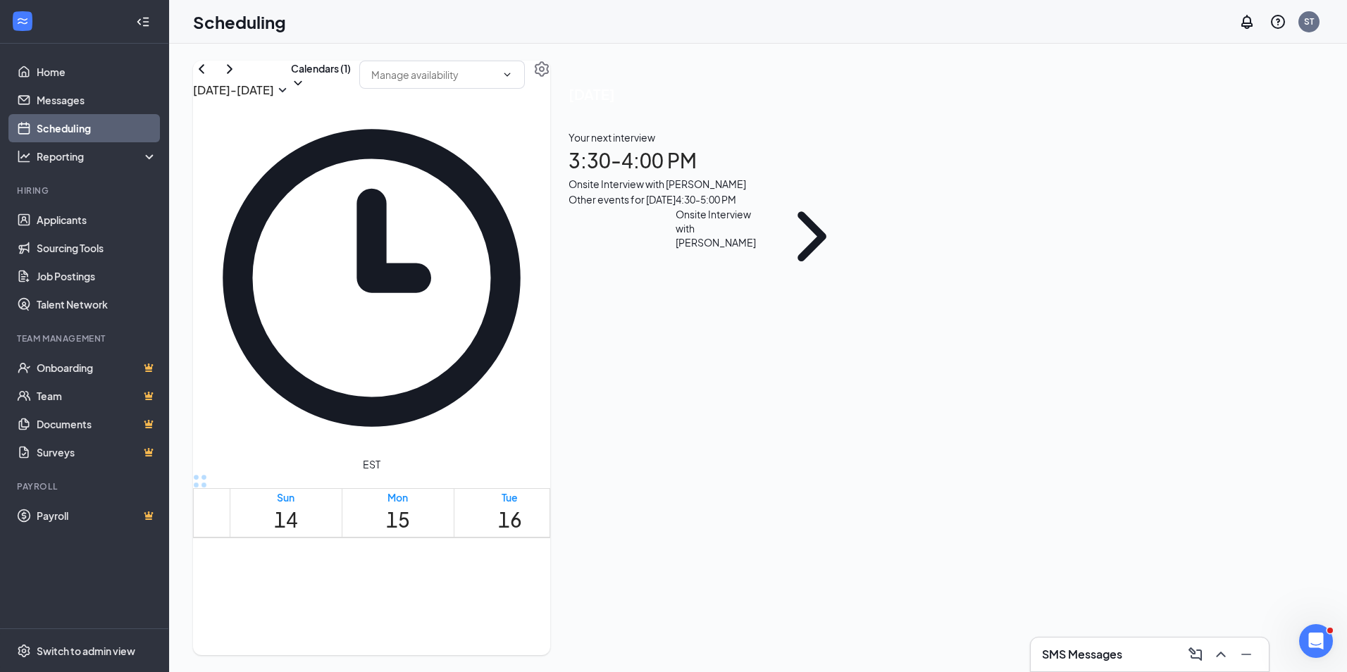
click at [857, 176] on h1 "3:30 - 4:00 PM" at bounding box center [713, 160] width 288 height 31
click at [698, 353] on h3 "[PERSON_NAME]" at bounding box center [624, 362] width 148 height 18
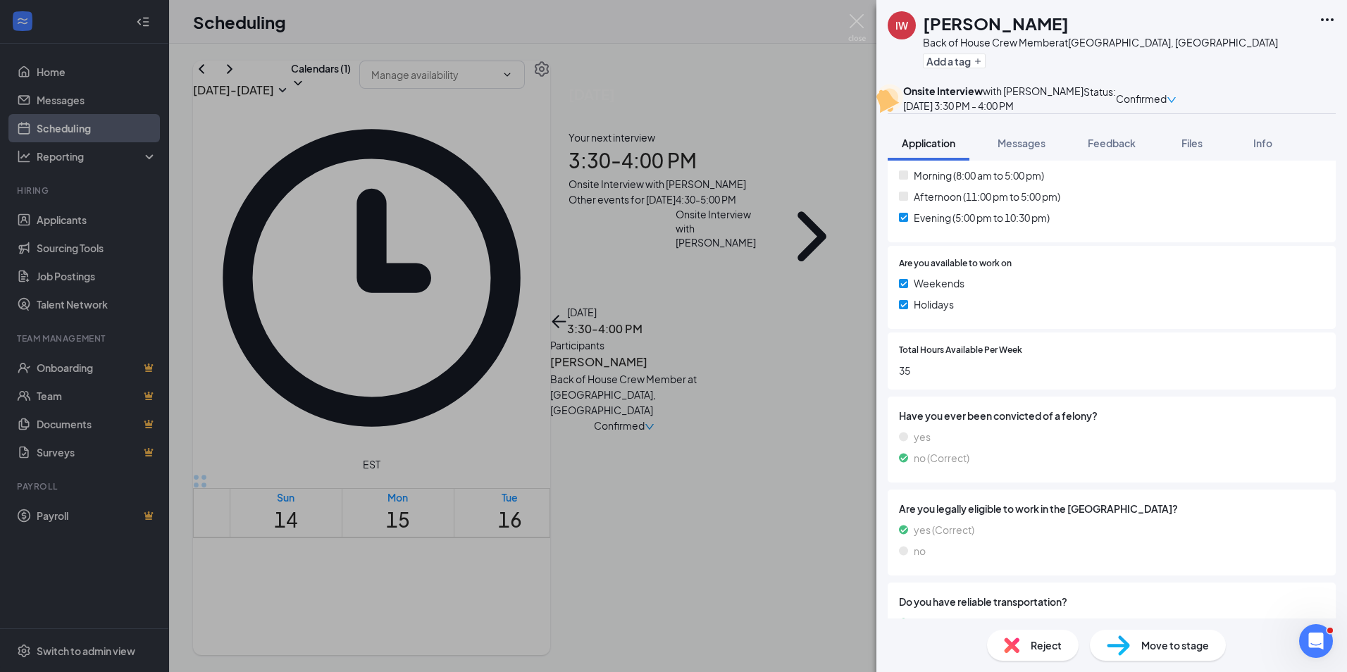
scroll to position [493, 0]
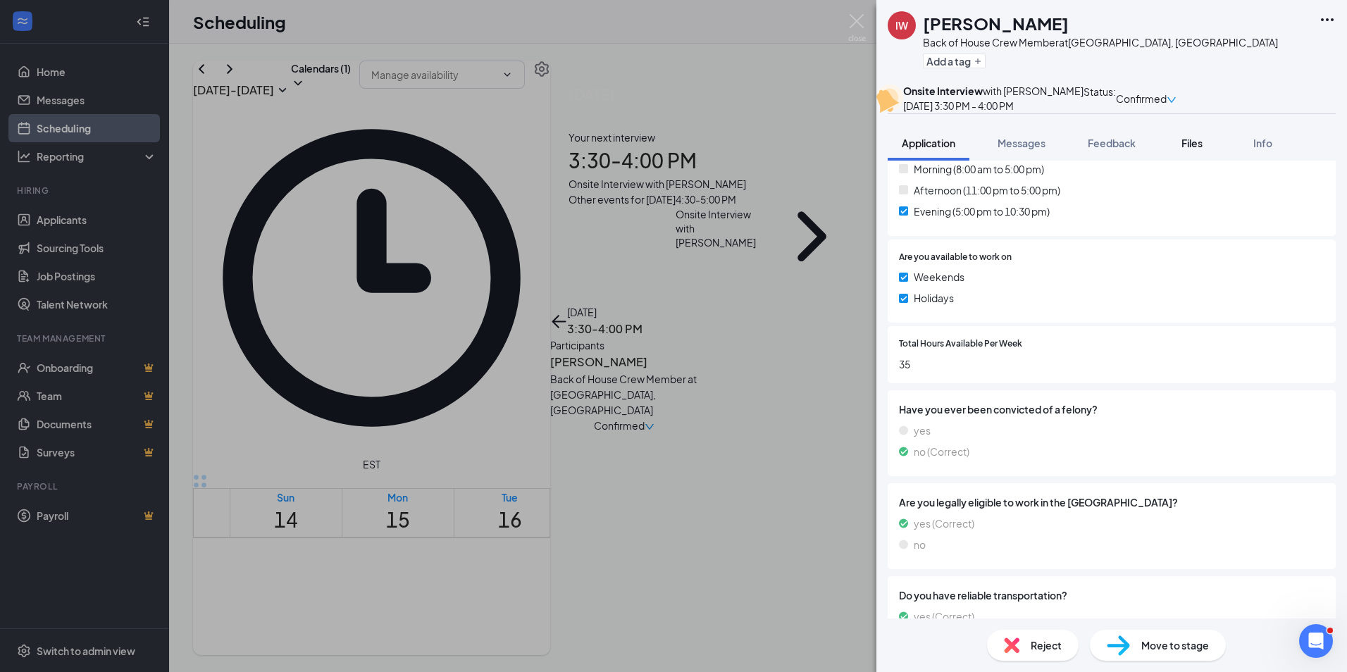
click at [1185, 149] on span "Files" at bounding box center [1191, 143] width 21 height 13
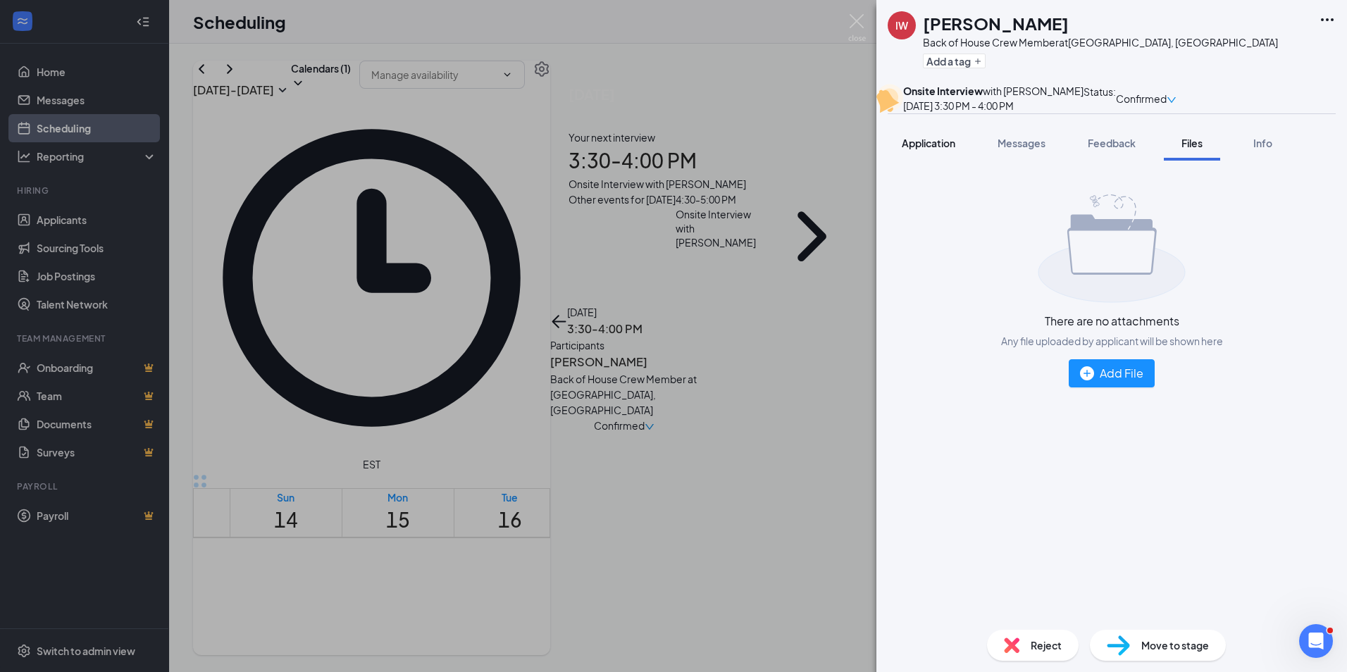
click at [950, 149] on span "Application" at bounding box center [929, 143] width 54 height 13
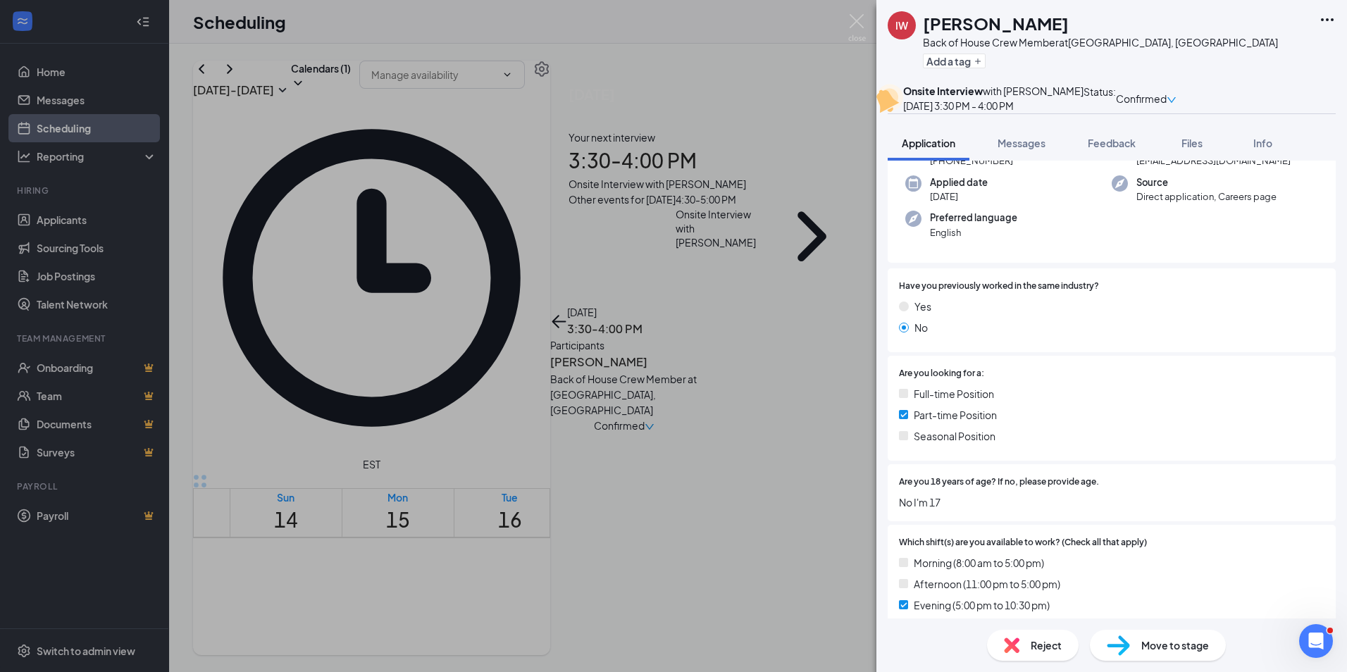
scroll to position [211, 0]
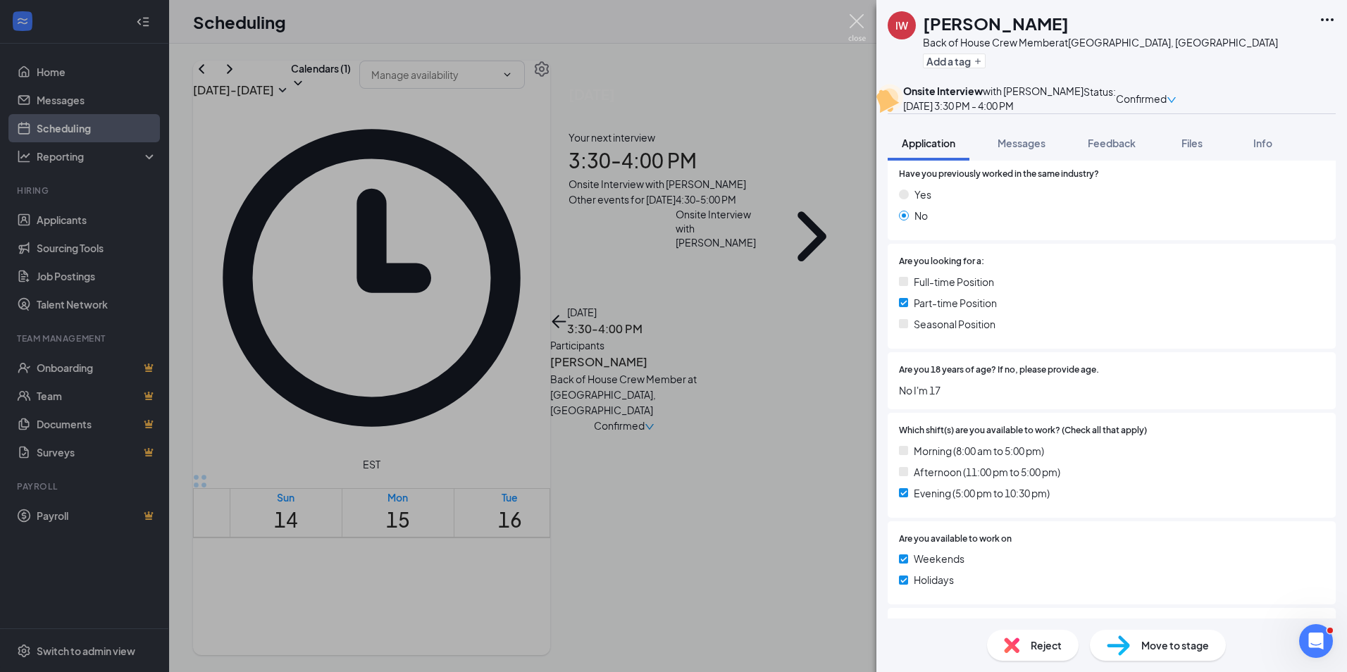
click at [855, 20] on img at bounding box center [857, 27] width 18 height 27
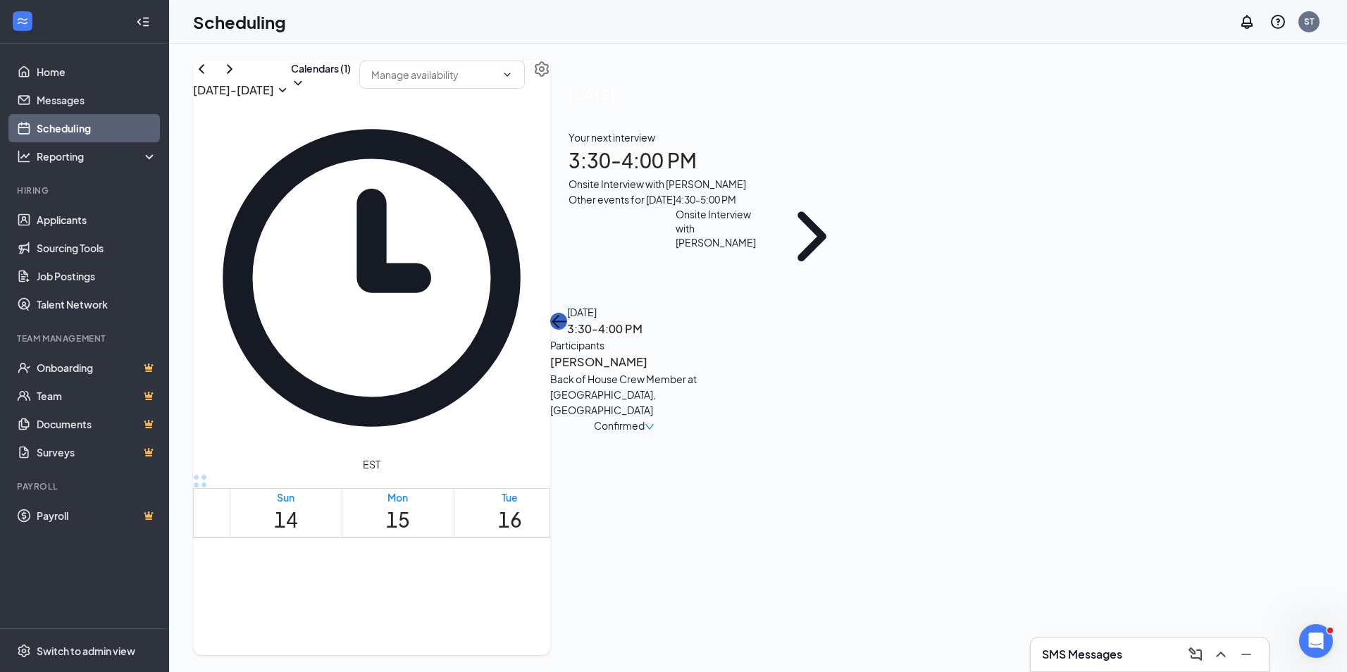
click at [567, 313] on icon "ArrowLeft" at bounding box center [558, 321] width 17 height 17
click at [764, 207] on div "4:30 - 5:00 PM" at bounding box center [720, 199] width 88 height 15
click at [698, 353] on h3 "[PERSON_NAME]" at bounding box center [624, 362] width 148 height 18
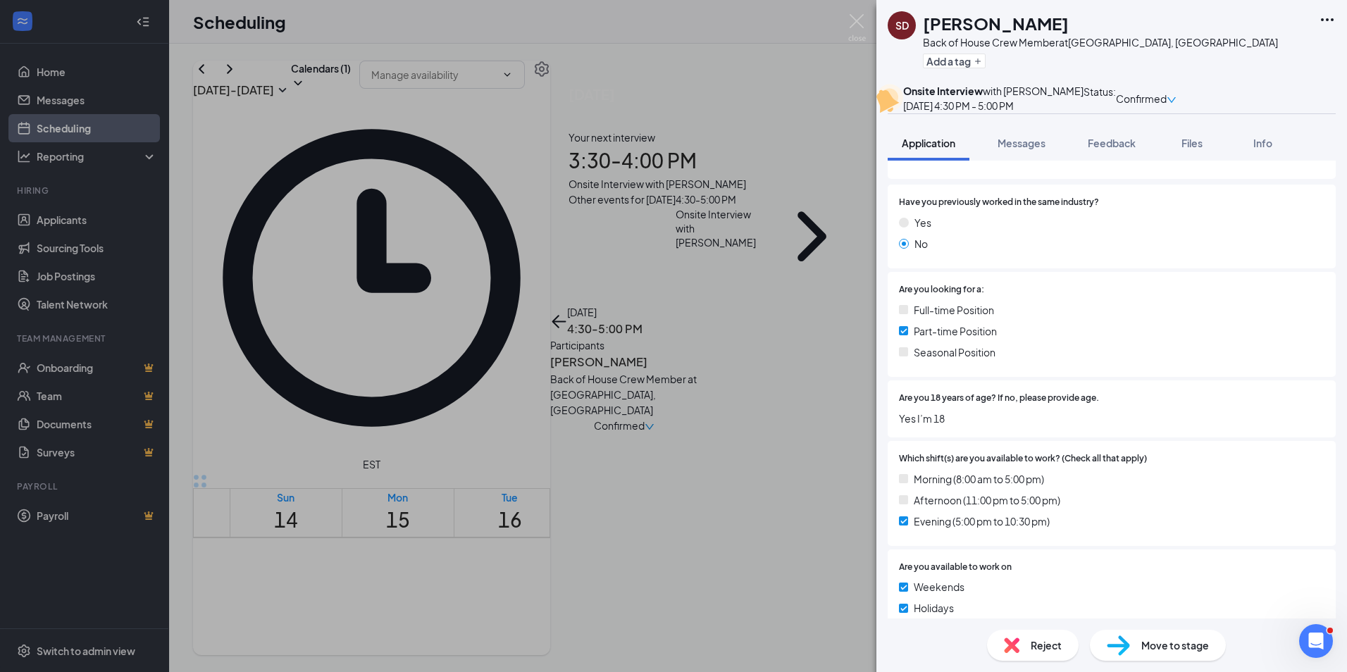
scroll to position [352, 0]
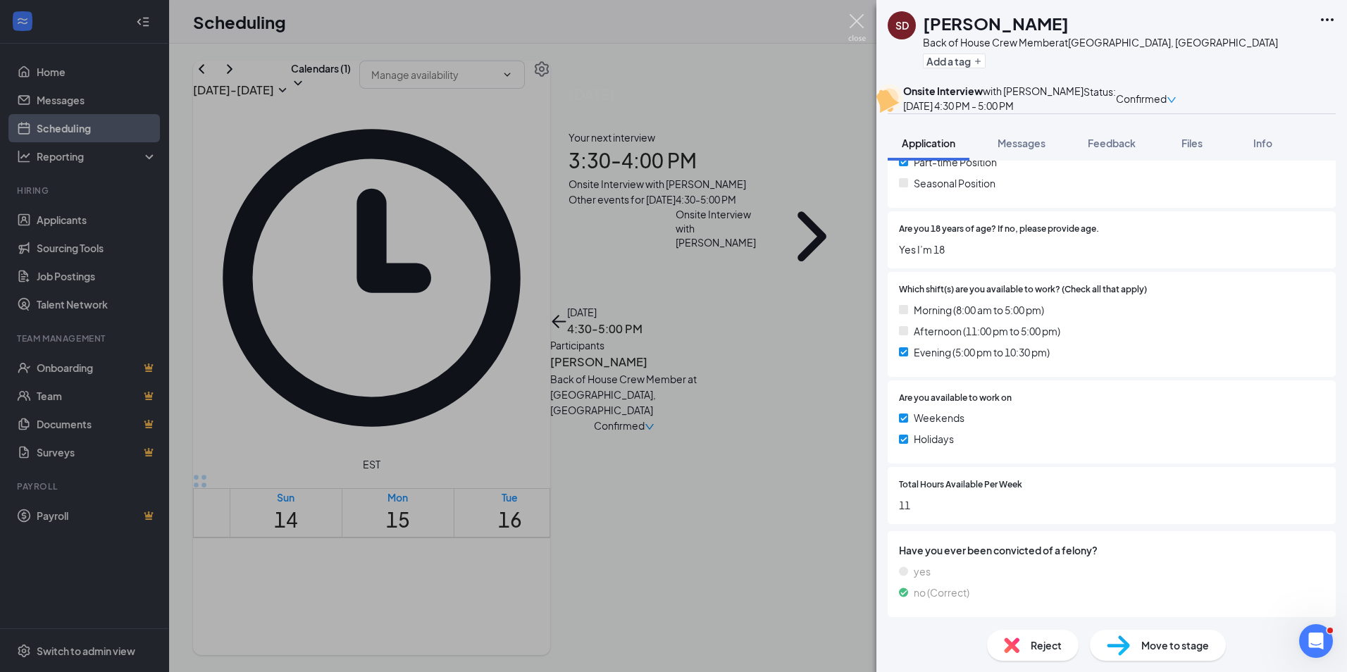
click at [855, 21] on img at bounding box center [857, 27] width 18 height 27
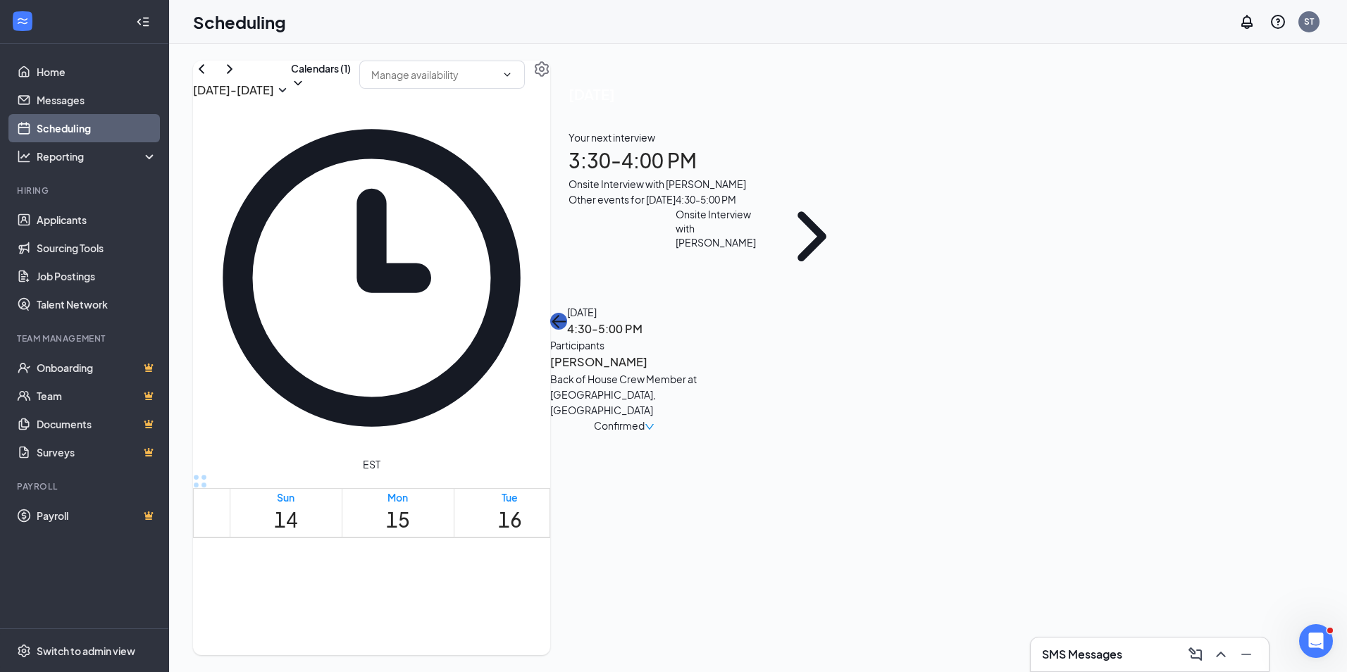
click at [567, 313] on button "back-button" at bounding box center [558, 321] width 17 height 17
click at [203, 54] on div "[DATE] - [DATE] Calendars (1) EST Sun 14 Mon 15 Tue 16 Wed 17 Thu 18 Fri 19 Sat…" at bounding box center [758, 358] width 1178 height 628
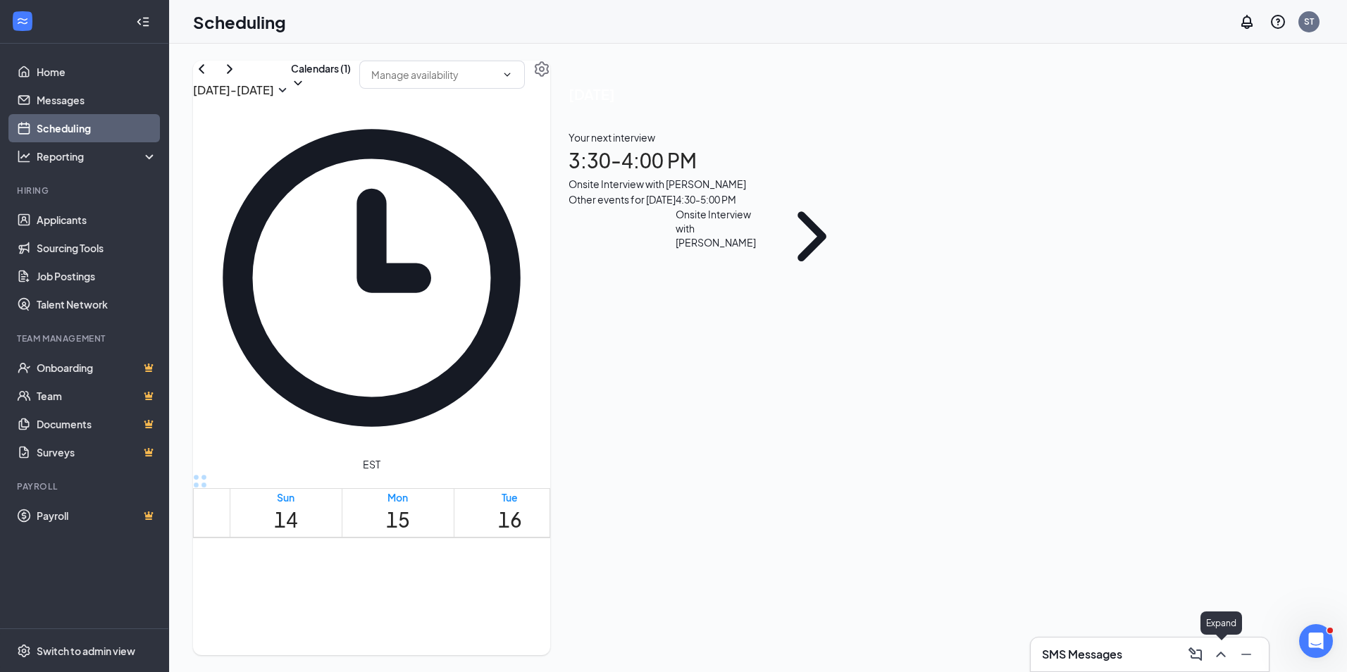
click at [1224, 650] on icon "ChevronUp" at bounding box center [1220, 654] width 17 height 17
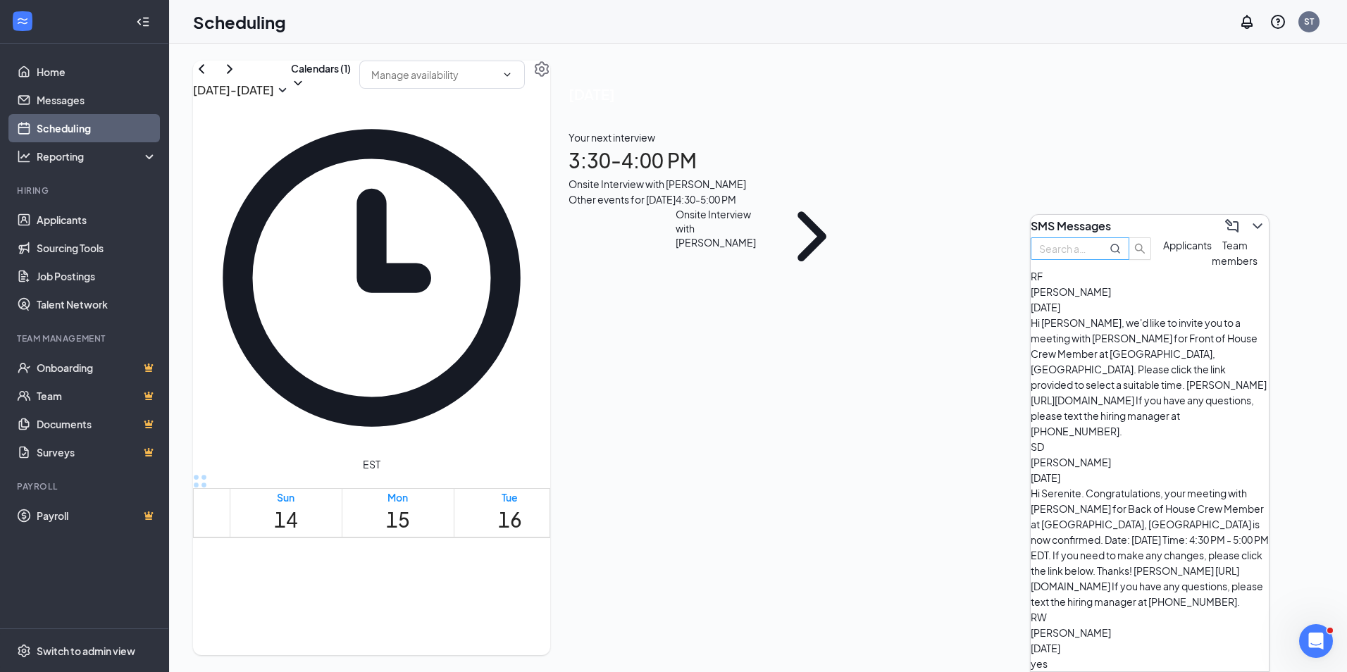
click at [1090, 256] on input "text" at bounding box center [1064, 248] width 51 height 15
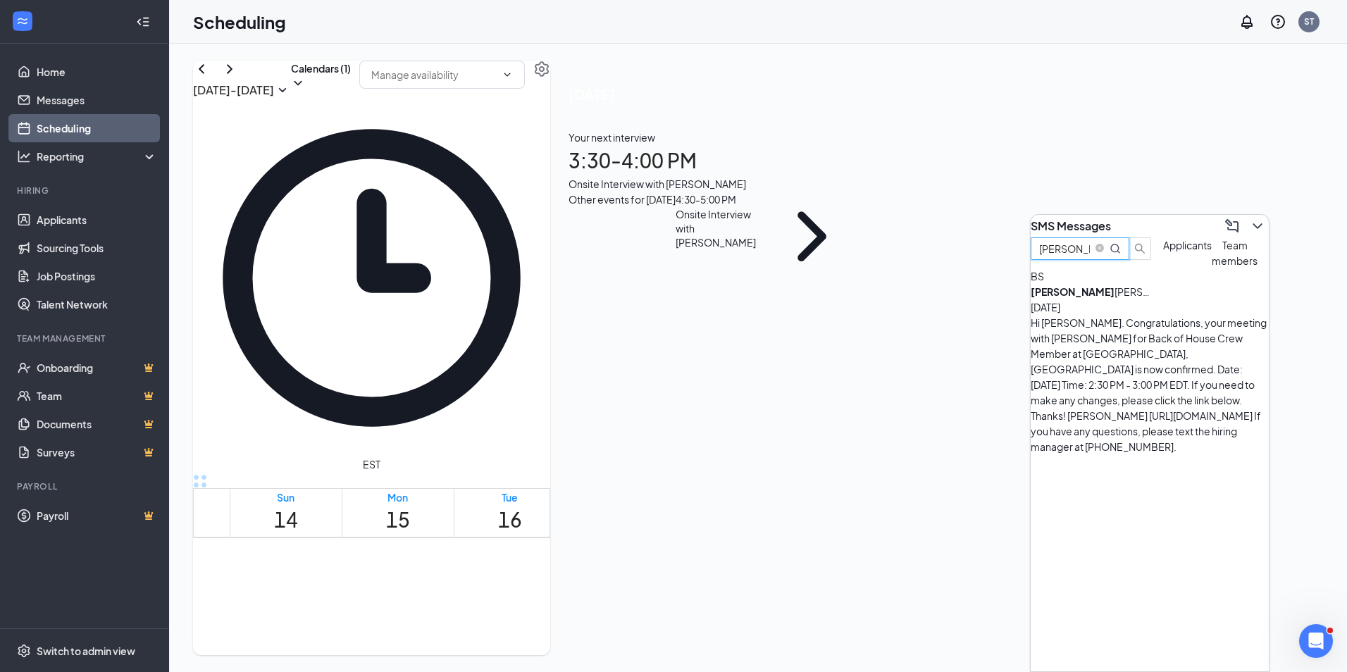
type input "[PERSON_NAME]"
click at [1106, 351] on div "Hi [PERSON_NAME]. Congratulations, your meeting with [PERSON_NAME] for Back of …" at bounding box center [1150, 384] width 238 height 139
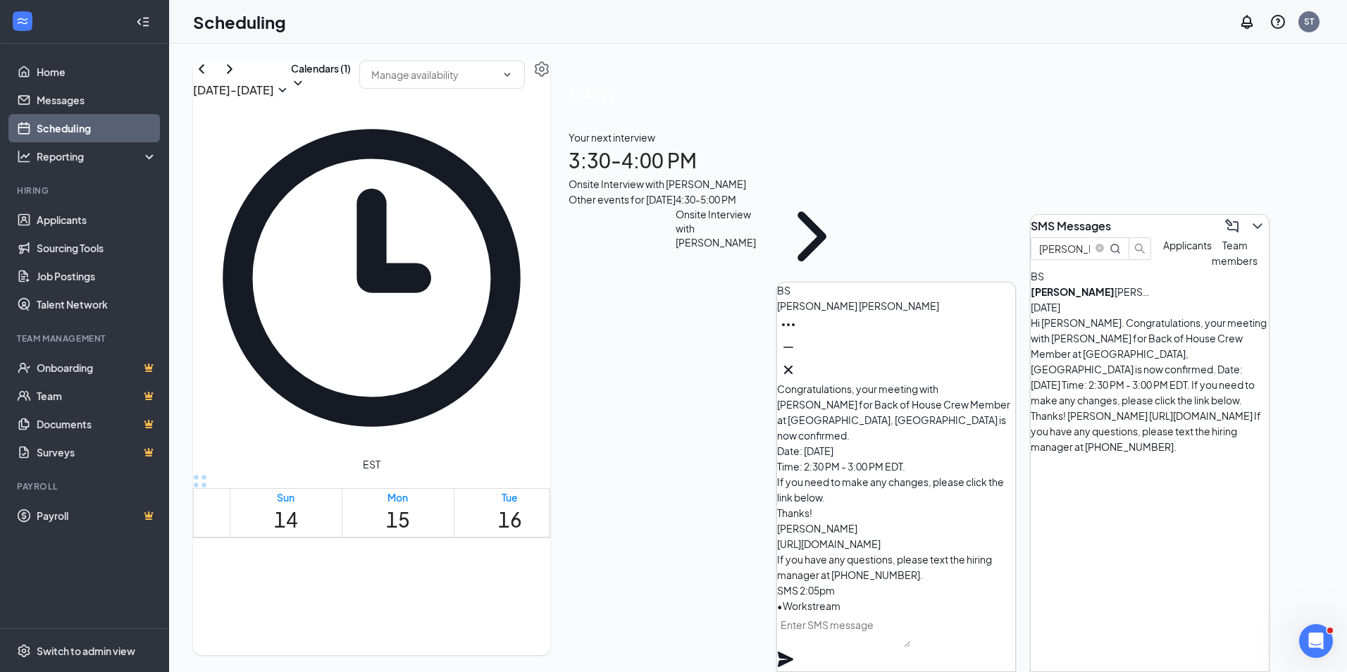
click at [909, 635] on textarea at bounding box center [843, 631] width 133 height 34
click at [910, 647] on textarea "Hey [PERSON_NAME], this is [PERSON_NAME] at [PERSON_NAME]" at bounding box center [843, 631] width 133 height 34
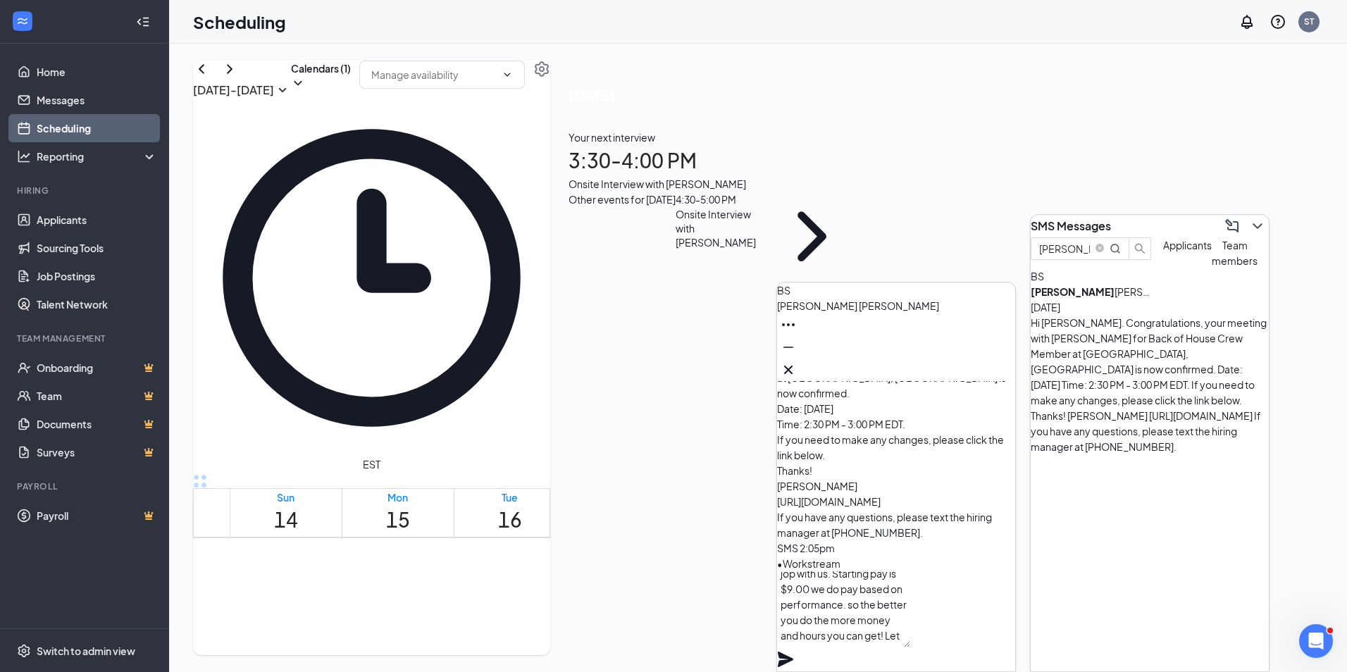
scroll to position [71, 0]
type textarea "Hey [PERSON_NAME], this is [PERSON_NAME] at [PERSON_NAME]. I wanted to reach ou…"
click at [793, 652] on icon "Plane" at bounding box center [785, 659] width 15 height 15
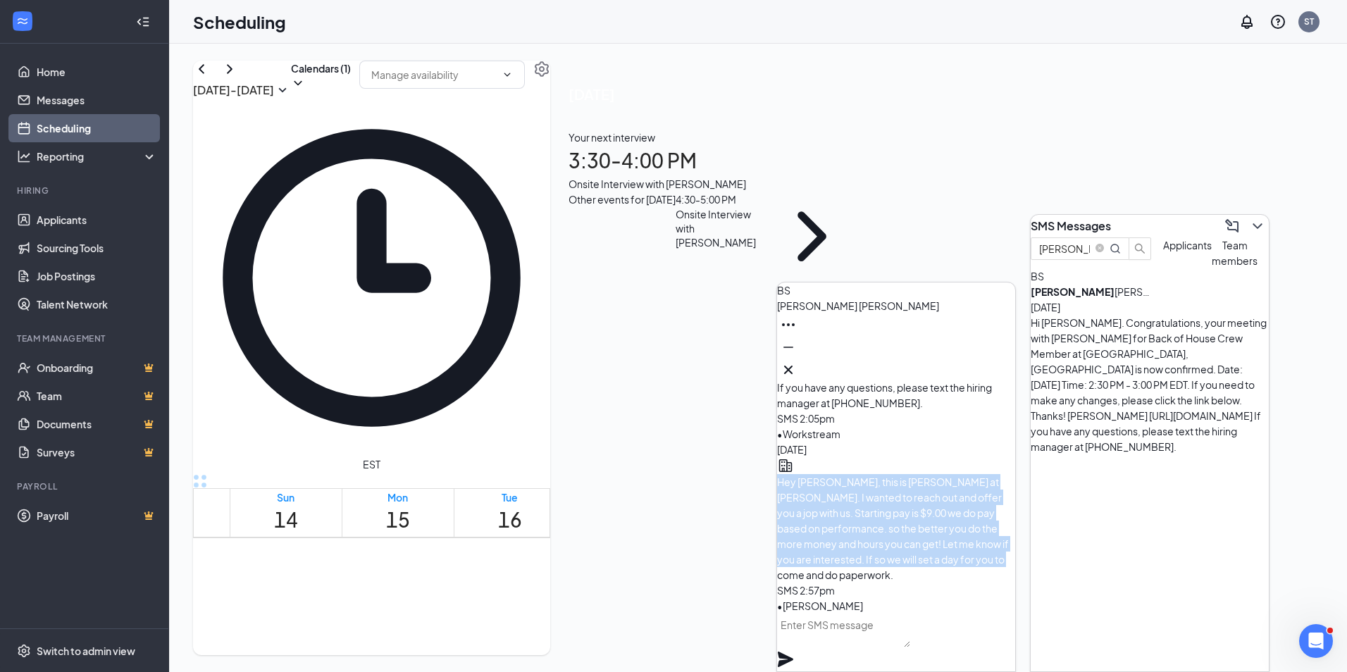
drag, startPoint x: 881, startPoint y: 580, endPoint x: 802, endPoint y: 443, distance: 157.5
click at [802, 474] on div "Hey [PERSON_NAME], this is [PERSON_NAME] at [PERSON_NAME]. I wanted to reach ou…" at bounding box center [896, 528] width 238 height 108
copy span "Hey [PERSON_NAME], this is [PERSON_NAME] at [PERSON_NAME]. I wanted to reach ou…"
click at [797, 362] on icon "Cross" at bounding box center [788, 369] width 17 height 17
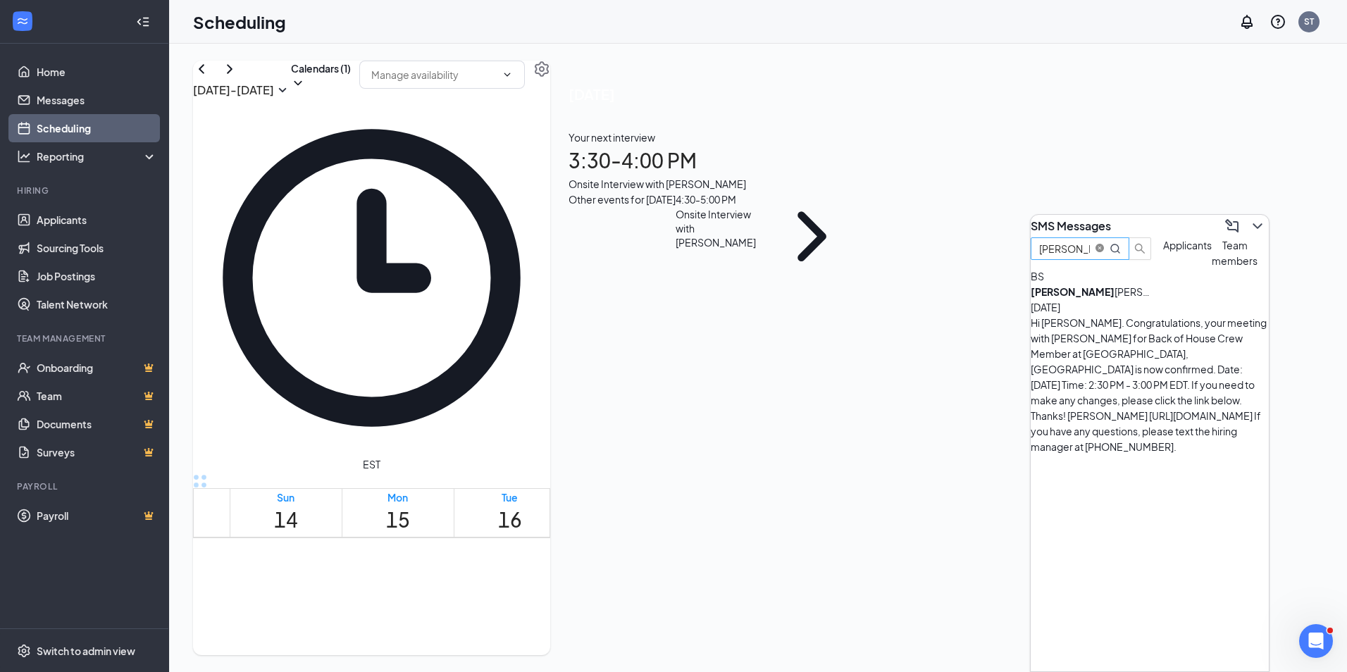
click at [1104, 252] on icon "close-circle" at bounding box center [1100, 248] width 8 height 8
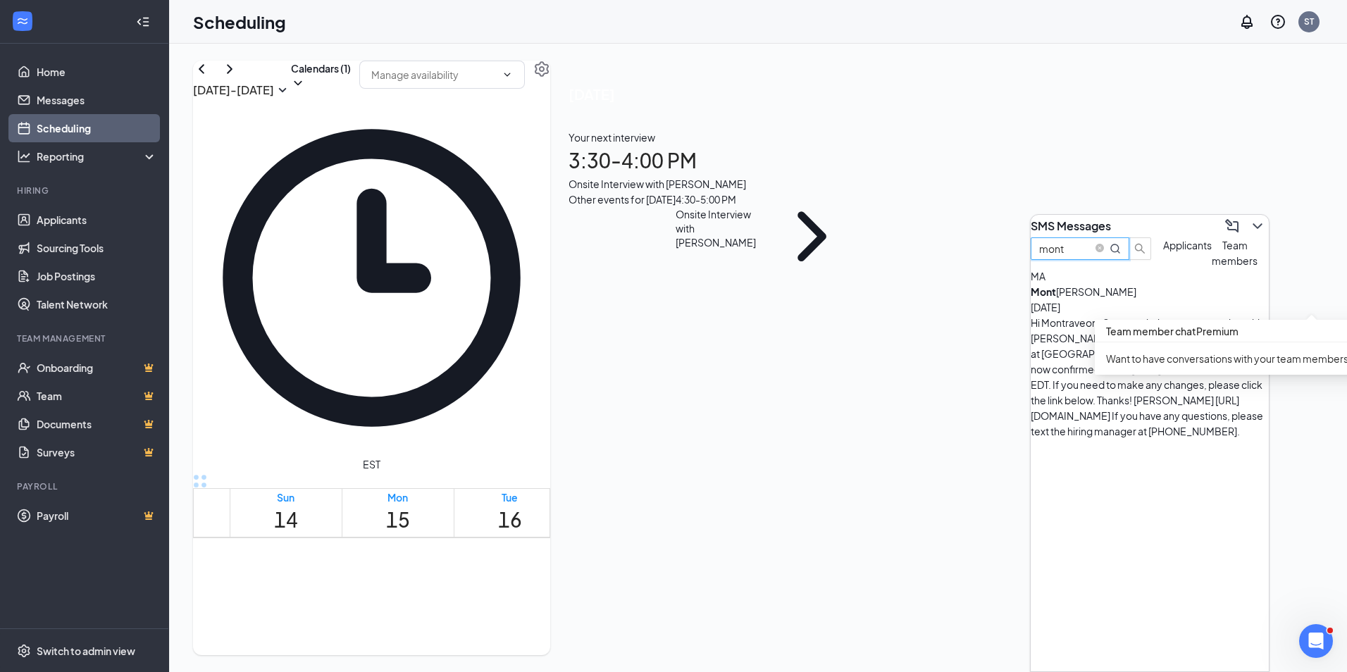
type input "mont"
click at [1072, 341] on div "MA Mont [PERSON_NAME][GEOGRAPHIC_DATA] [DATE] Hi Montraveon. Congratulations, y…" at bounding box center [1150, 353] width 238 height 170
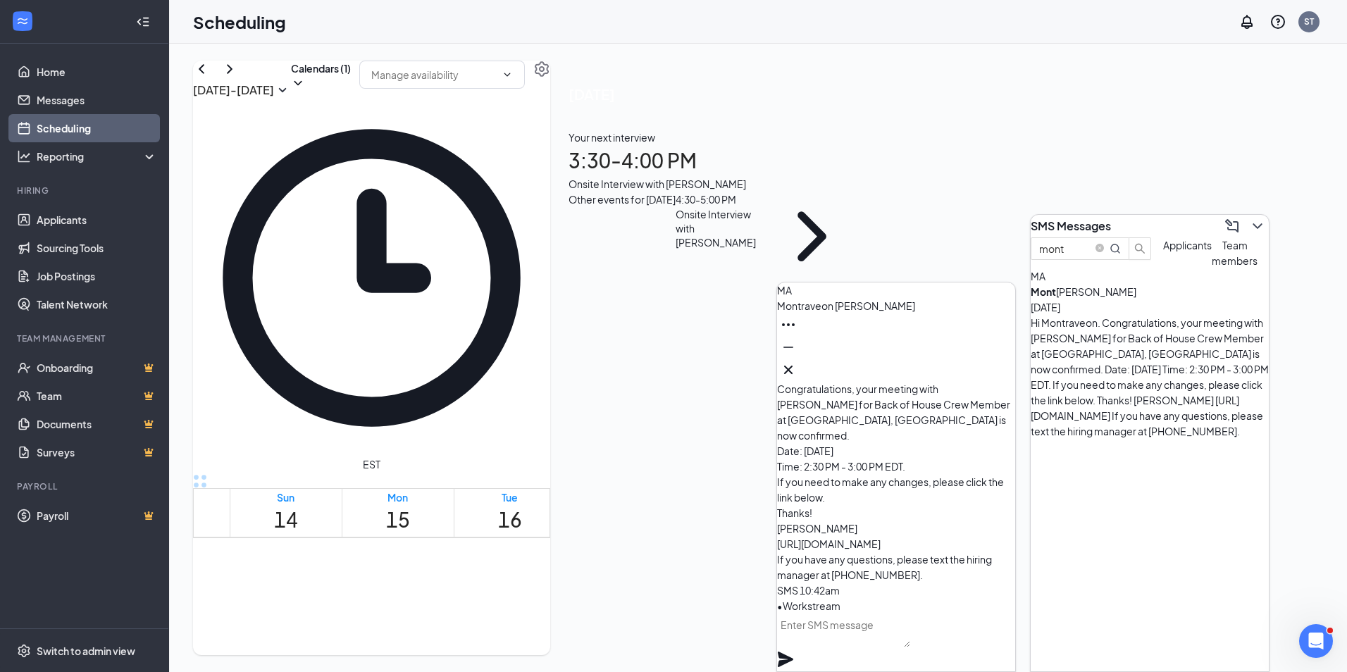
click at [855, 635] on textarea at bounding box center [843, 631] width 133 height 34
paste textarea "Hey [PERSON_NAME], this is [PERSON_NAME] at [PERSON_NAME]. I wanted to reach ou…"
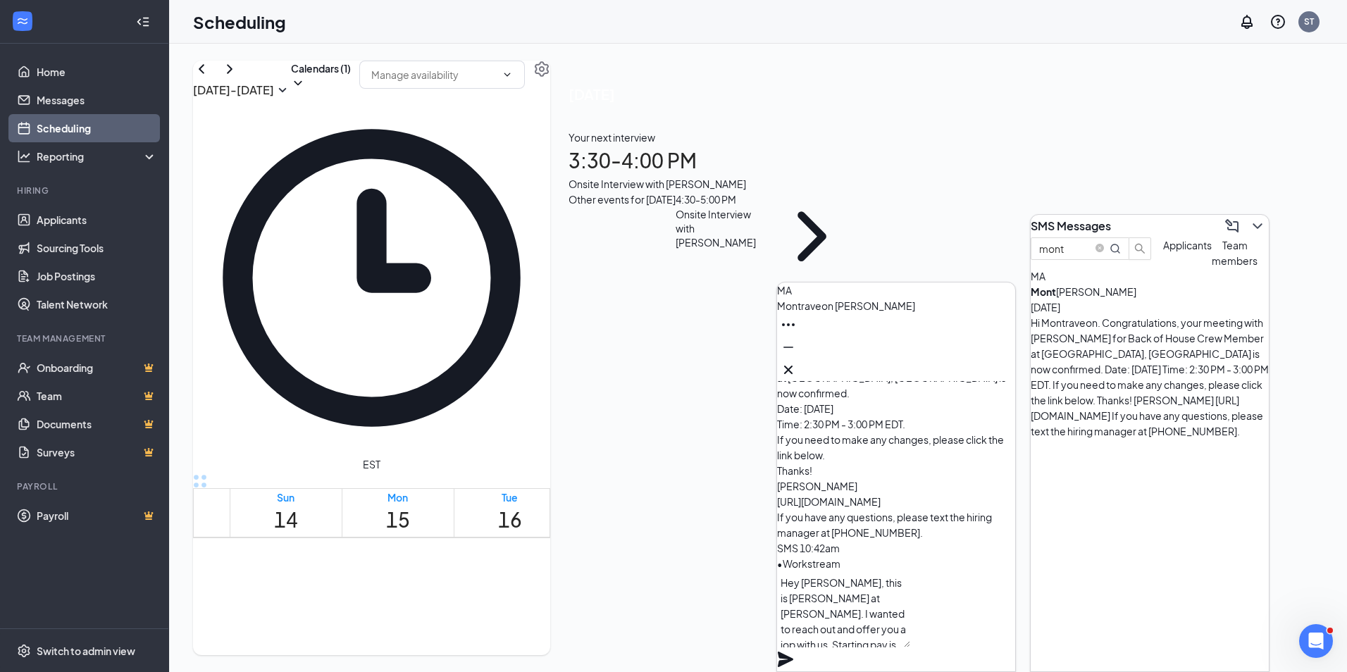
click at [838, 598] on textarea "Hey [PERSON_NAME], this is [PERSON_NAME] at [PERSON_NAME]. I wanted to reach ou…" at bounding box center [843, 609] width 133 height 76
click at [822, 645] on textarea "Hey [PERSON_NAME], this is [PERSON_NAME] at [PERSON_NAME]. I wanted to reach ou…" at bounding box center [843, 609] width 133 height 76
type textarea "Hey [PERSON_NAME], this is [PERSON_NAME] at [PERSON_NAME]. I wanted to reach ou…"
click at [793, 652] on icon "Plane" at bounding box center [785, 659] width 15 height 15
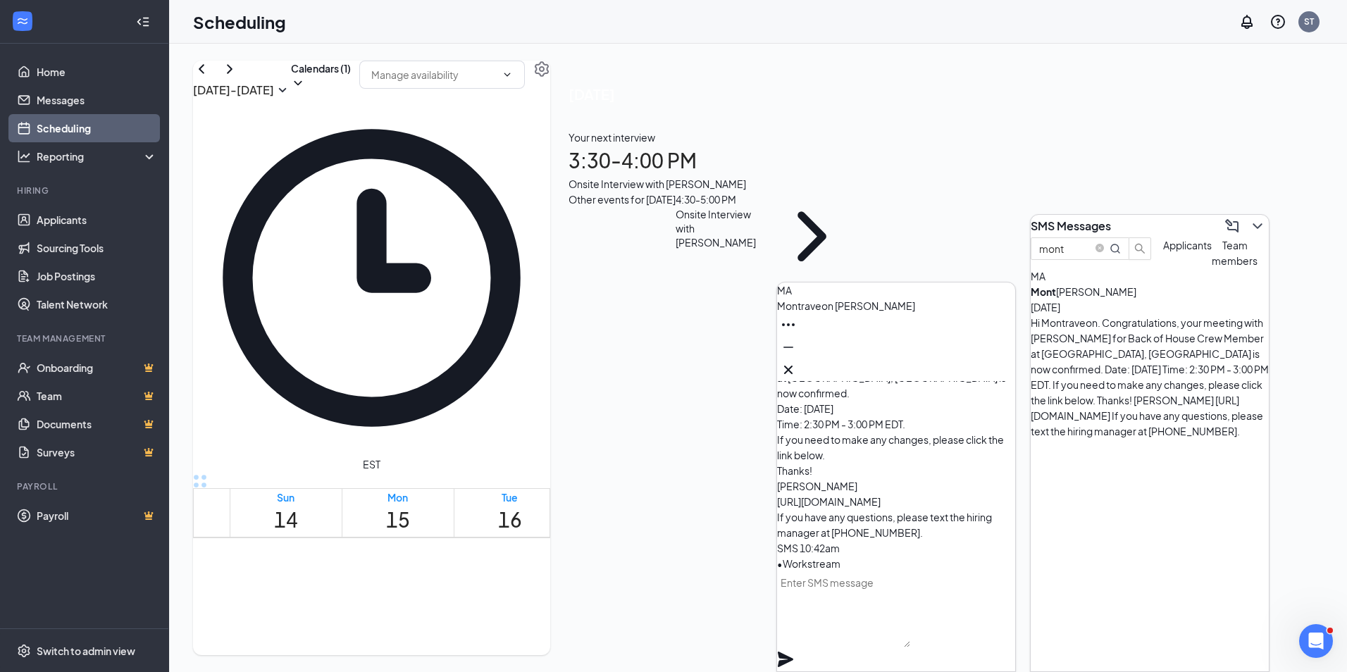
scroll to position [0, 0]
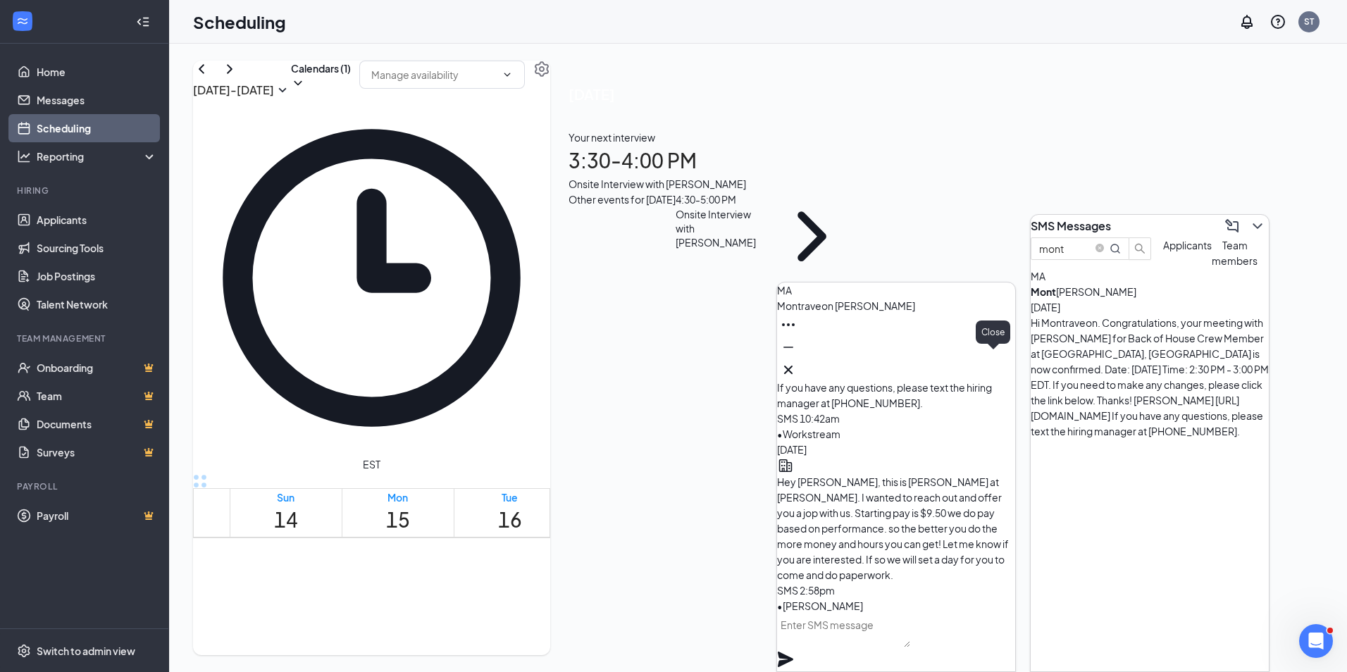
click at [797, 366] on icon "Cross" at bounding box center [788, 369] width 17 height 17
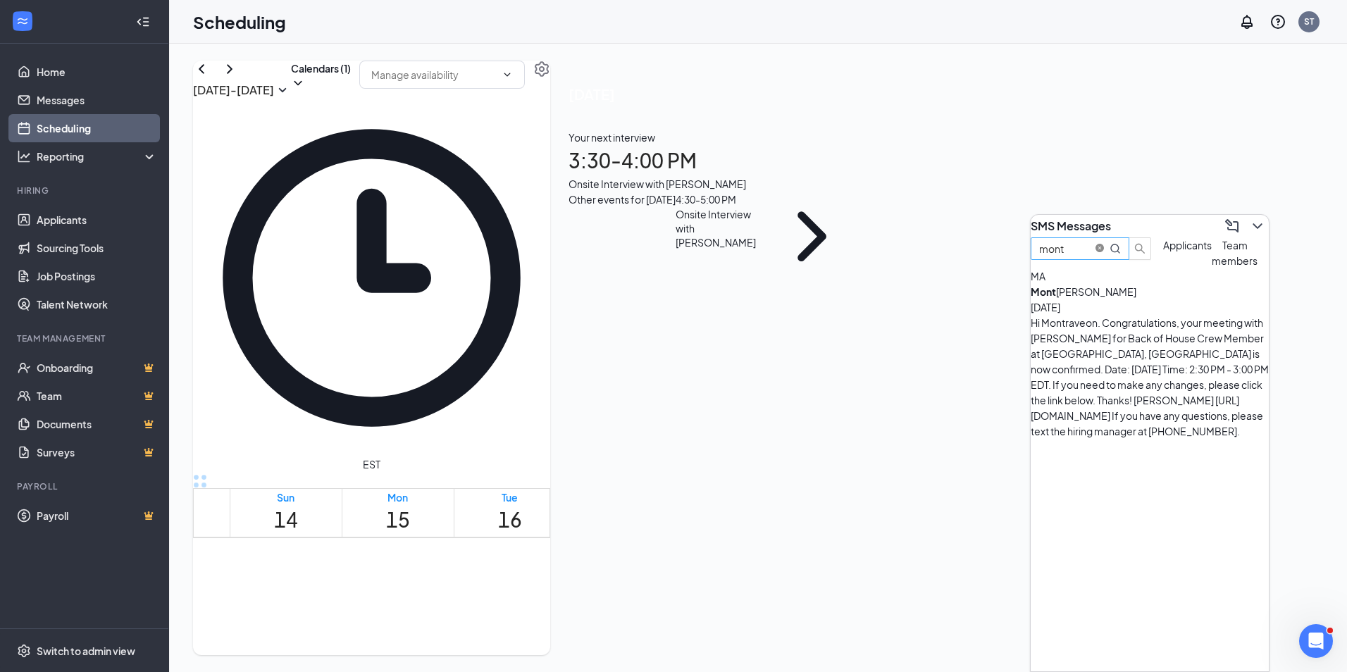
click at [1104, 252] on icon "close-circle" at bounding box center [1100, 248] width 8 height 8
type input "Sem"
click at [1134, 299] on div "Sem [PERSON_NAME]" at bounding box center [1094, 291] width 127 height 15
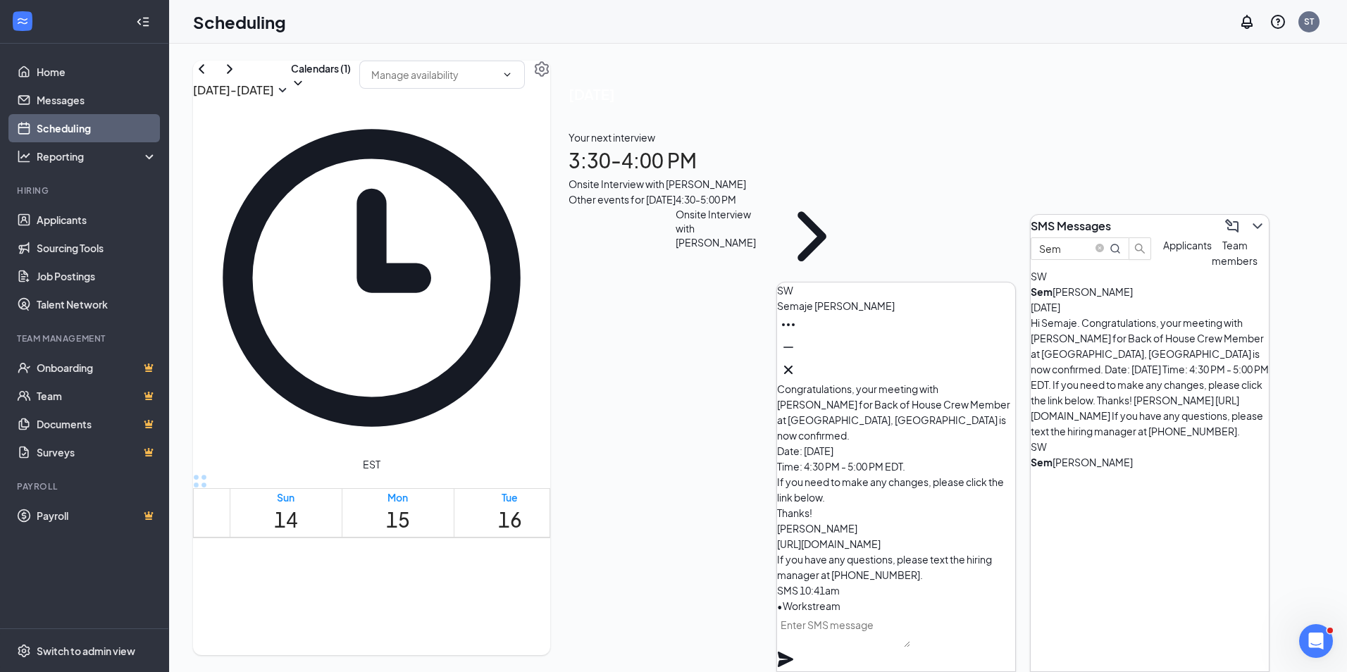
click at [850, 642] on textarea at bounding box center [843, 631] width 133 height 34
paste textarea "Hey [PERSON_NAME], this is [PERSON_NAME] at [PERSON_NAME]. I wanted to reach ou…"
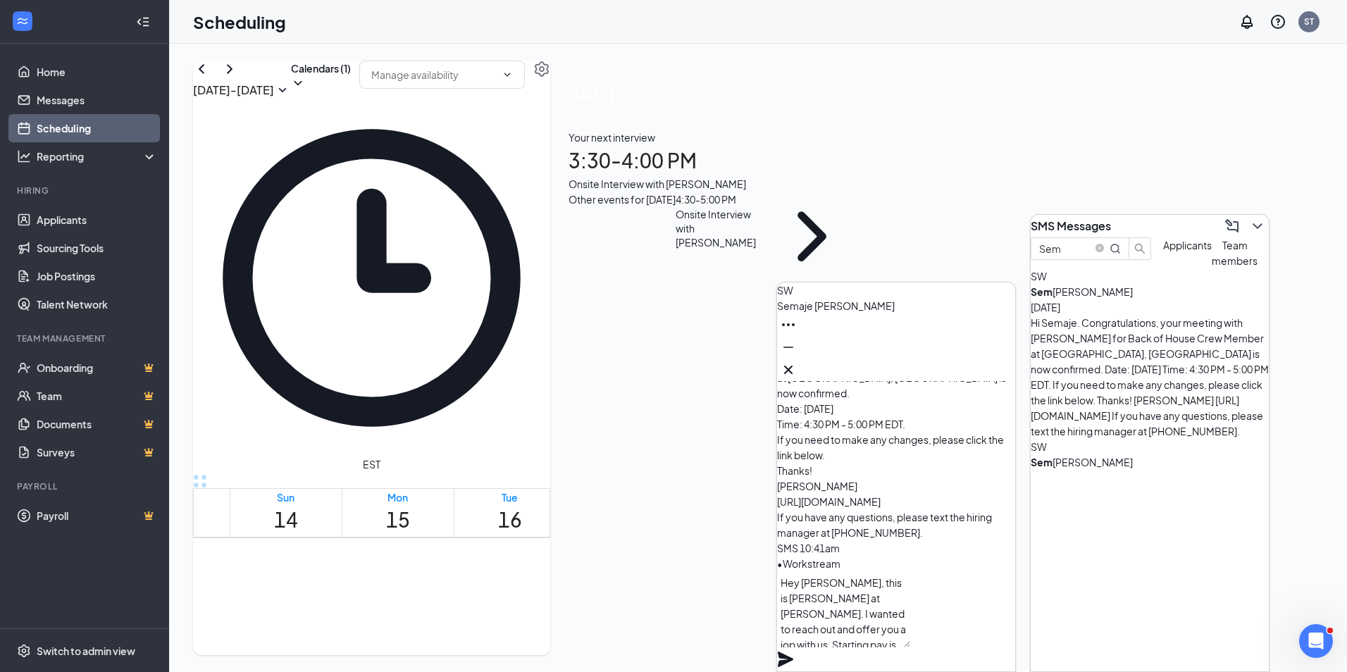
click at [910, 628] on textarea "Hey [PERSON_NAME], this is [PERSON_NAME] at [PERSON_NAME]. I wanted to reach ou…" at bounding box center [843, 609] width 133 height 76
drag, startPoint x: 838, startPoint y: 602, endPoint x: 820, endPoint y: 602, distance: 18.3
click at [820, 602] on textarea "Hey [PERSON_NAME], this is [PERSON_NAME] at [PERSON_NAME]. I wanted to reach ou…" at bounding box center [843, 609] width 133 height 76
type textarea "Hey Semaje, this is [PERSON_NAME] at [PERSON_NAME]. I wanted to reach out and o…"
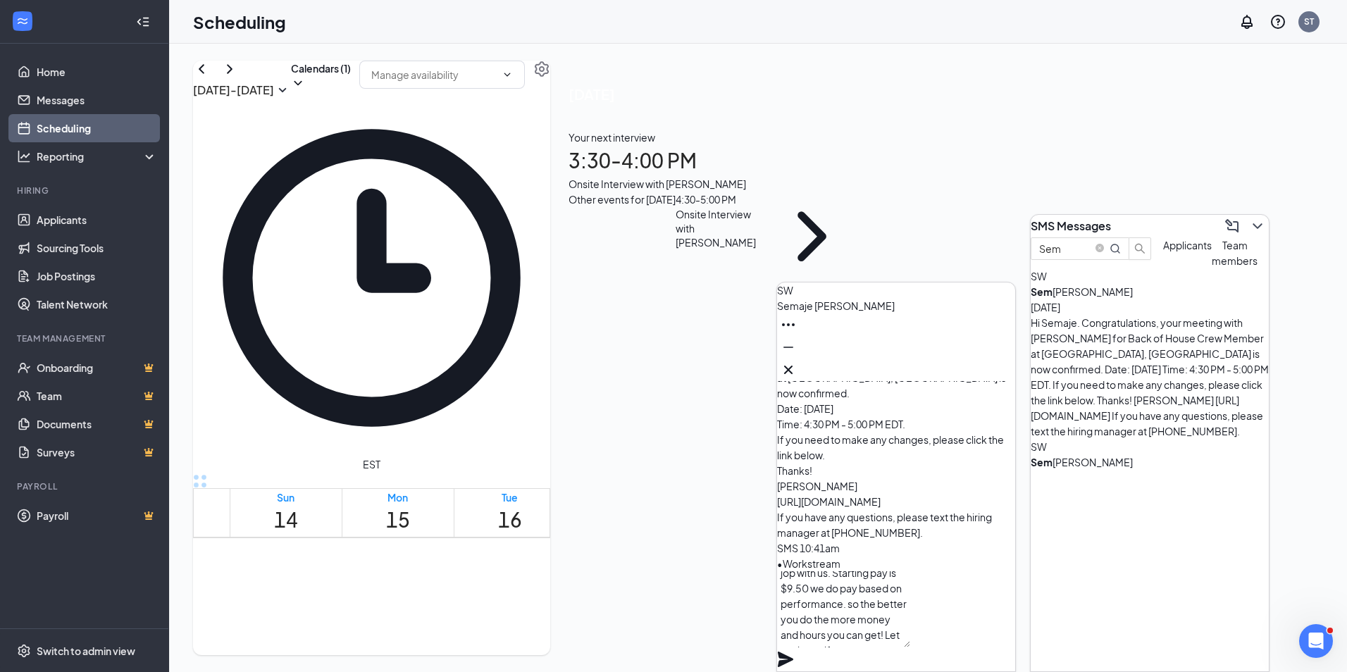
click at [793, 652] on icon "Plane" at bounding box center [785, 659] width 15 height 15
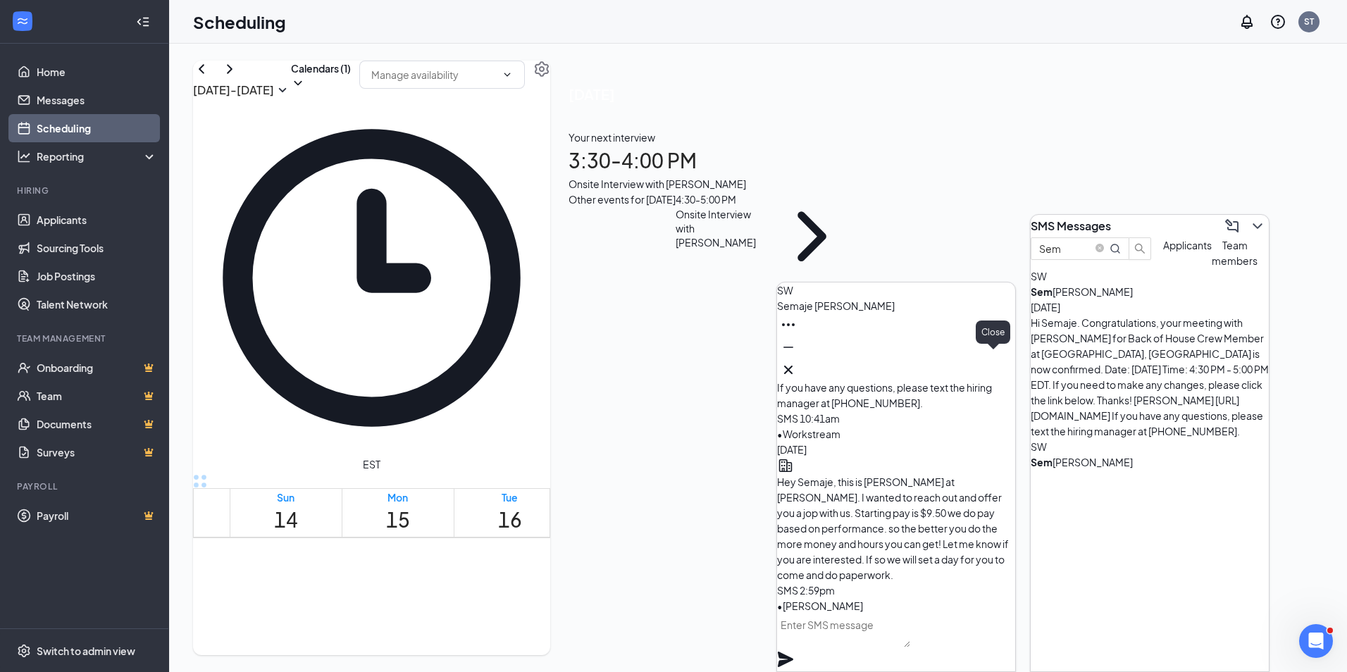
click at [797, 361] on icon "Cross" at bounding box center [788, 369] width 17 height 17
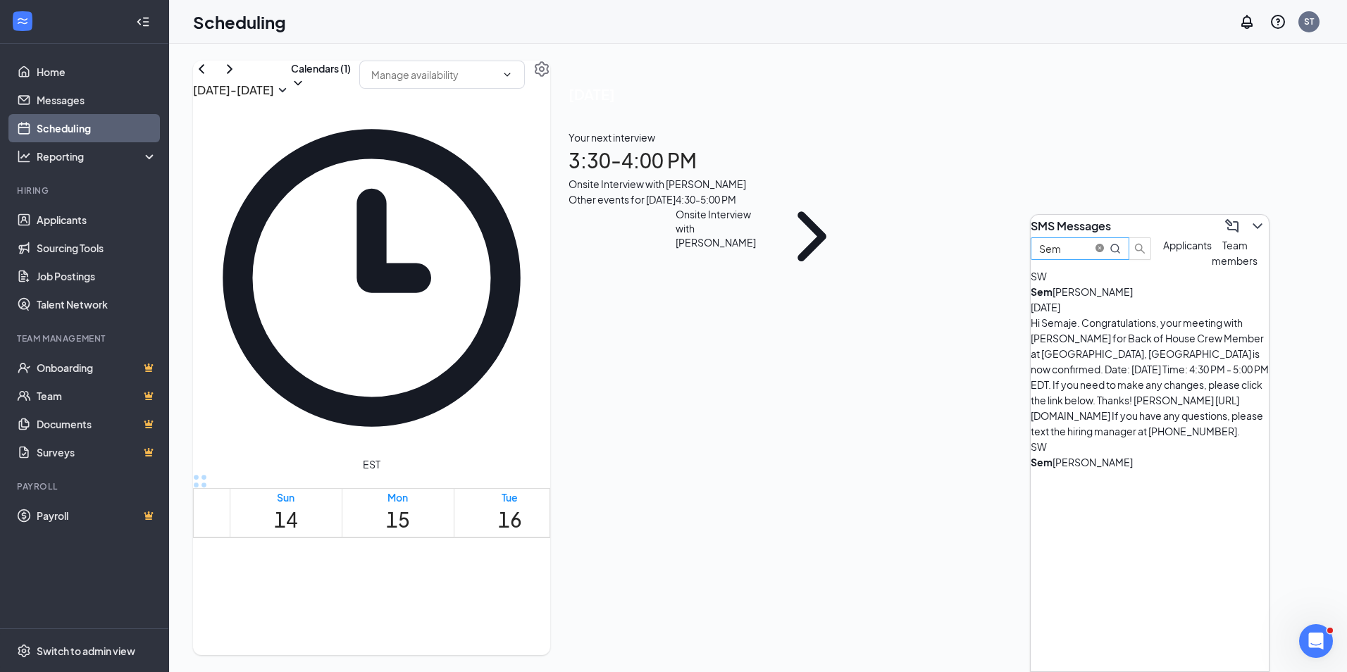
click at [1104, 252] on icon "close-circle" at bounding box center [1100, 248] width 8 height 8
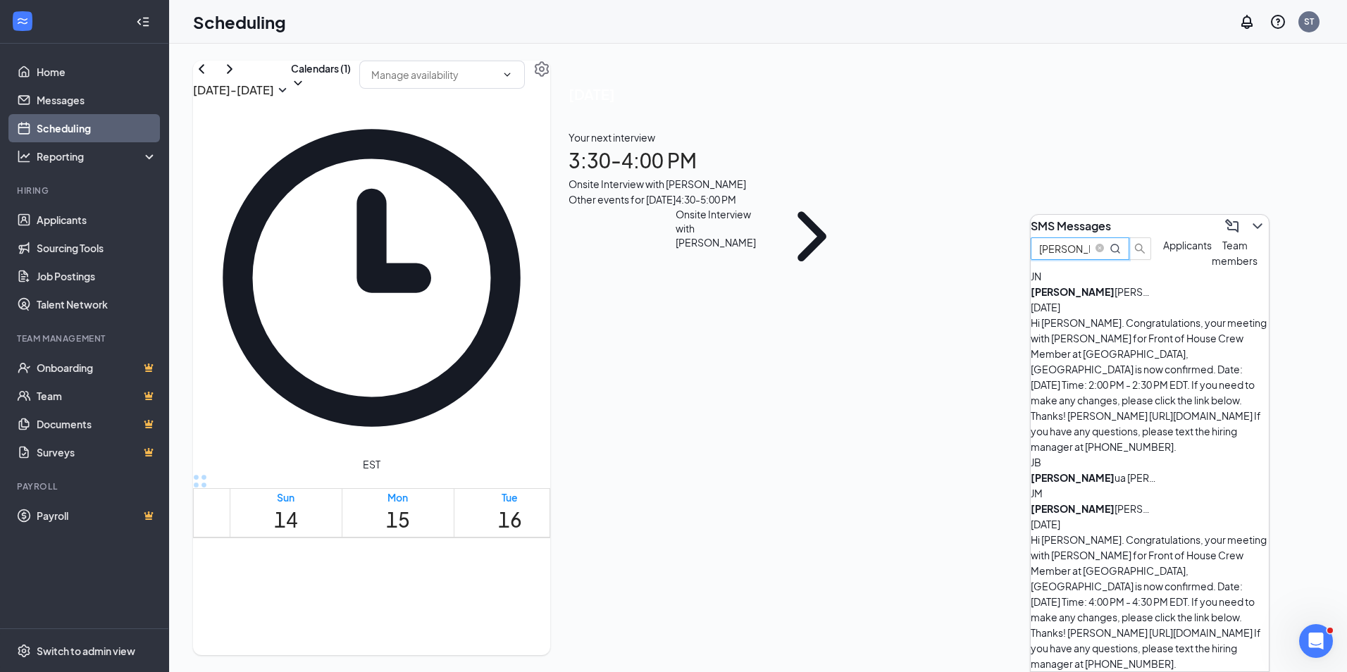
type input "[PERSON_NAME]"
click at [1104, 485] on div "[PERSON_NAME] [PERSON_NAME] [DATE] Hi [PERSON_NAME]. Congratulations, your meet…" at bounding box center [1150, 578] width 238 height 186
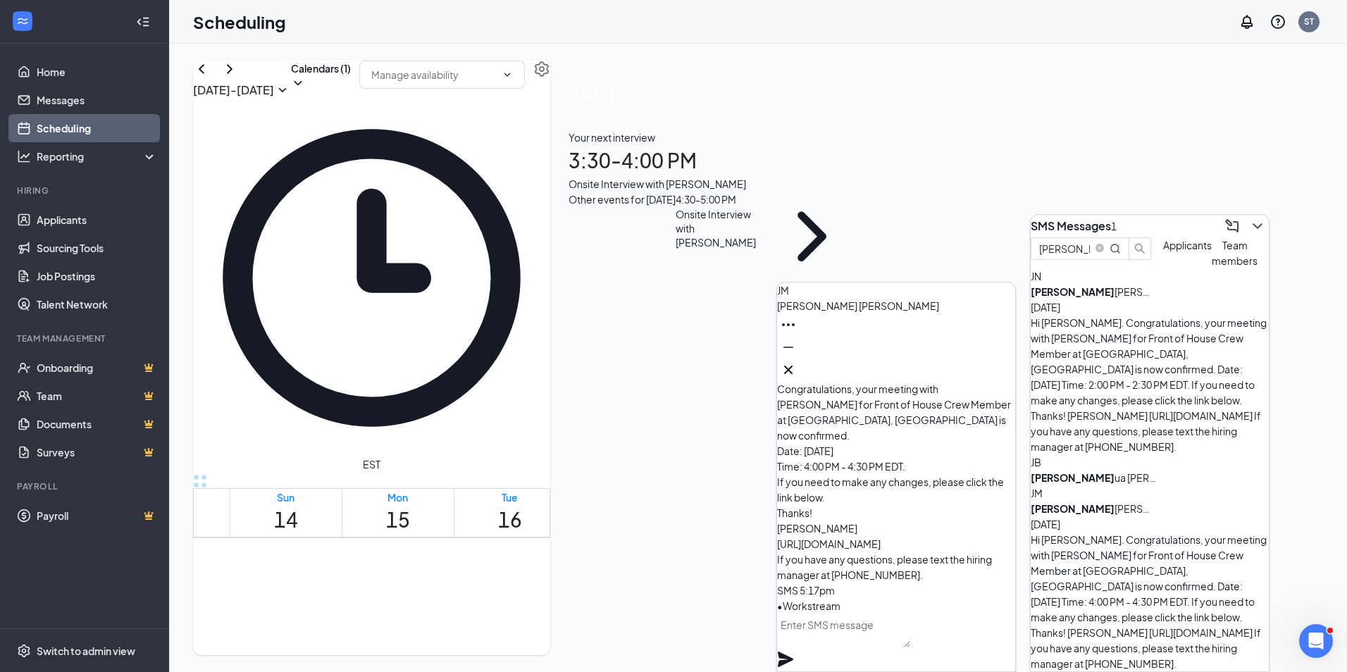
click at [860, 638] on textarea at bounding box center [843, 631] width 133 height 34
paste textarea "Hey [PERSON_NAME], this is [PERSON_NAME] at [PERSON_NAME]. I wanted to reach ou…"
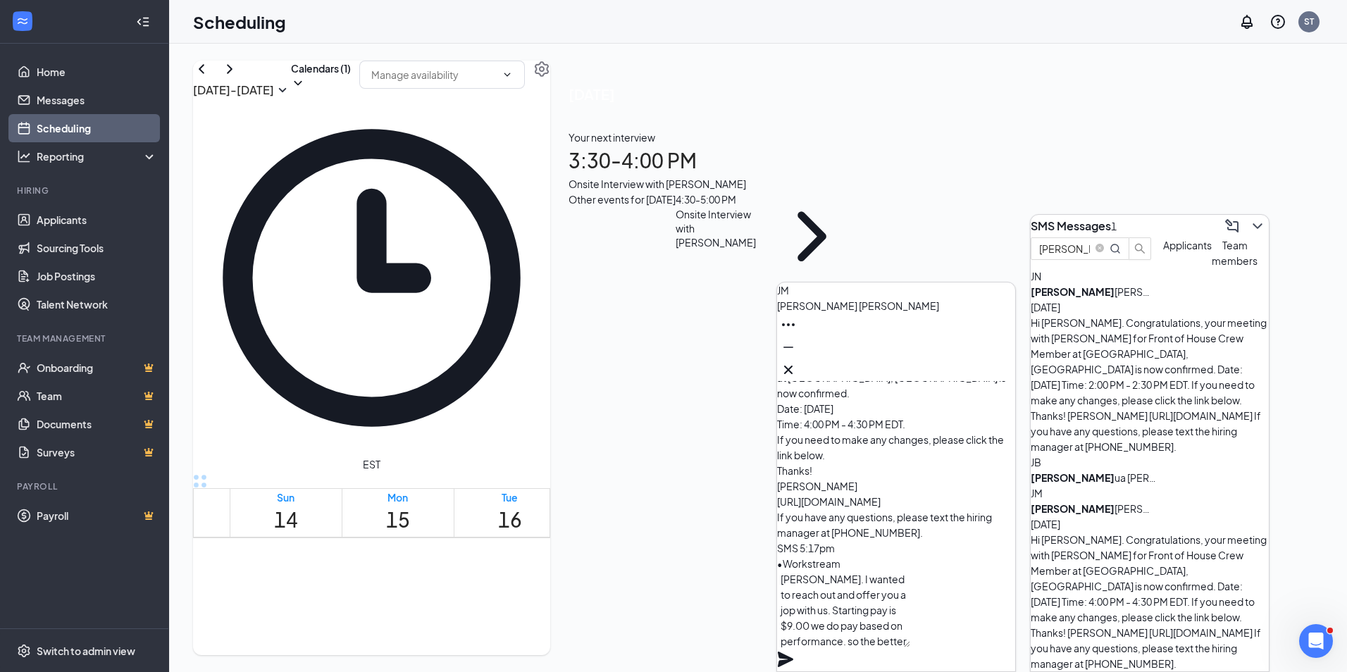
scroll to position [1, 0]
click at [840, 611] on textarea "Hey [PERSON_NAME], this is [PERSON_NAME] at [PERSON_NAME]. I wanted to reach ou…" at bounding box center [843, 609] width 133 height 76
click at [835, 590] on textarea "Hey [PERSON_NAME], this is [PERSON_NAME] at [PERSON_NAME]. I wanted to reach ou…" at bounding box center [843, 609] width 133 height 76
click at [837, 593] on textarea "Hey [PERSON_NAME], this is [PERSON_NAME] at [PERSON_NAME]. I wanted to reach ou…" at bounding box center [843, 609] width 133 height 76
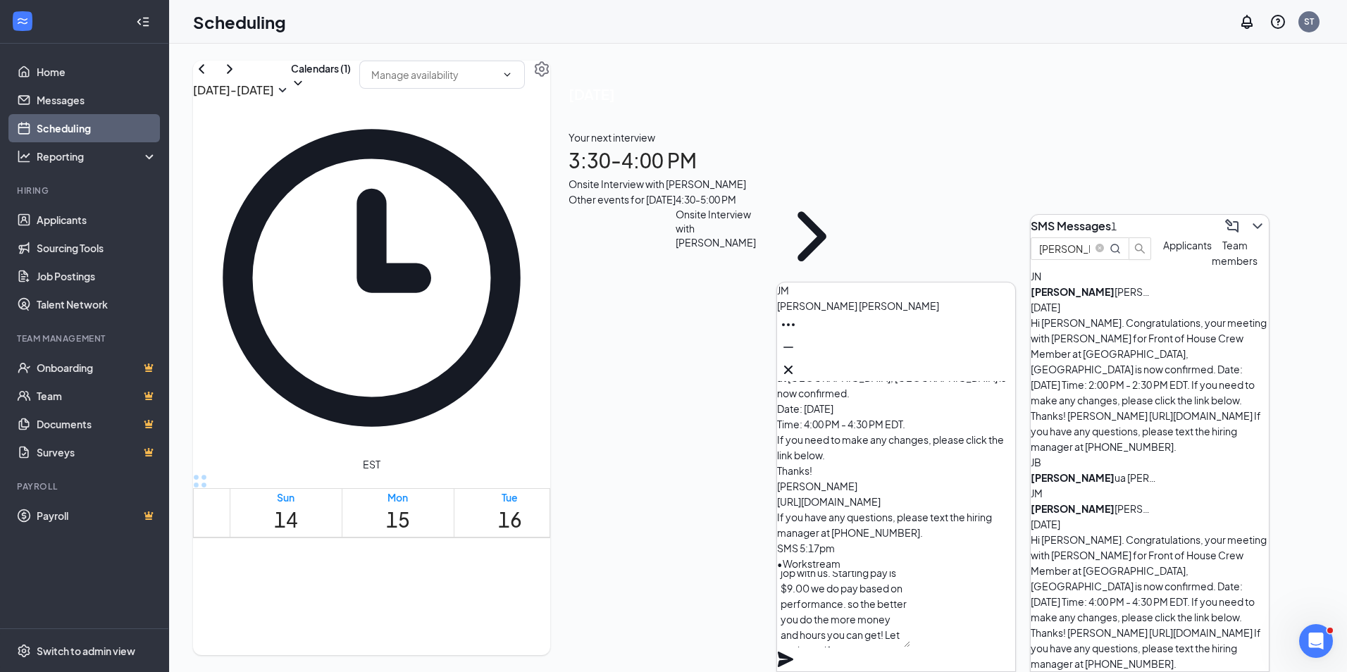
type textarea "Hey [PERSON_NAME], this is [PERSON_NAME] at [PERSON_NAME]. I wanted to reach ou…"
click at [793, 652] on icon "Plane" at bounding box center [785, 659] width 15 height 15
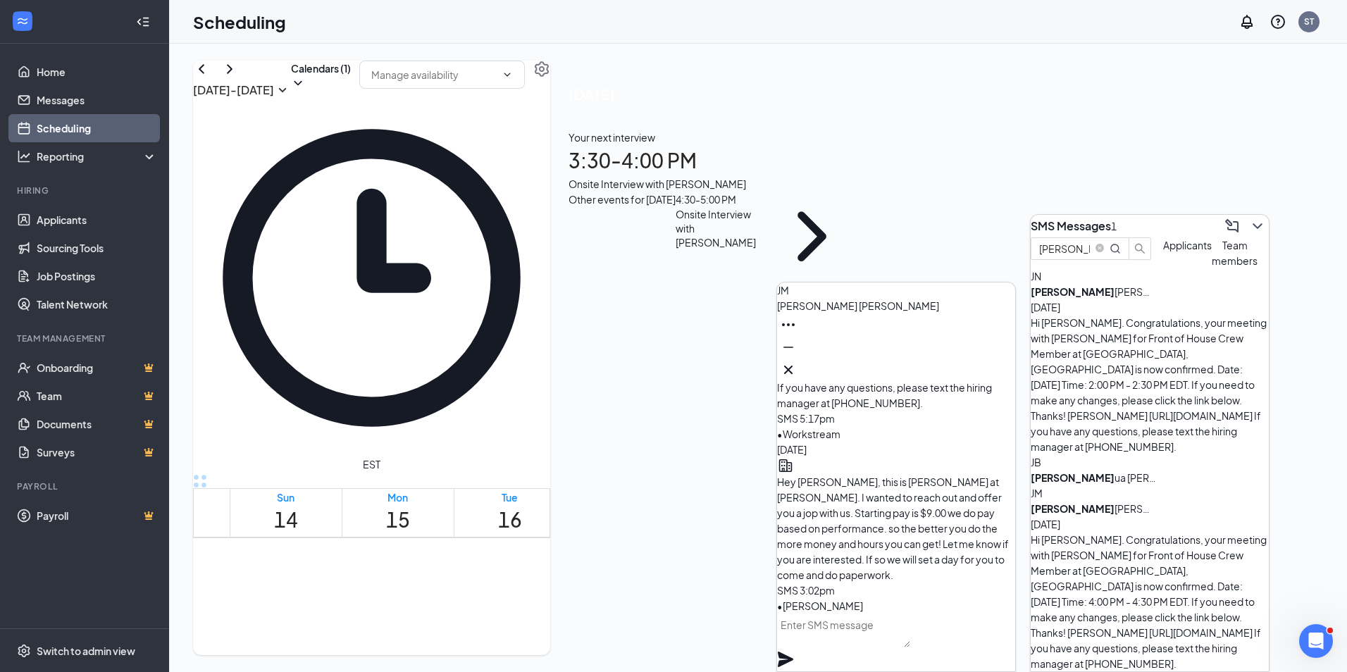
scroll to position [0, 0]
click at [797, 368] on icon "Cross" at bounding box center [788, 369] width 17 height 17
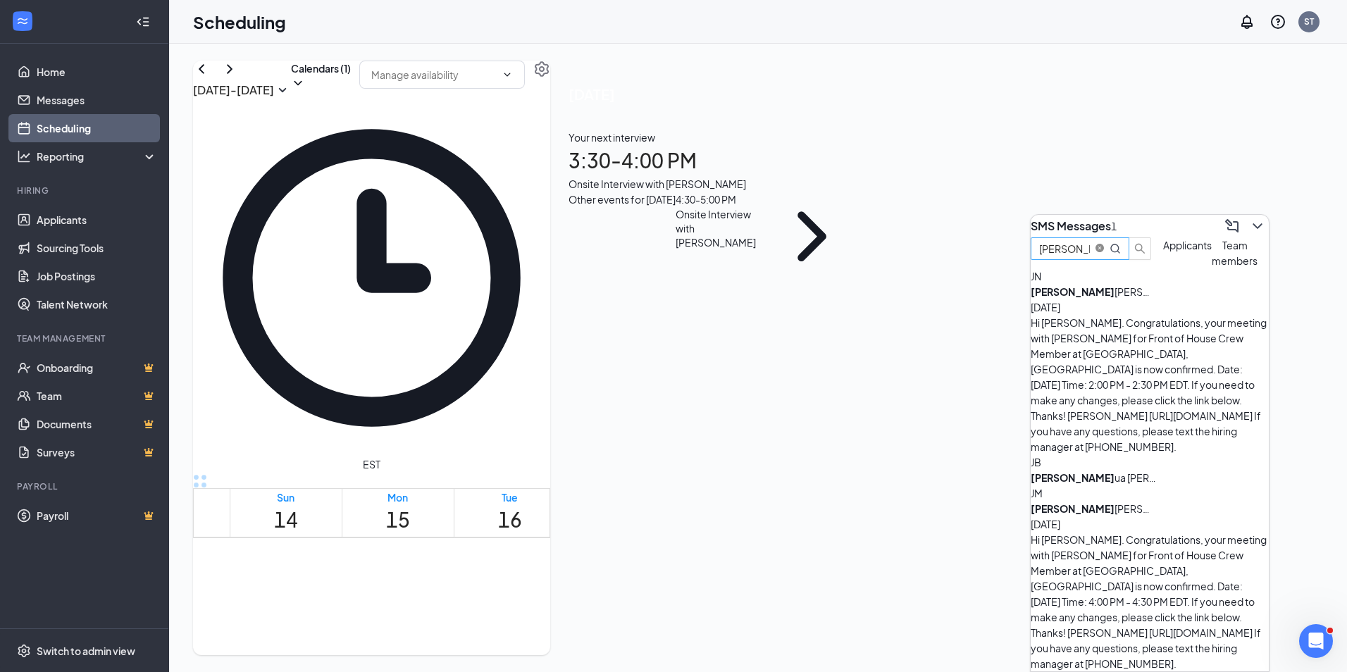
click at [1104, 252] on span "close-circle" at bounding box center [1100, 248] width 8 height 8
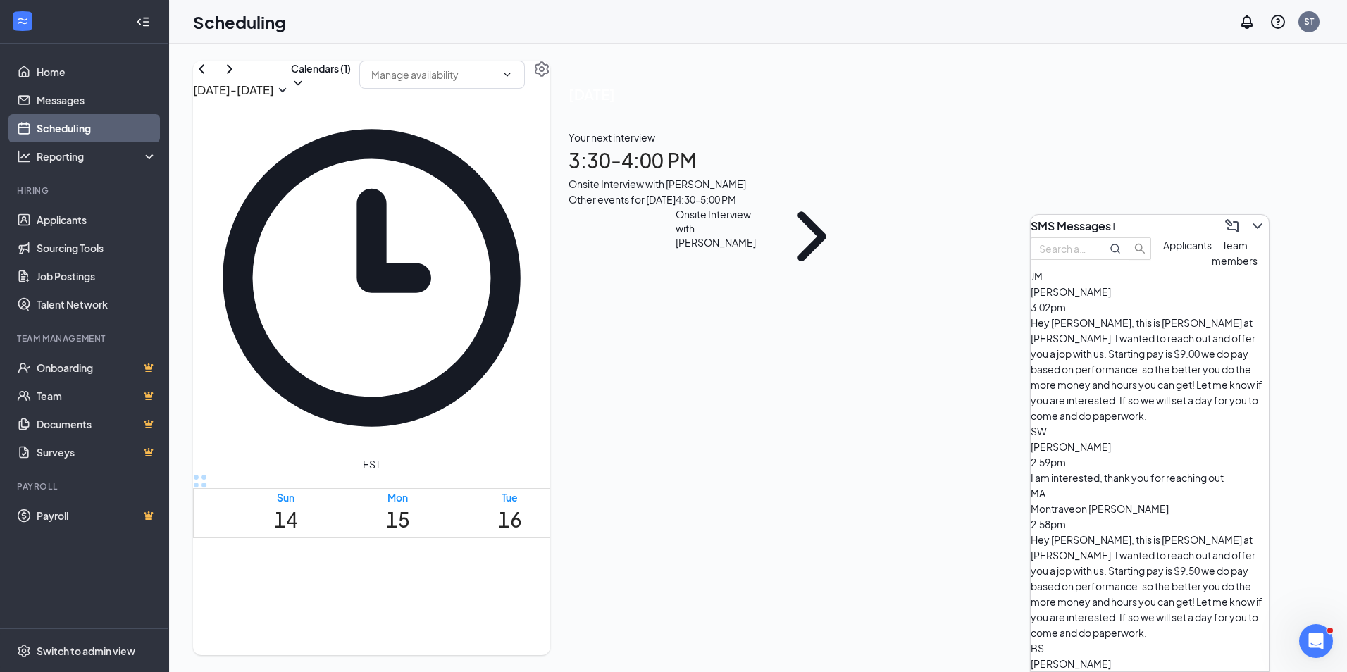
click at [1106, 470] on div "I am interested, thank you for reaching out" at bounding box center [1150, 477] width 238 height 15
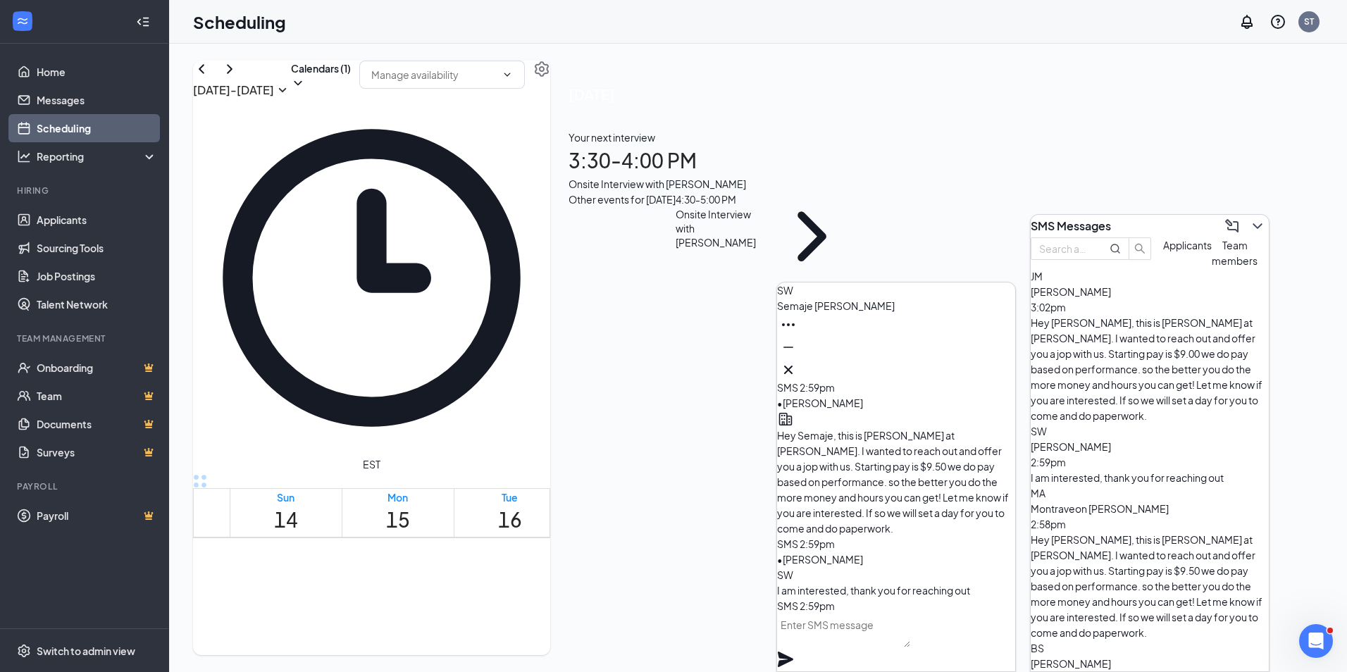
click at [797, 370] on icon "Cross" at bounding box center [788, 369] width 17 height 17
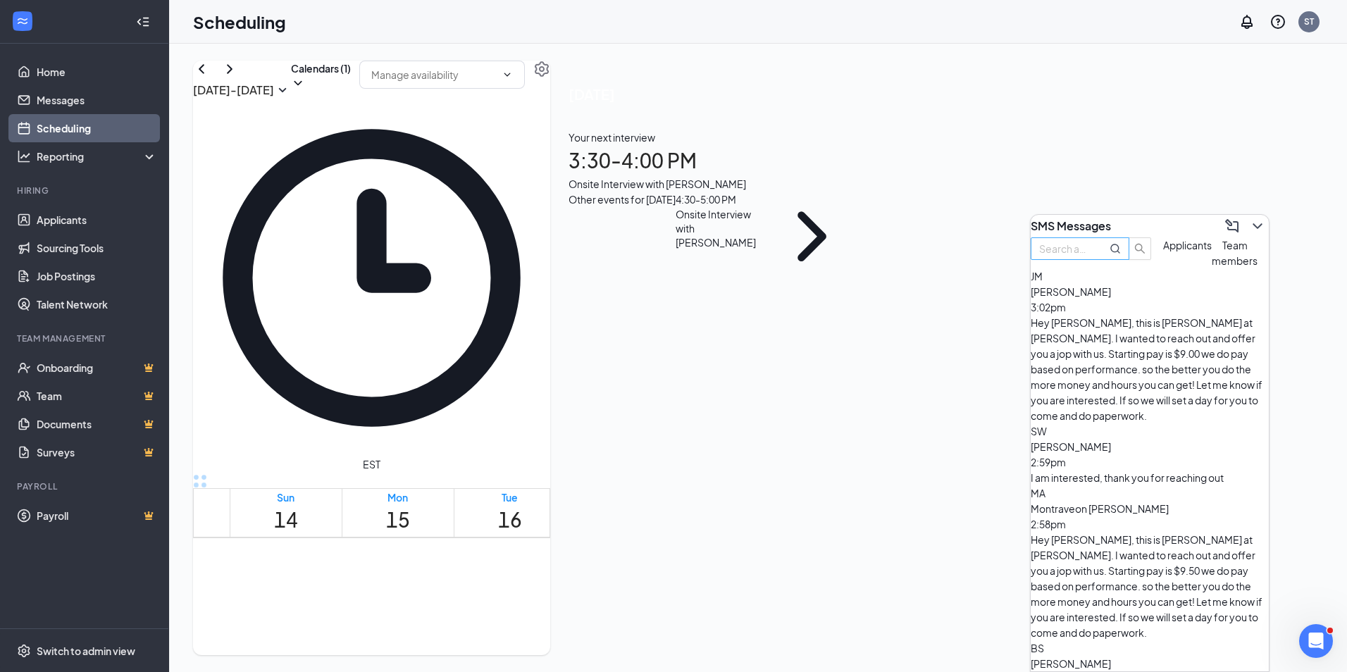
click at [1090, 254] on input "text" at bounding box center [1064, 248] width 51 height 15
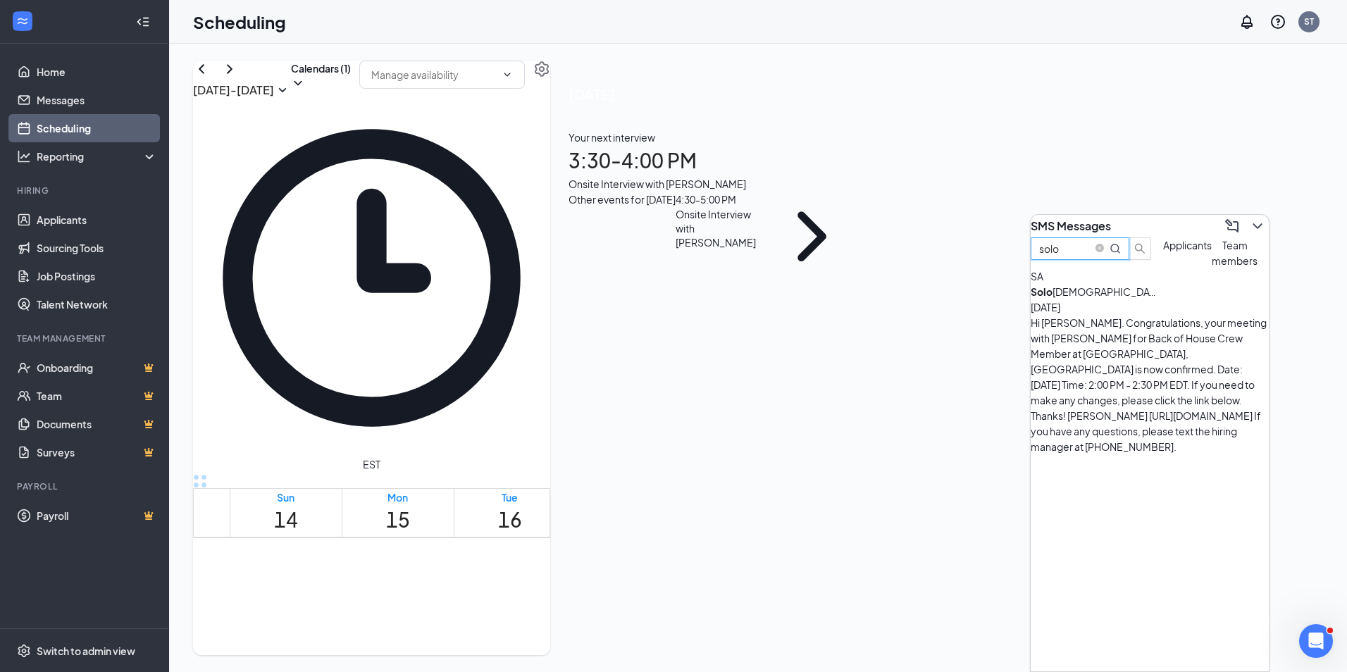
type input "solo"
click at [1115, 299] on div "Solo [DEMOGRAPHIC_DATA] Aiken" at bounding box center [1094, 291] width 127 height 15
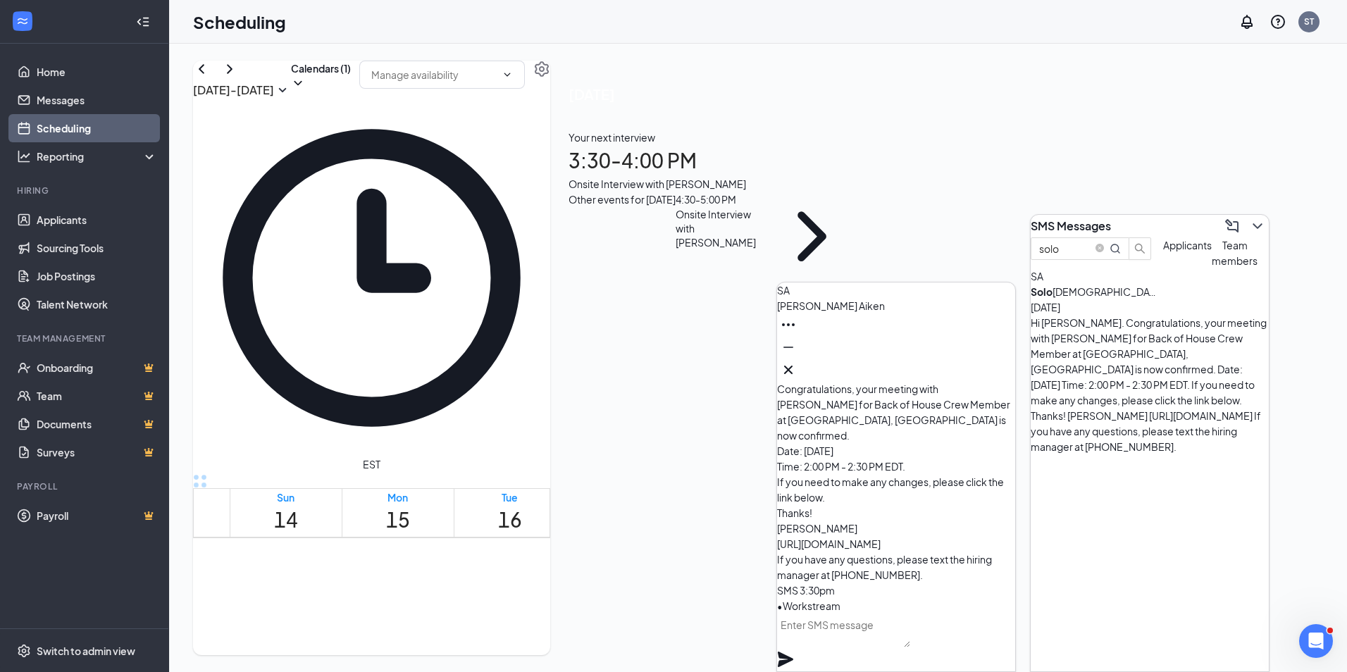
click at [850, 635] on textarea at bounding box center [843, 631] width 133 height 34
paste textarea "Hey [PERSON_NAME], this is [PERSON_NAME] at [PERSON_NAME]. I wanted to reach ou…"
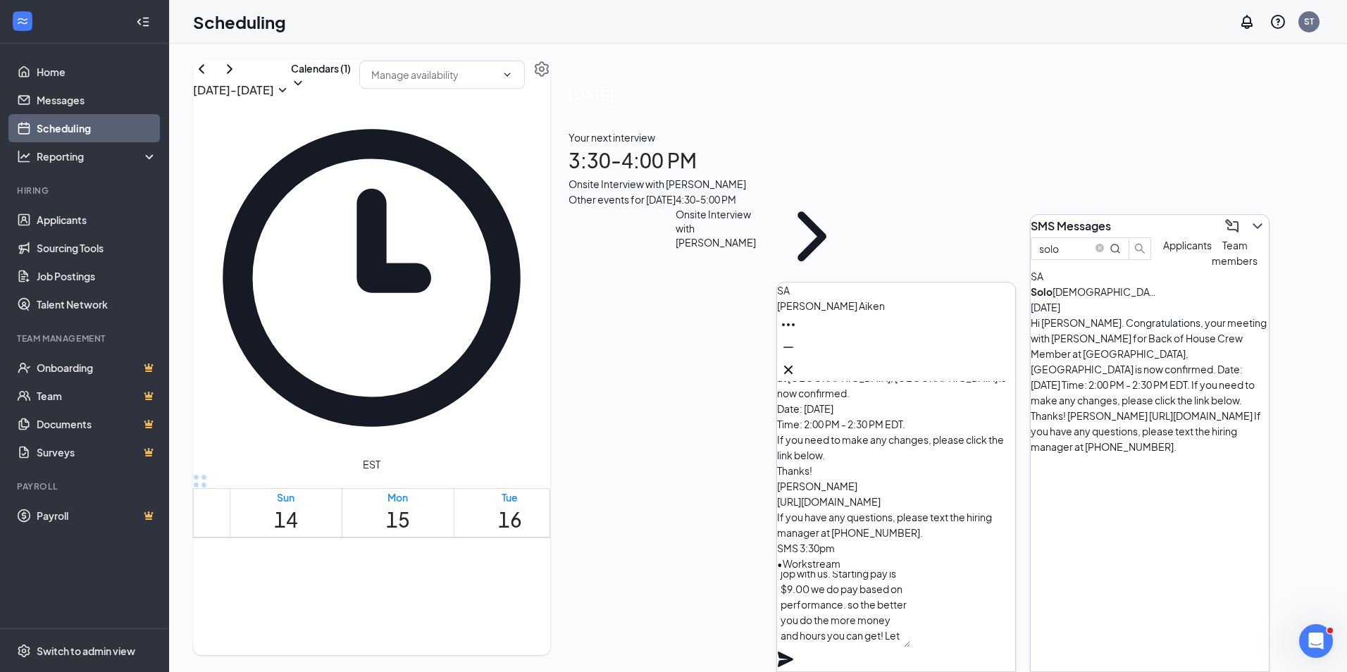
scroll to position [1, 0]
click at [838, 602] on textarea "Hey [PERSON_NAME], this is [PERSON_NAME] at [PERSON_NAME]. I wanted to reach ou…" at bounding box center [843, 609] width 133 height 76
click at [910, 628] on textarea "Hey [PERSON_NAME], this is [PERSON_NAME] at [PERSON_NAME]. I wanted to reach ou…" at bounding box center [843, 609] width 133 height 76
type textarea "Hey [PERSON_NAME], this is [PERSON_NAME] at [PERSON_NAME]. I wanted to reach ou…"
click at [793, 652] on icon "Plane" at bounding box center [785, 659] width 15 height 15
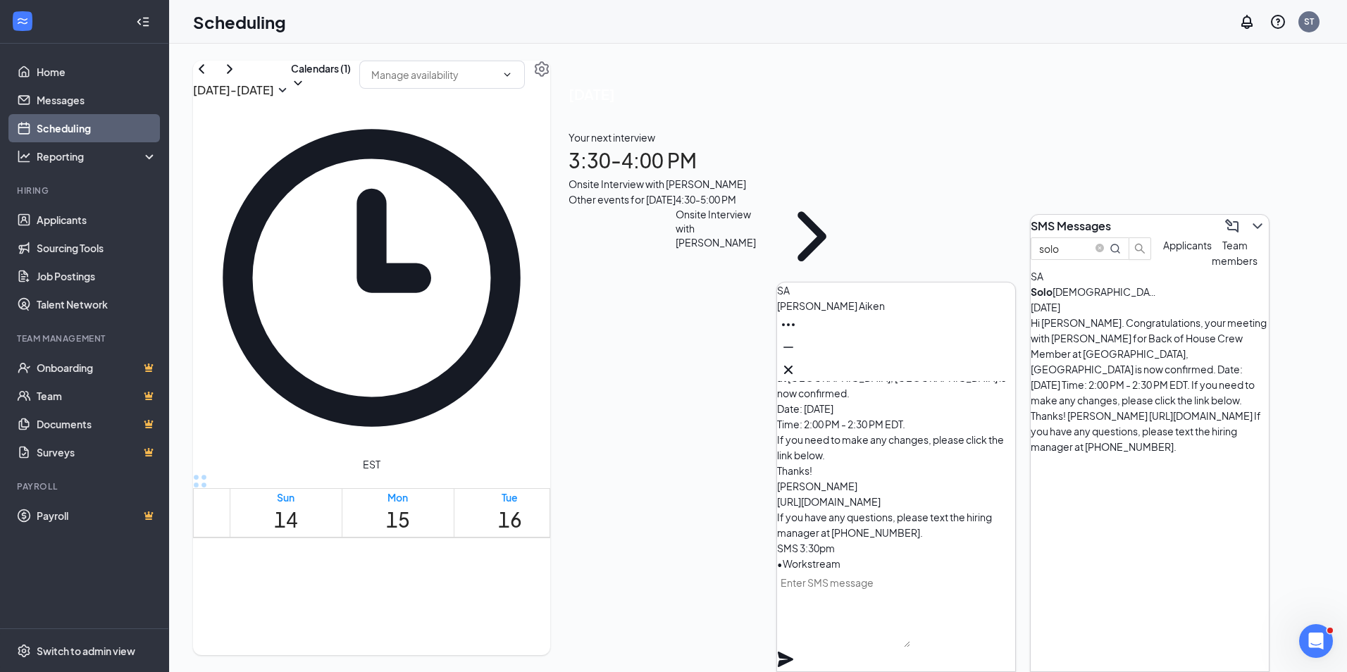
scroll to position [0, 0]
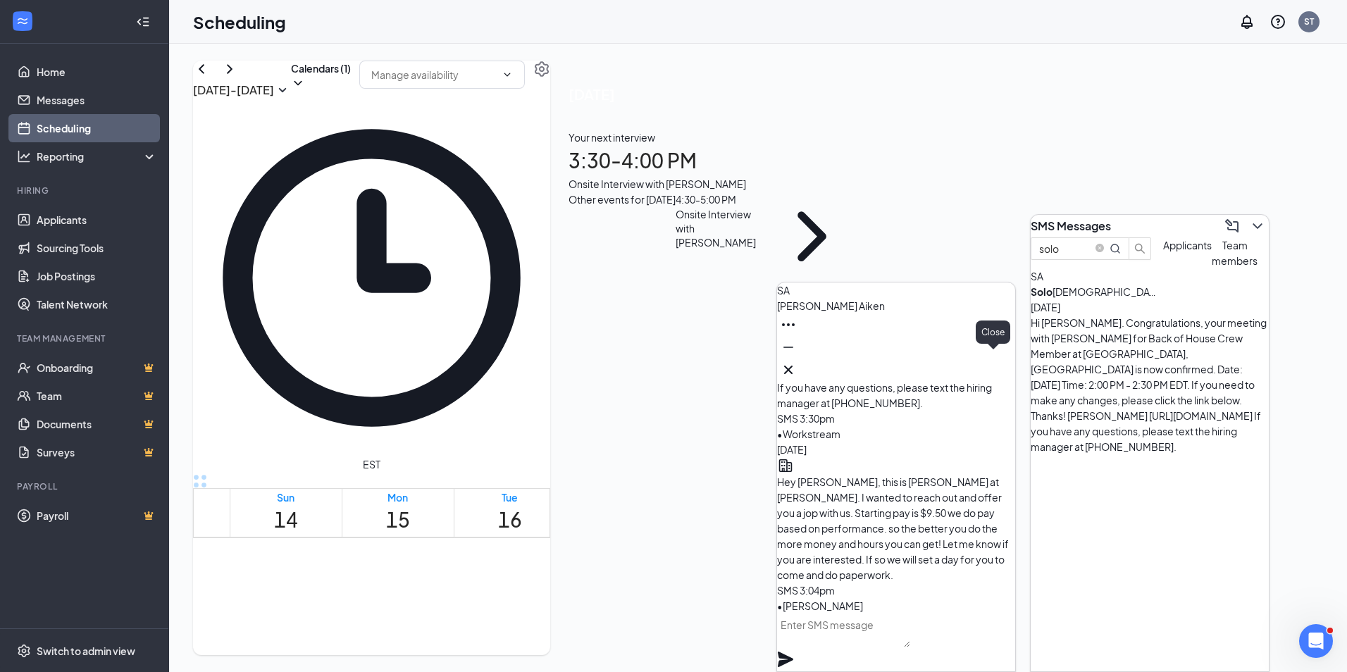
click at [797, 363] on icon "Cross" at bounding box center [788, 369] width 17 height 17
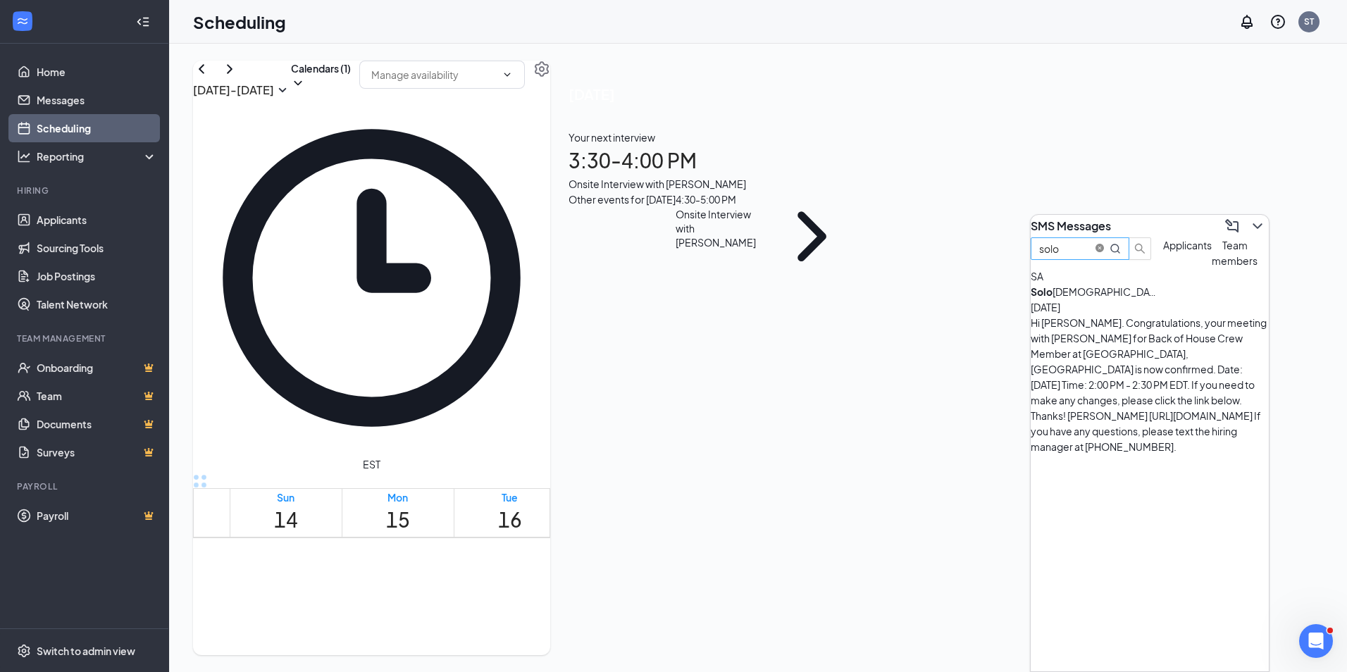
click at [1104, 252] on icon "close-circle" at bounding box center [1100, 248] width 8 height 8
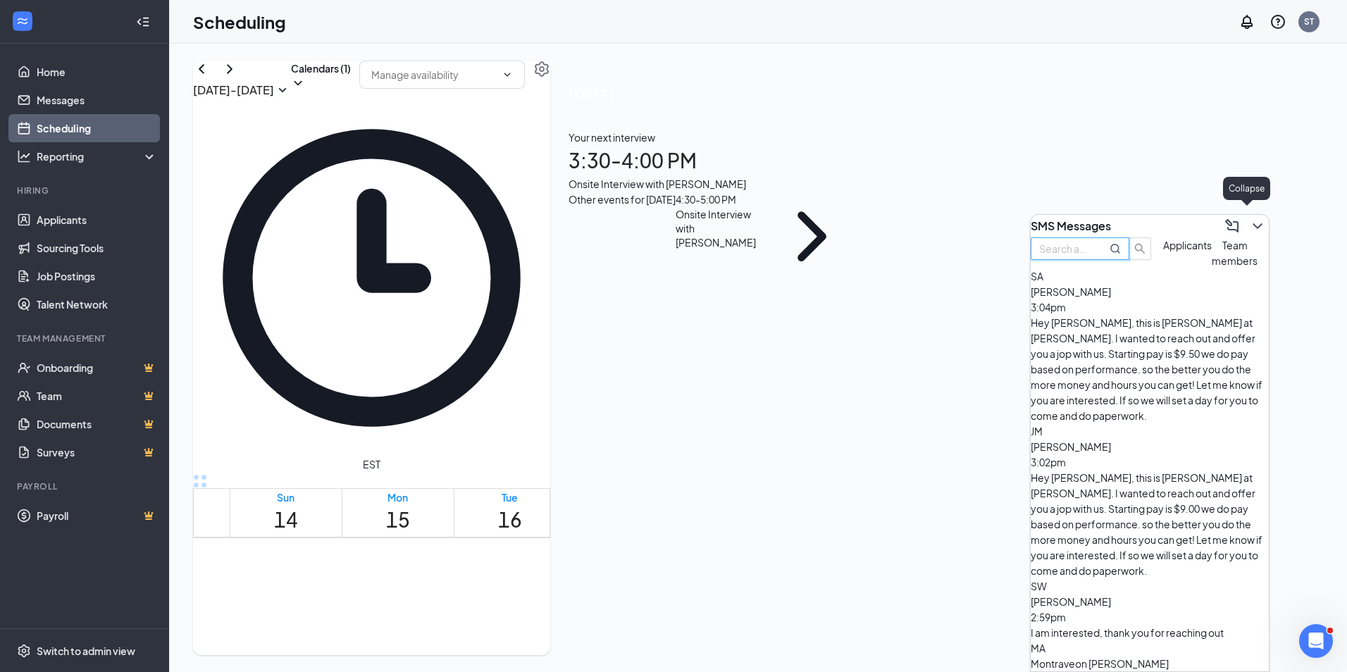
click at [1255, 222] on button at bounding box center [1257, 226] width 23 height 23
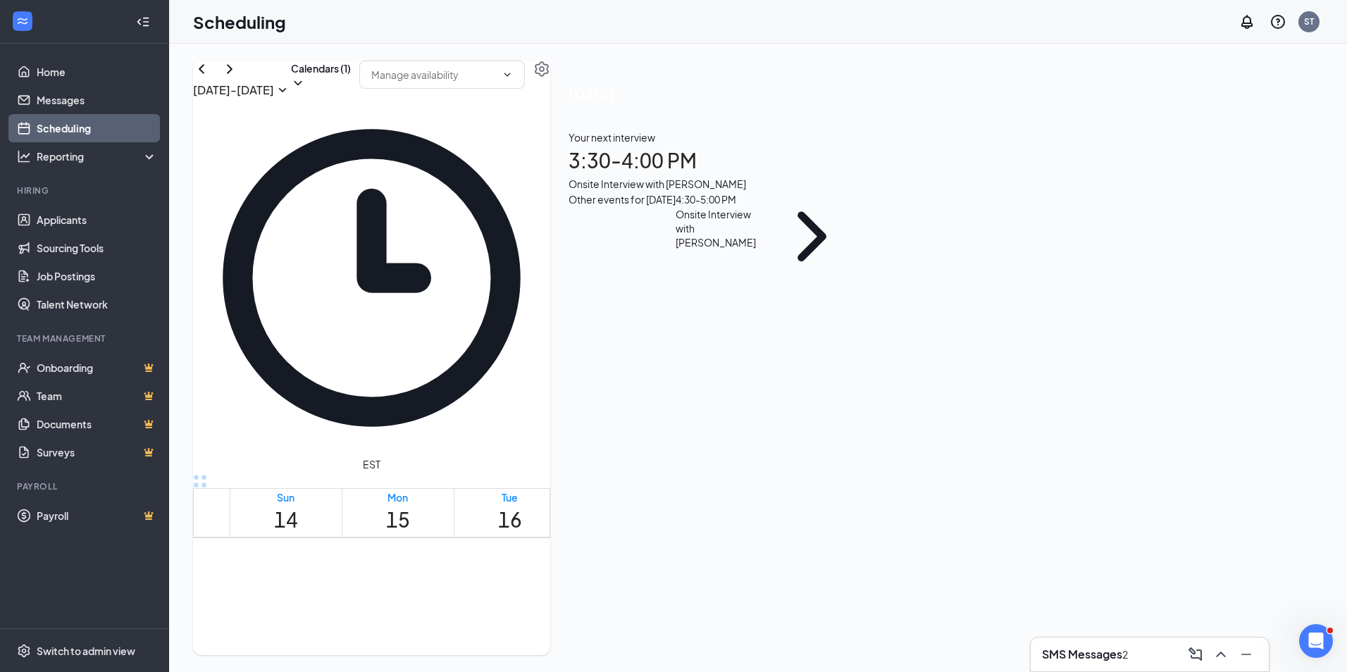
click at [857, 169] on h1 "3:30 - 4:00 PM" at bounding box center [713, 160] width 288 height 31
click at [698, 353] on h3 "[PERSON_NAME]" at bounding box center [624, 362] width 148 height 18
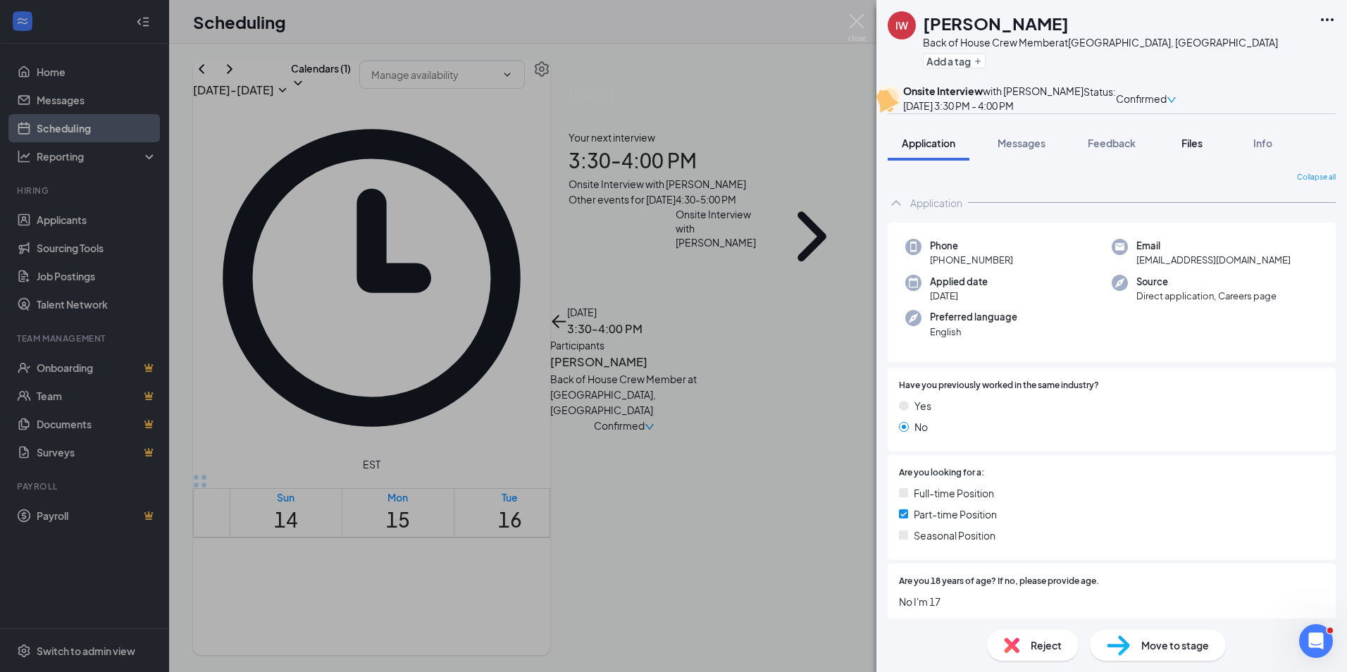
click at [1187, 149] on span "Files" at bounding box center [1191, 143] width 21 height 13
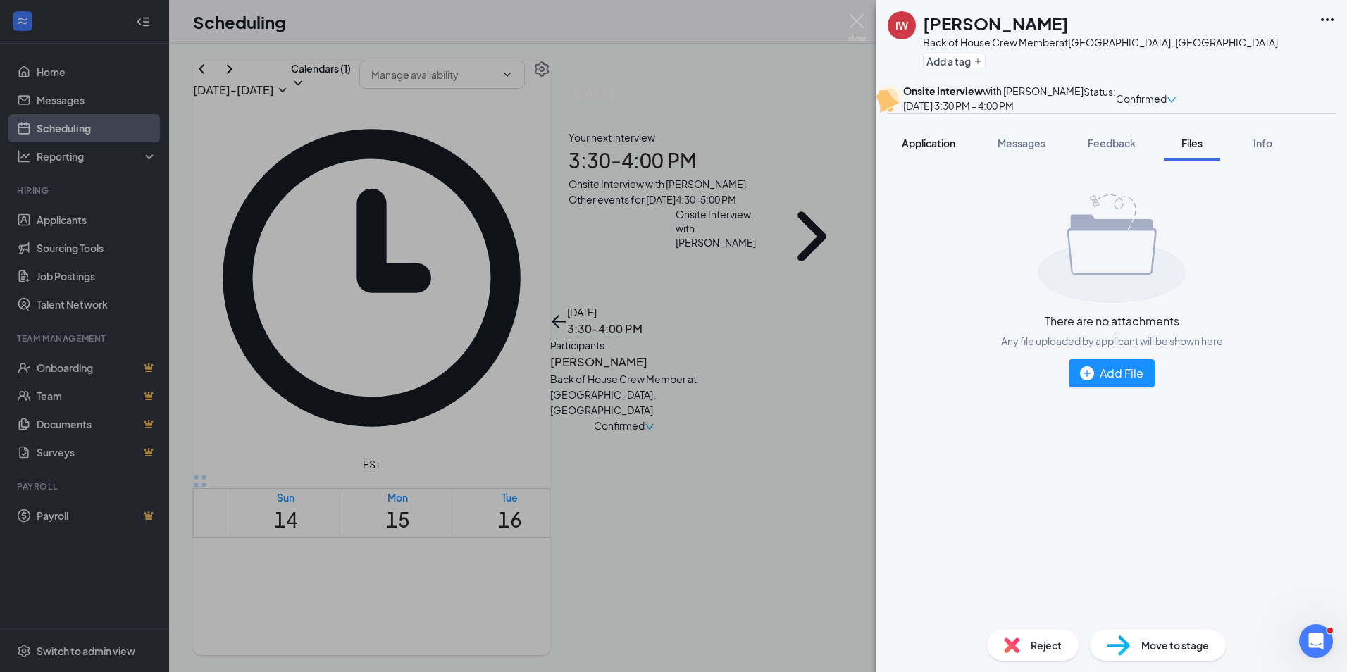
click at [941, 149] on span "Application" at bounding box center [929, 143] width 54 height 13
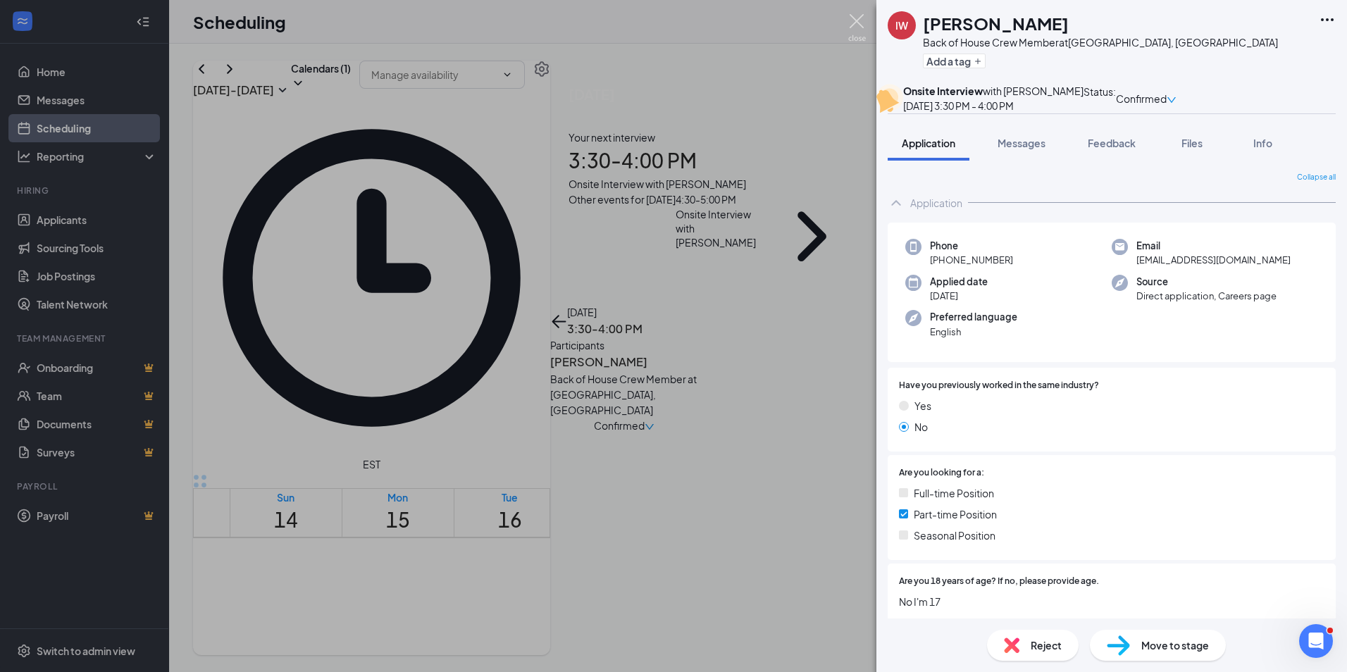
click at [851, 26] on img at bounding box center [857, 27] width 18 height 27
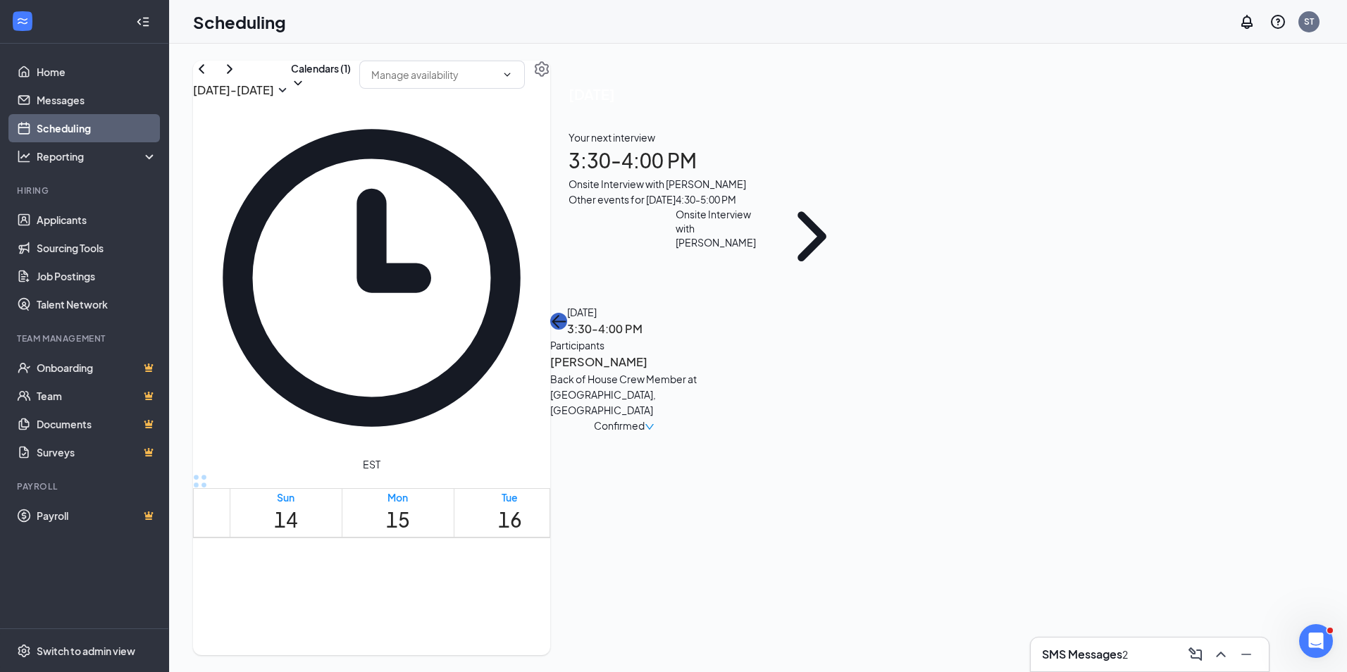
click at [567, 313] on button "back-button" at bounding box center [558, 321] width 17 height 17
click at [857, 145] on div "Your next interview" at bounding box center [713, 137] width 288 height 15
click at [567, 313] on icon "ArrowLeft" at bounding box center [558, 321] width 17 height 17
